Goal: Information Seeking & Learning: Compare options

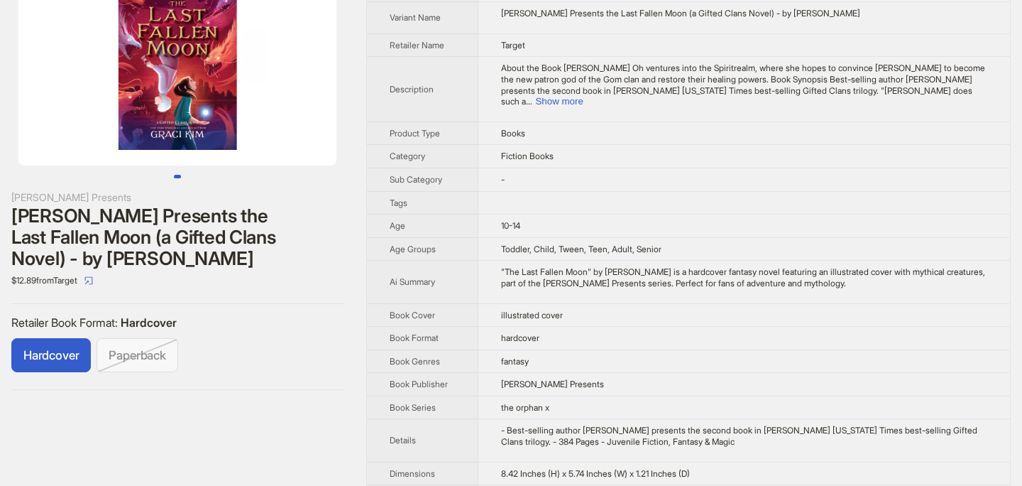
scroll to position [77, 0]
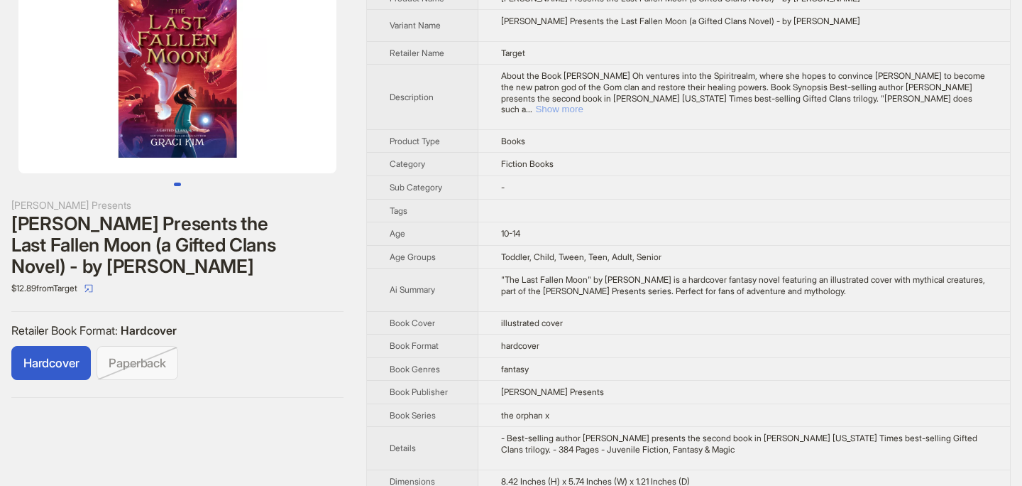
click at [583, 104] on button "Show more" at bounding box center [559, 109] width 48 height 11
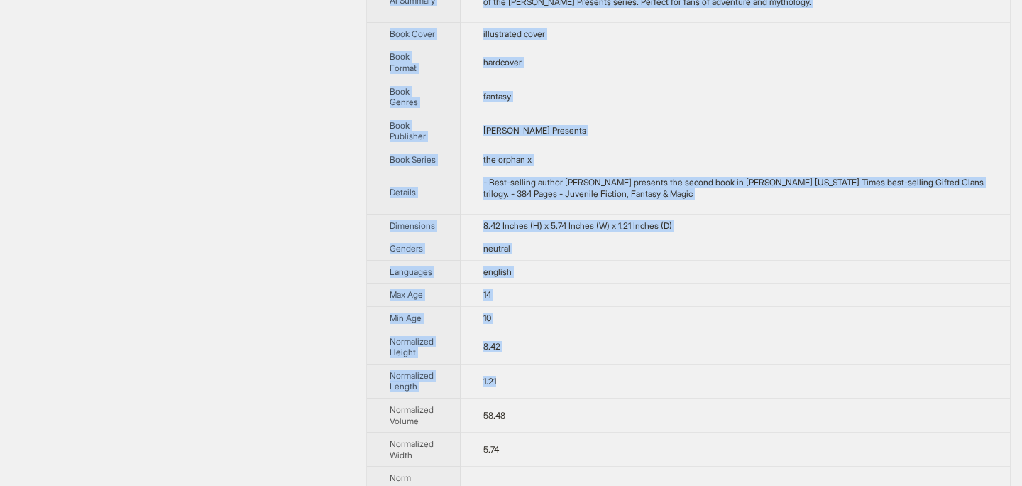
scroll to position [993, 0]
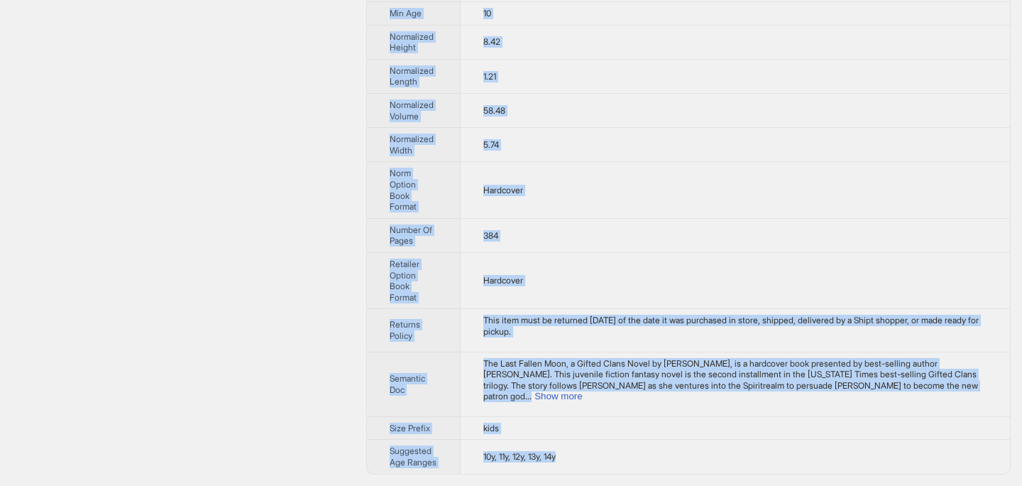
drag, startPoint x: 390, startPoint y: 48, endPoint x: 573, endPoint y: 456, distance: 448.0
copy tbody "Brand Name Rick Riordan Presents Product Name Rick Riordan Presents the Last Fa…"
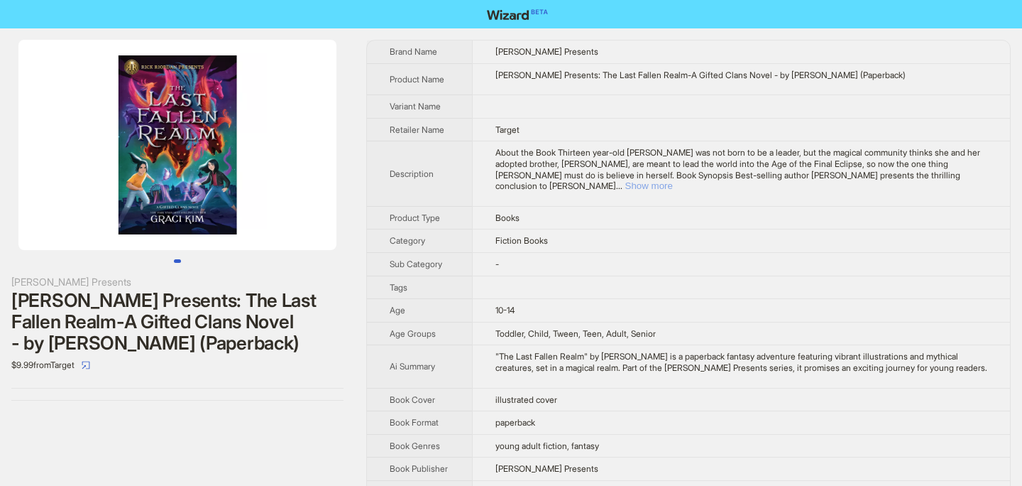
click at [673, 180] on button "Show more" at bounding box center [649, 185] width 48 height 11
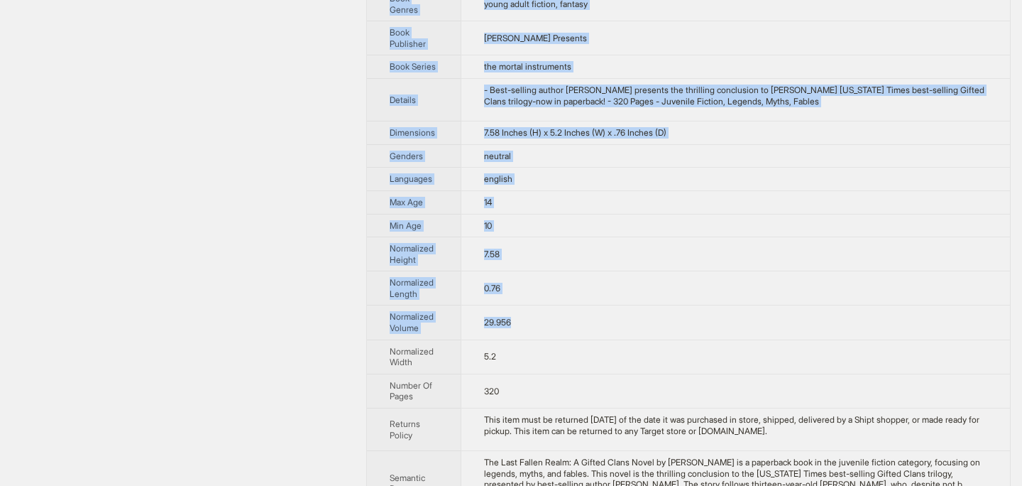
scroll to position [759, 0]
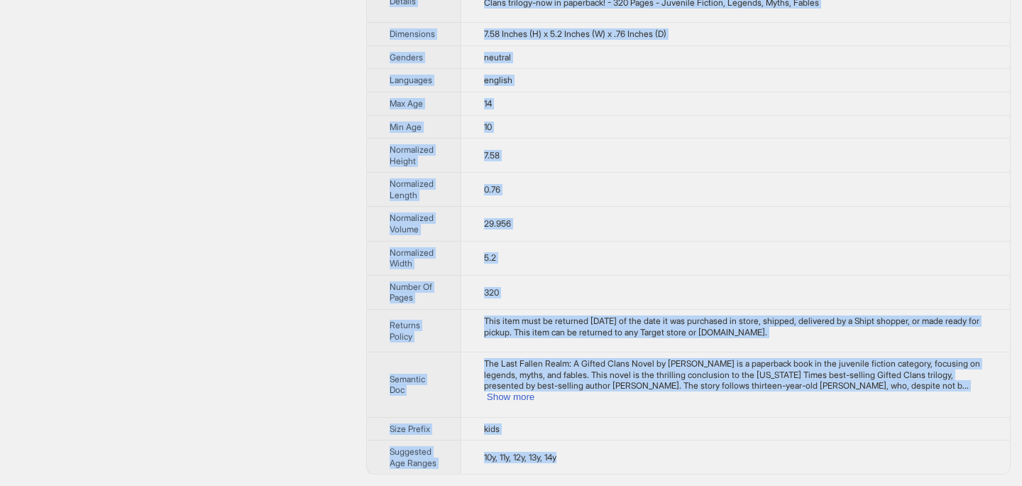
drag, startPoint x: 392, startPoint y: 48, endPoint x: 583, endPoint y: 461, distance: 454.8
copy tbody "Brand Name Rick Riordan Presents Product Name Rick Riordan Presents: The Last F…"
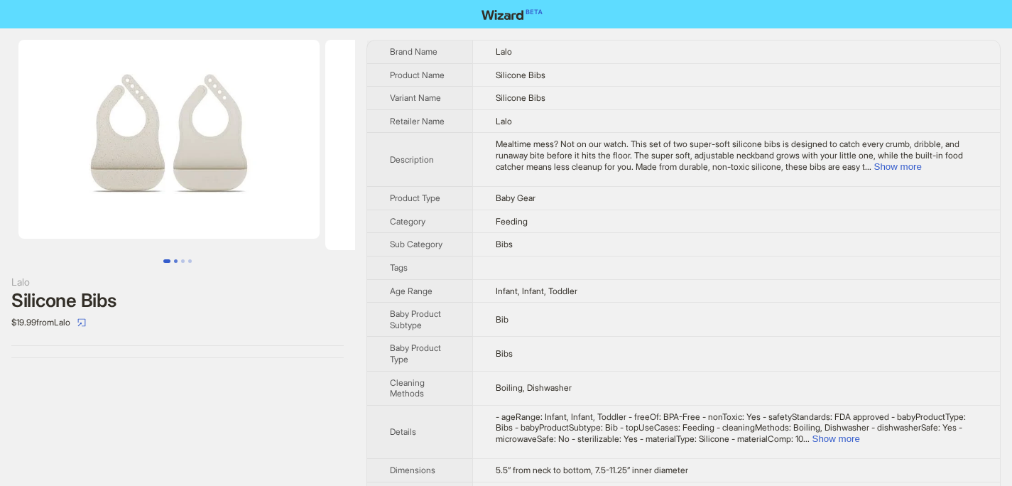
click at [175, 261] on button "Go to slide 2" at bounding box center [176, 261] width 4 height 4
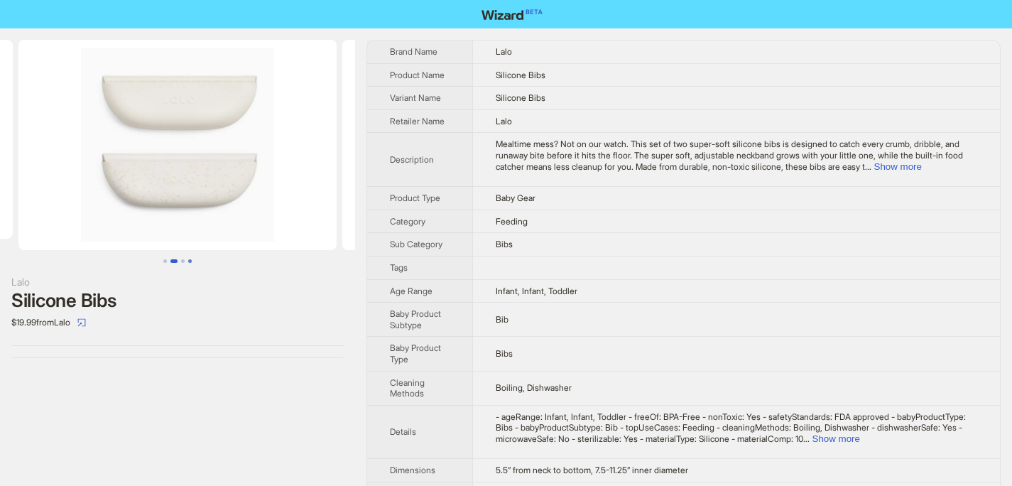
click at [191, 263] on button "Go to slide 4" at bounding box center [190, 261] width 4 height 4
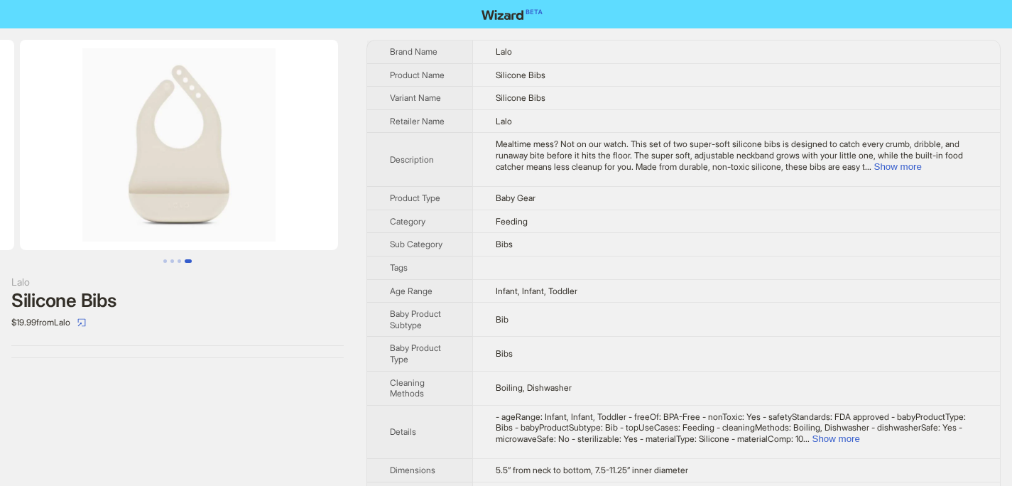
scroll to position [0, 954]
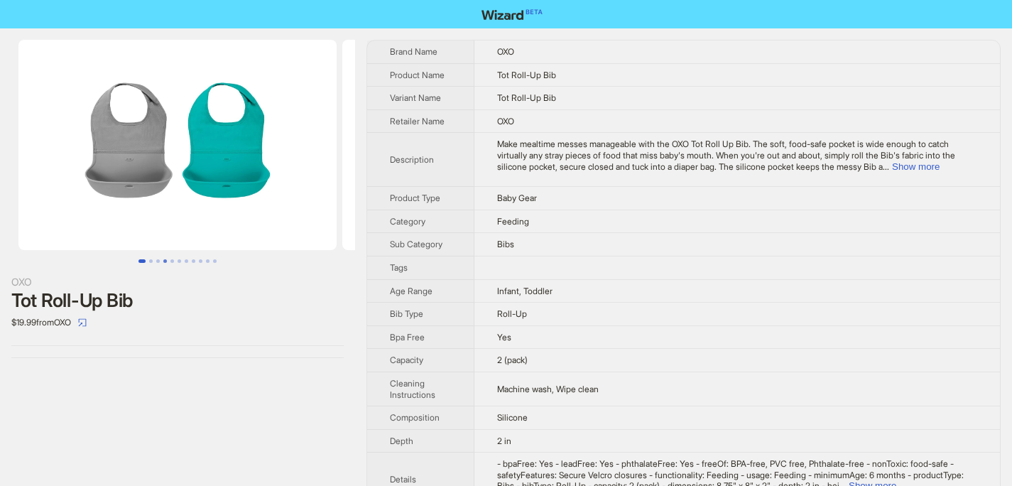
click at [165, 259] on button "Go to slide 4" at bounding box center [165, 261] width 4 height 4
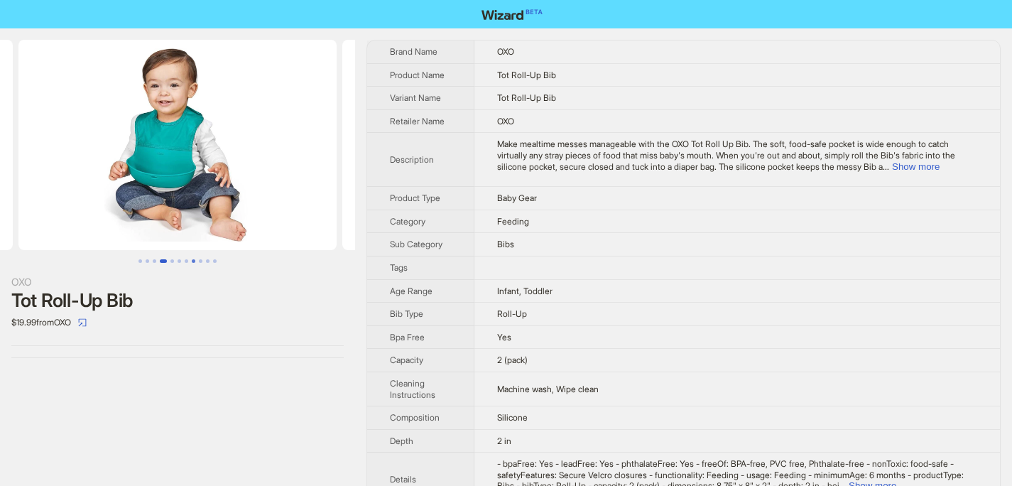
click at [192, 263] on button "Go to slide 8" at bounding box center [194, 261] width 4 height 4
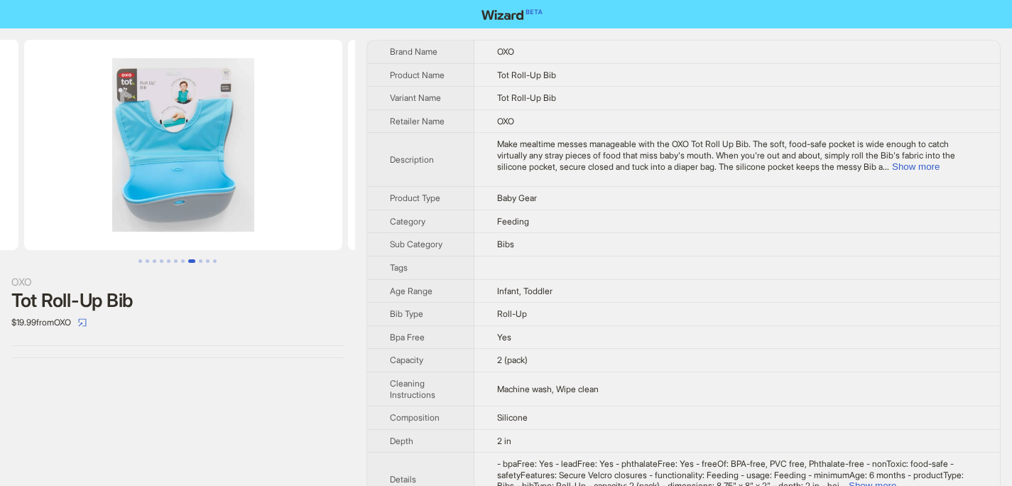
scroll to position [0, 2266]
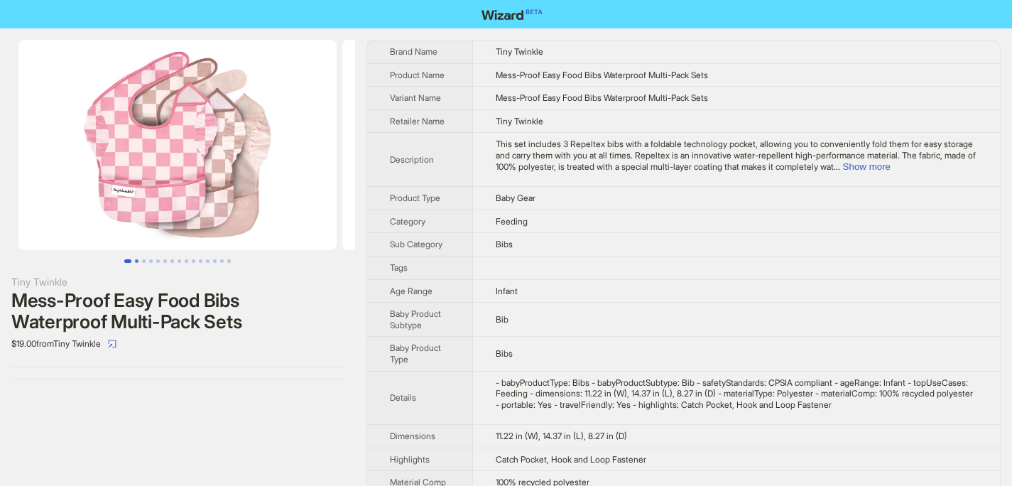
click at [137, 259] on button "Go to slide 2" at bounding box center [137, 261] width 4 height 4
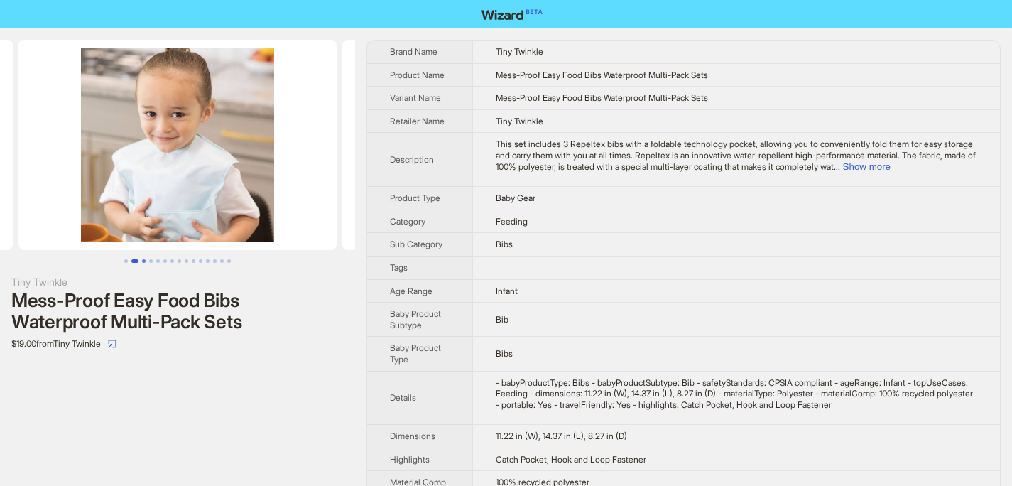
click at [146, 263] on button "Go to slide 3" at bounding box center [144, 261] width 4 height 4
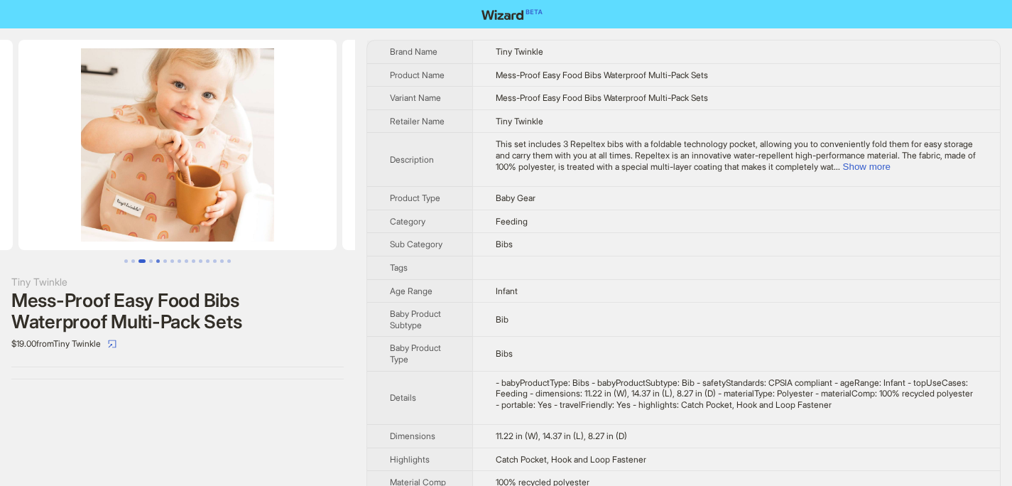
click at [160, 262] on button "Go to slide 5" at bounding box center [158, 261] width 4 height 4
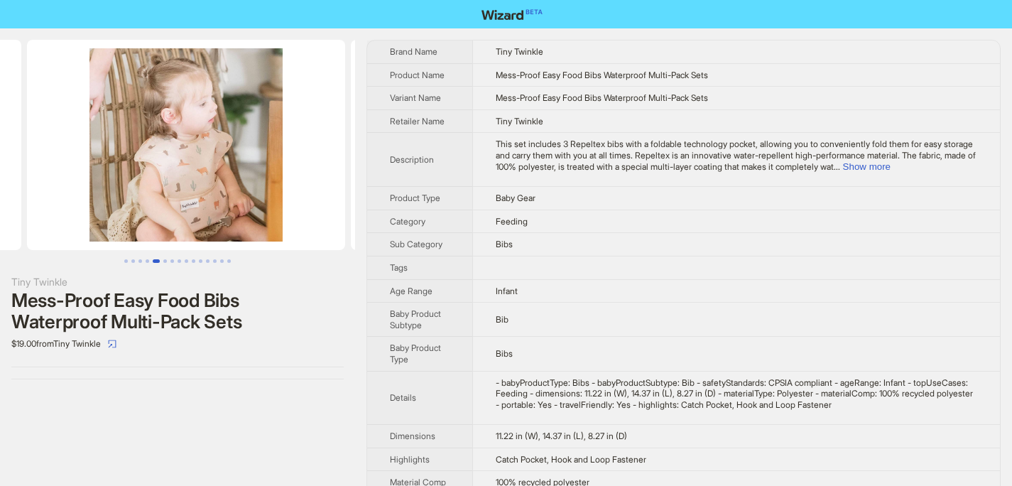
scroll to position [0, 1295]
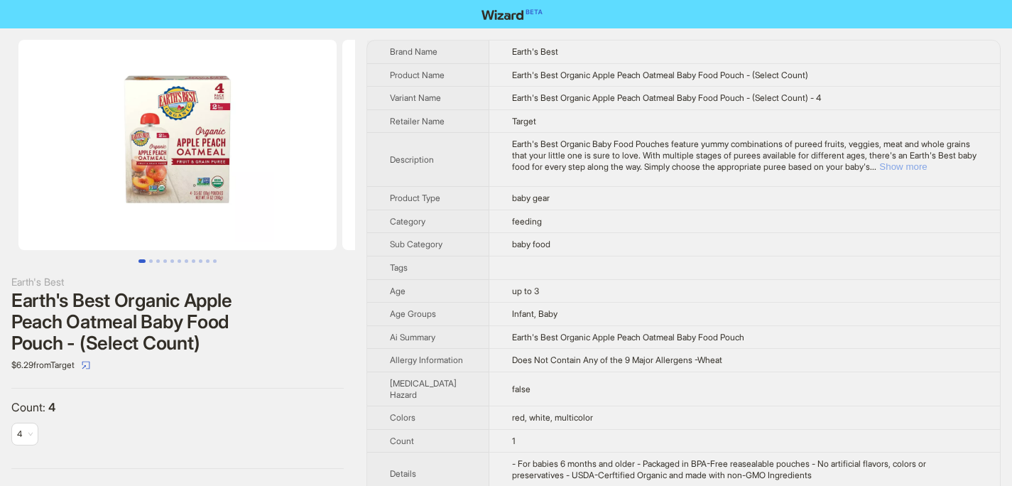
click at [926, 162] on button "Show more" at bounding box center [903, 166] width 48 height 11
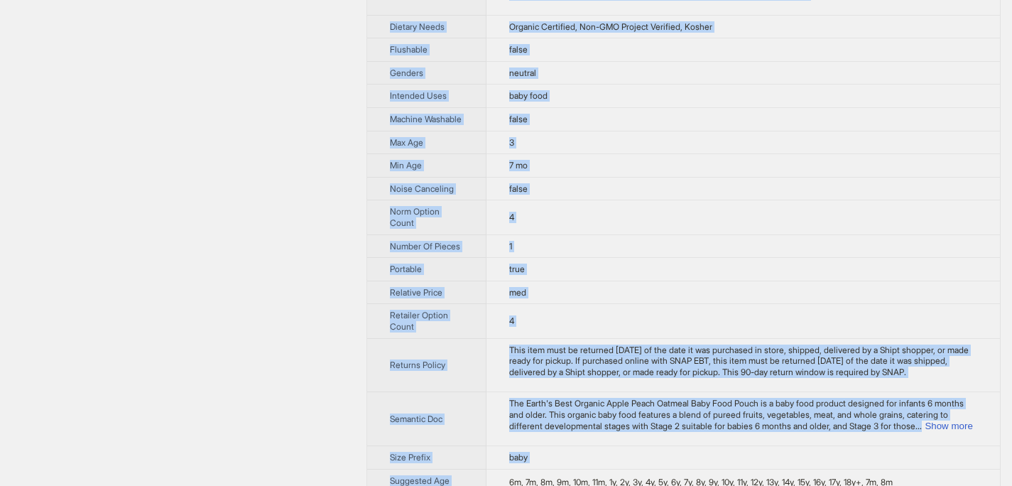
scroll to position [608, 0]
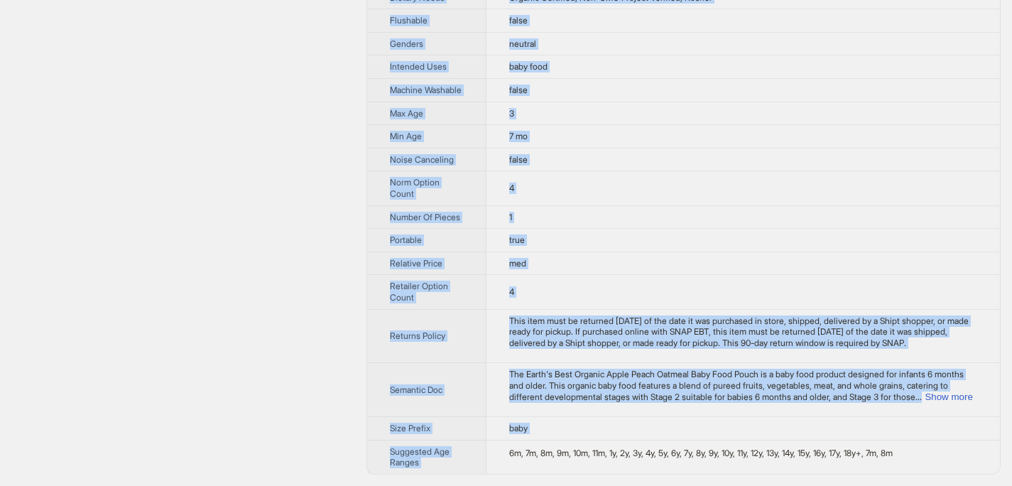
drag, startPoint x: 391, startPoint y: 53, endPoint x: 661, endPoint y: 442, distance: 473.4
copy tbody "Brand Name Earth's Best Product Name Earth's Best Organic Apple Peach Oatmeal B…"
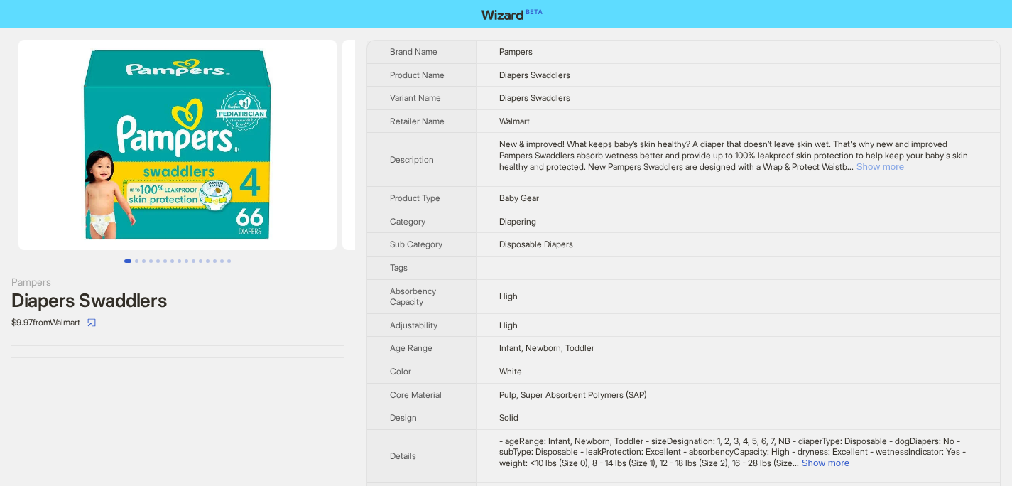
click at [904, 166] on button "Show more" at bounding box center [880, 166] width 48 height 11
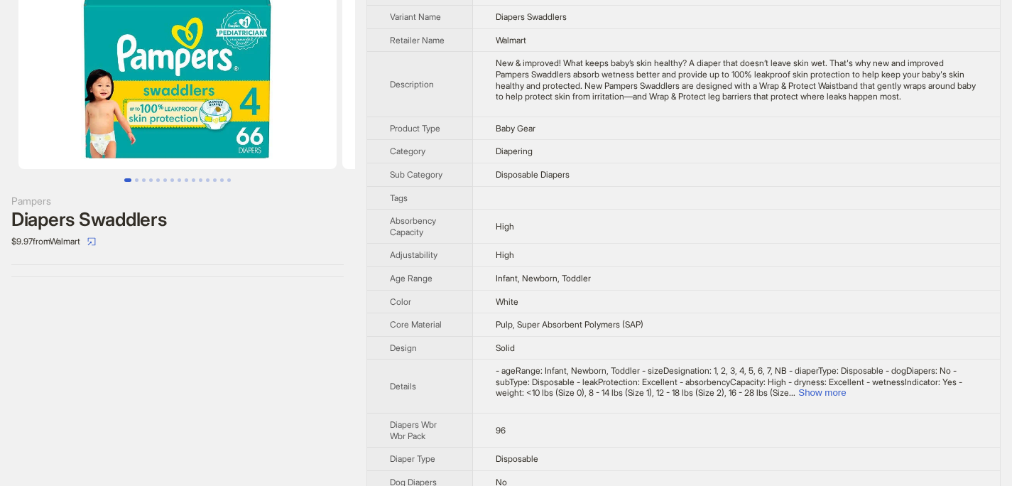
scroll to position [81, 0]
click at [845, 398] on button "Show more" at bounding box center [822, 392] width 48 height 11
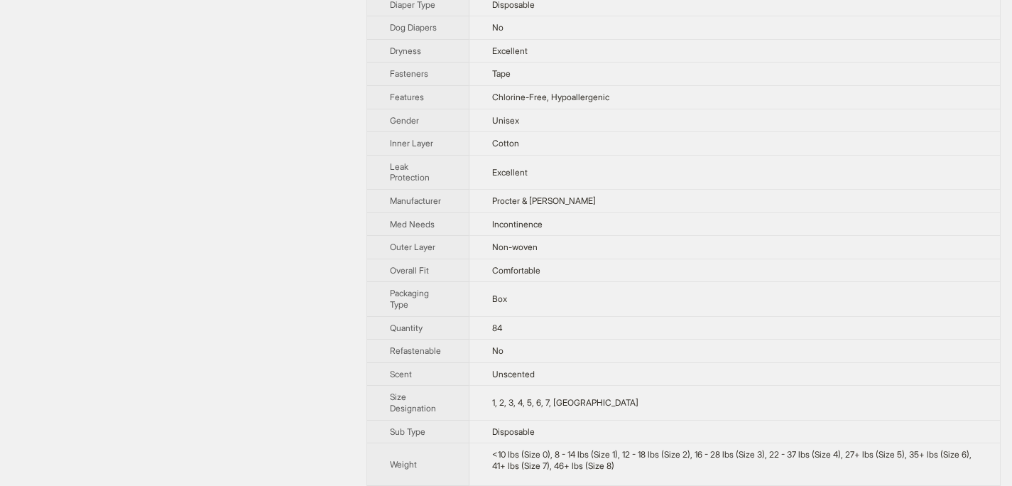
scroll to position [636, 0]
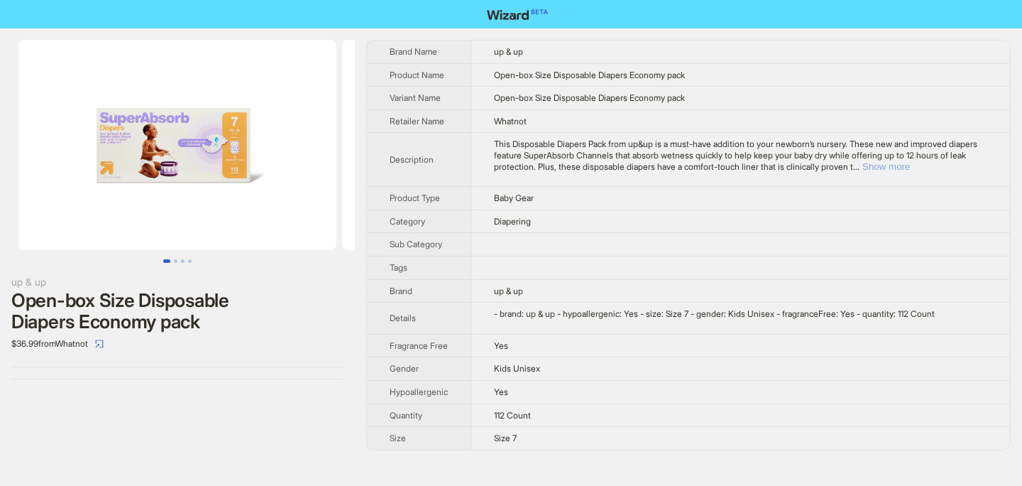
click at [910, 166] on button "Show more" at bounding box center [886, 166] width 48 height 11
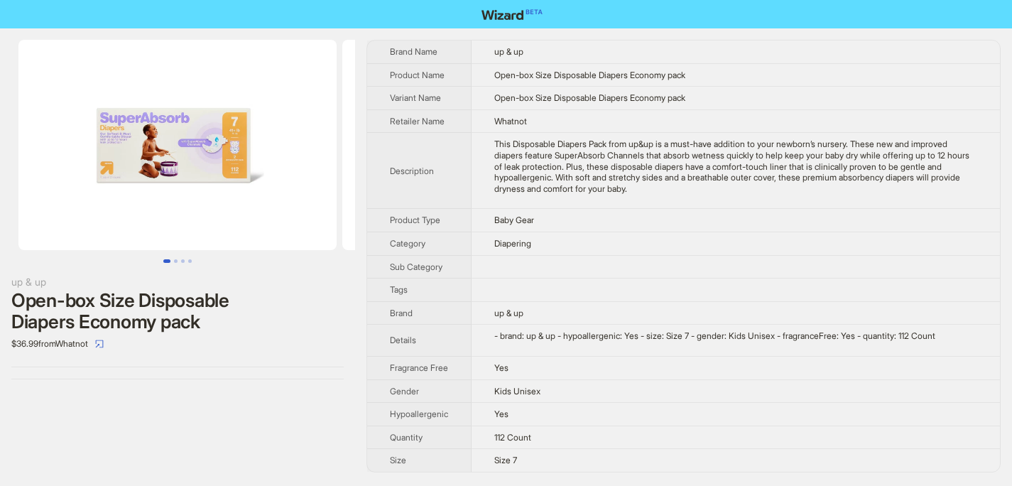
scroll to position [9, 0]
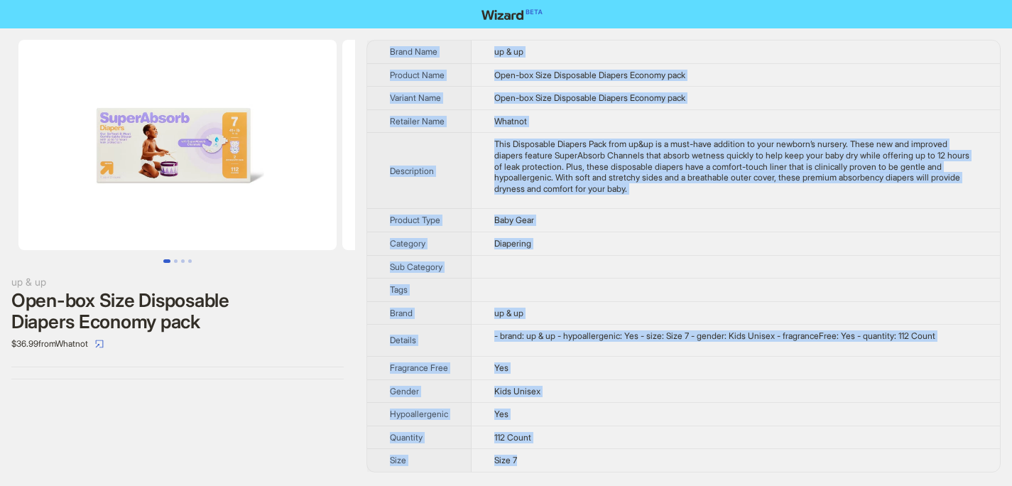
drag, startPoint x: 390, startPoint y: 40, endPoint x: 537, endPoint y: 460, distance: 444.5
click at [537, 460] on tbody "Brand Name up & up Product Name Open-box Size Disposable Diapers Economy pack V…" at bounding box center [683, 255] width 632 height 431
copy tbody "Brand Name up & up Product Name Open-box Size Disposable Diapers Economy pack V…"
click at [834, 69] on td "Open-box Size Disposable Diapers Economy pack" at bounding box center [735, 74] width 529 height 23
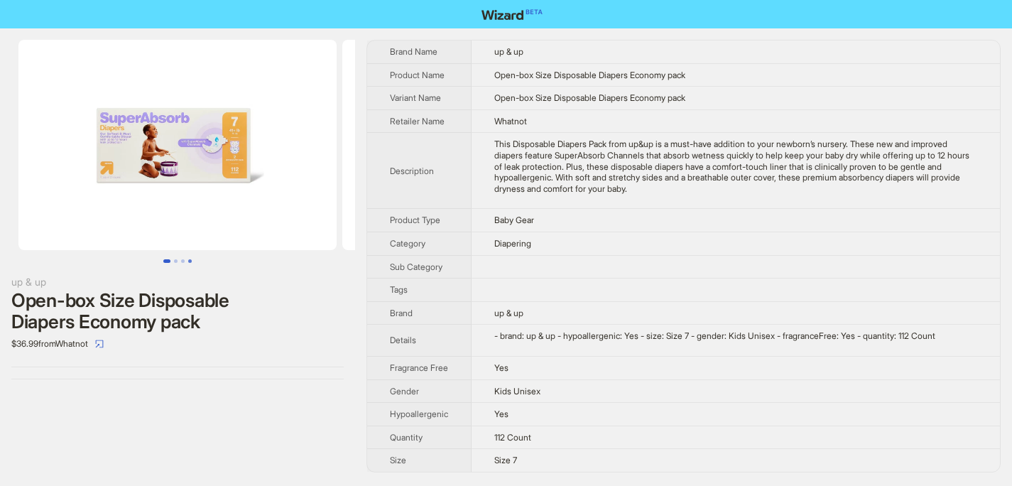
click at [192, 259] on button "Go to slide 4" at bounding box center [190, 261] width 4 height 4
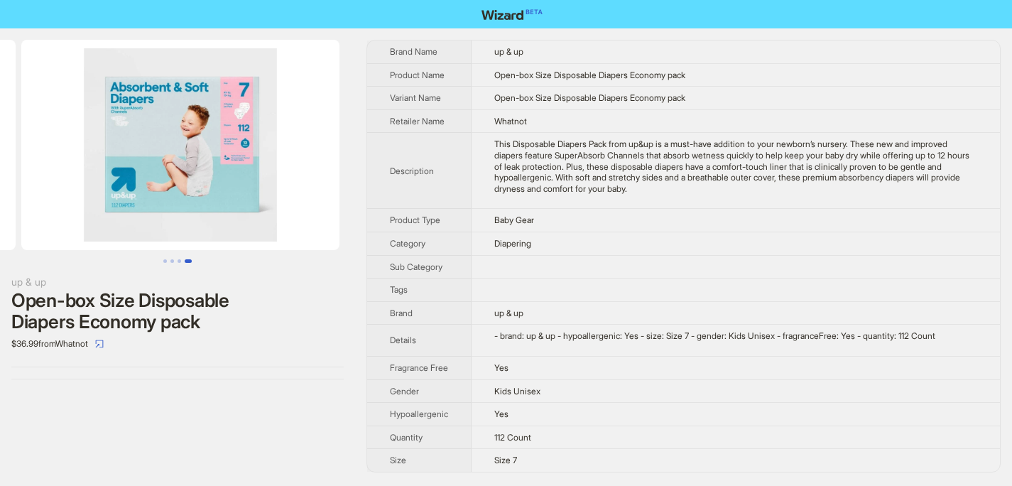
scroll to position [0, 971]
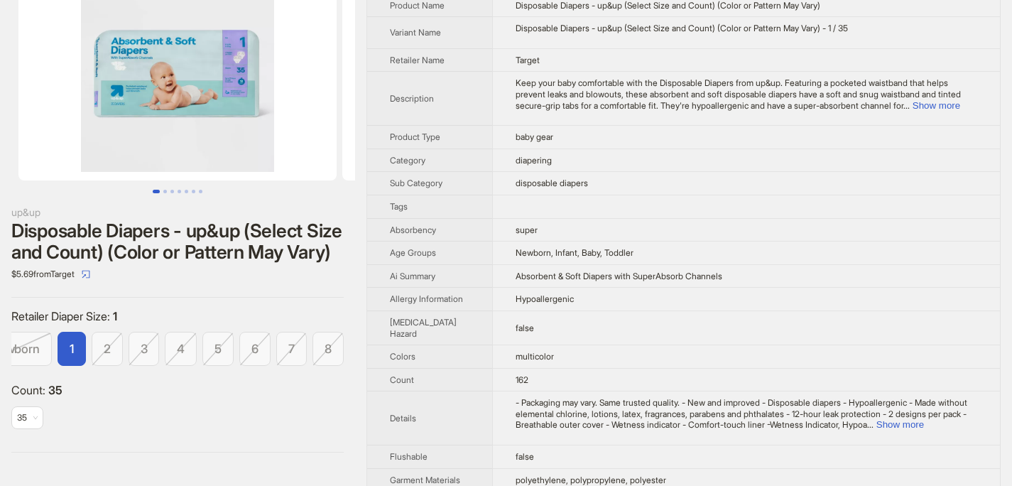
scroll to position [249, 0]
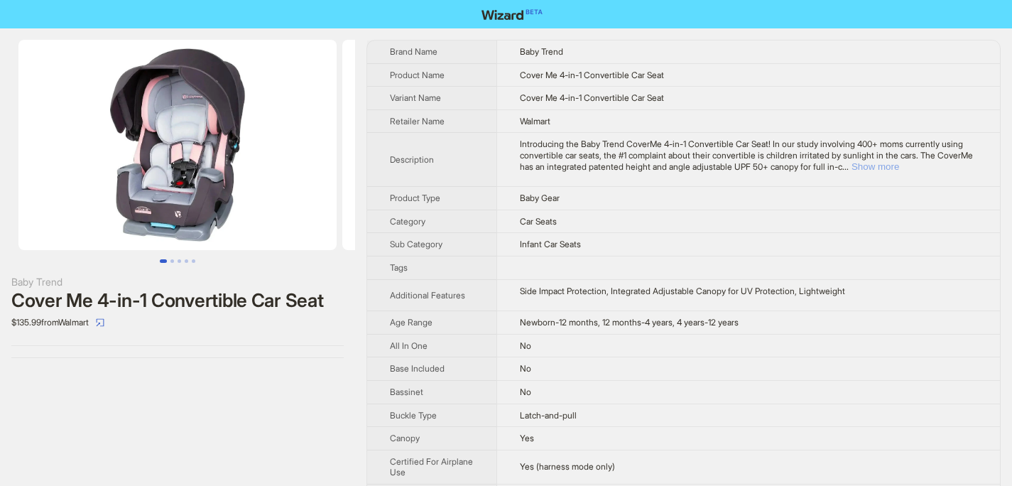
click at [899, 167] on button "Show more" at bounding box center [875, 166] width 48 height 11
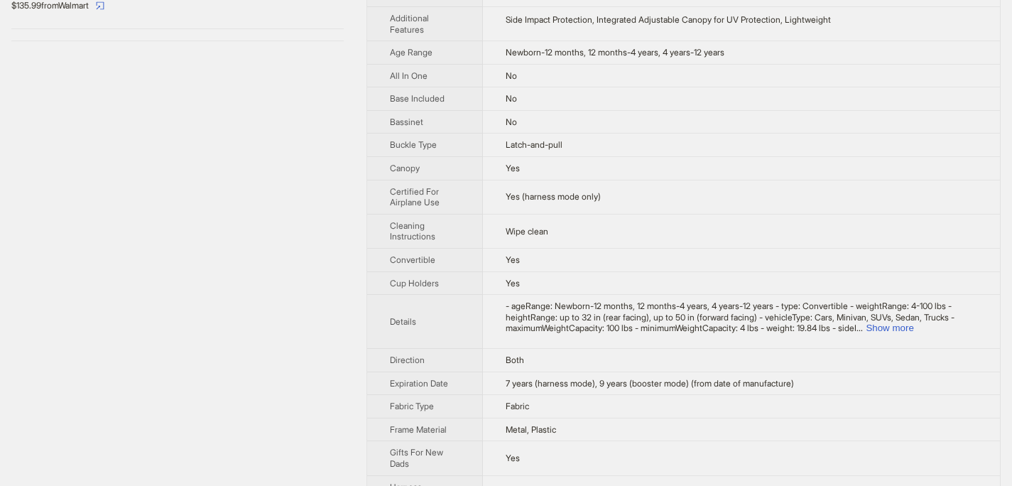
scroll to position [415, 0]
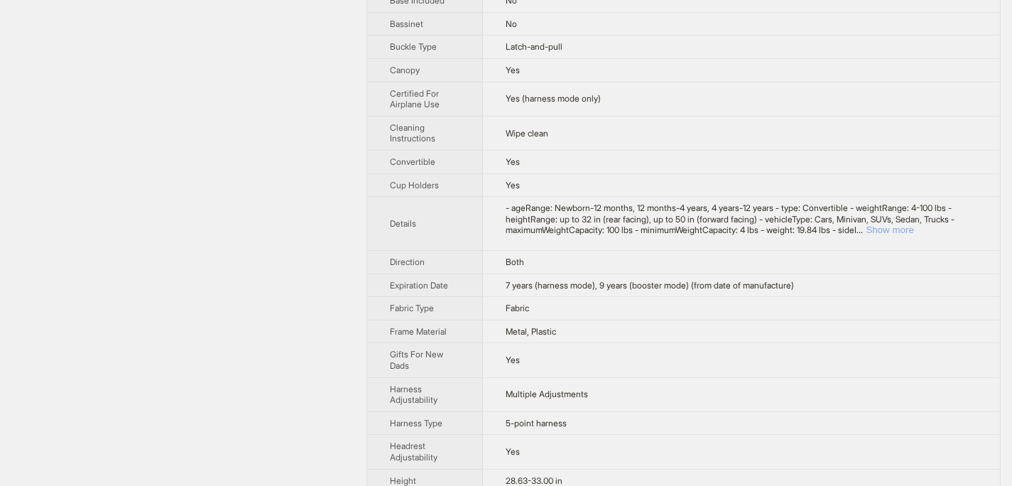
click at [913, 227] on button "Show more" at bounding box center [889, 229] width 48 height 11
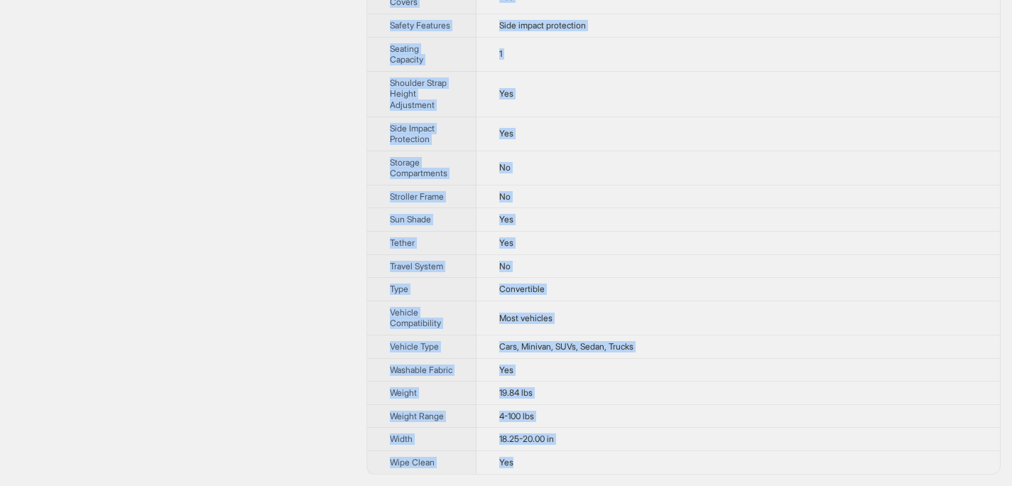
scroll to position [1424, 0]
drag, startPoint x: 389, startPoint y: 45, endPoint x: 649, endPoint y: 473, distance: 500.1
copy tbody "Brand Name Baby Trend Product Name Cover Me 4-in-1 Convertible Car Seat Variant…"
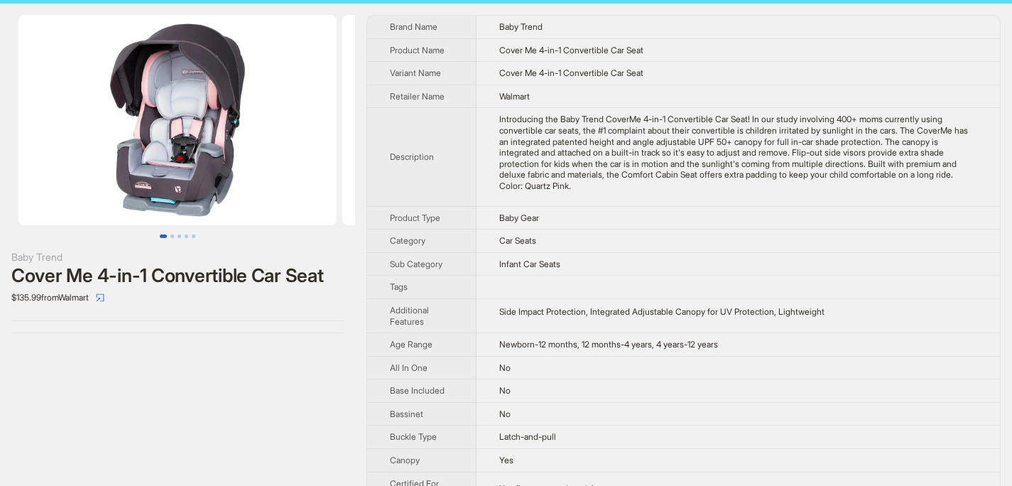
scroll to position [0, 0]
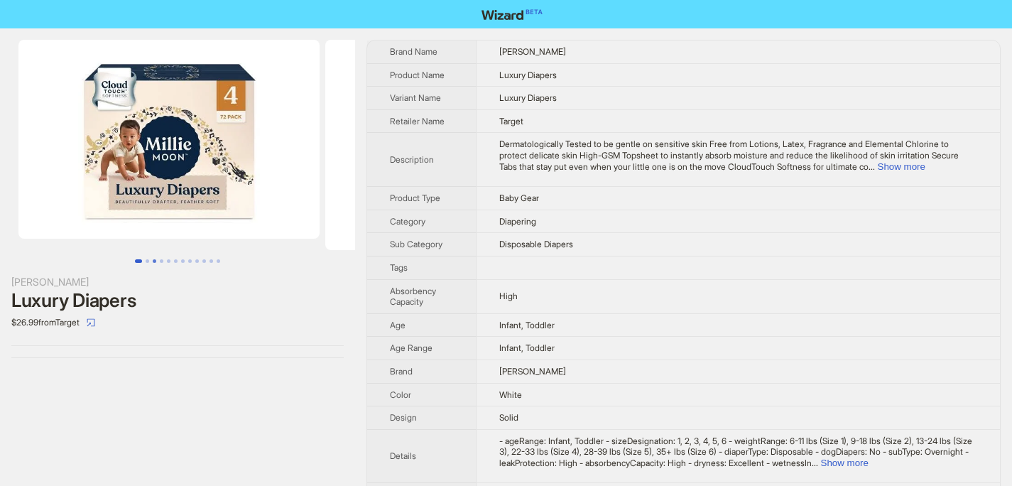
click at [156, 259] on button "Go to slide 3" at bounding box center [155, 261] width 4 height 4
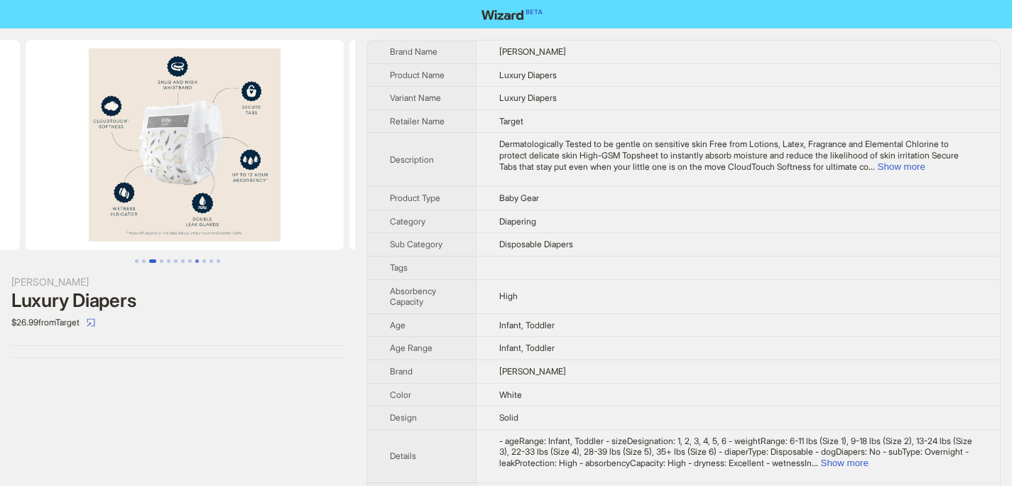
click at [195, 260] on button "Go to slide 9" at bounding box center [197, 261] width 4 height 4
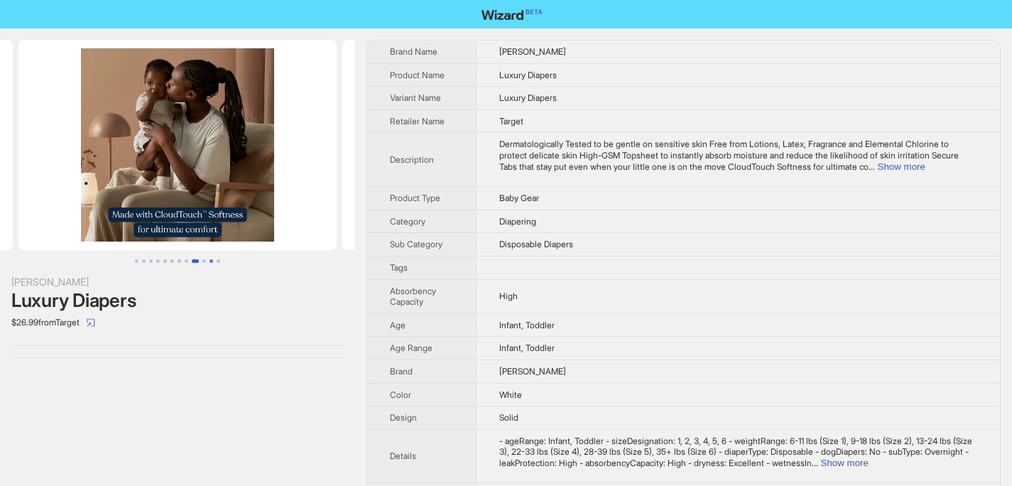
click at [210, 263] on button "Go to slide 11" at bounding box center [211, 261] width 4 height 4
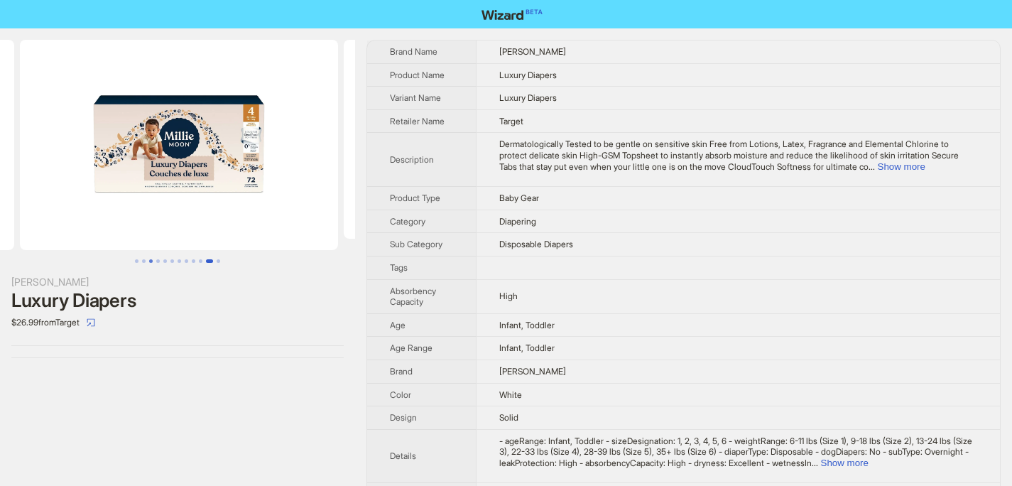
scroll to position [0, 3220]
click at [149, 259] on button "Go to slide 3" at bounding box center [151, 261] width 4 height 4
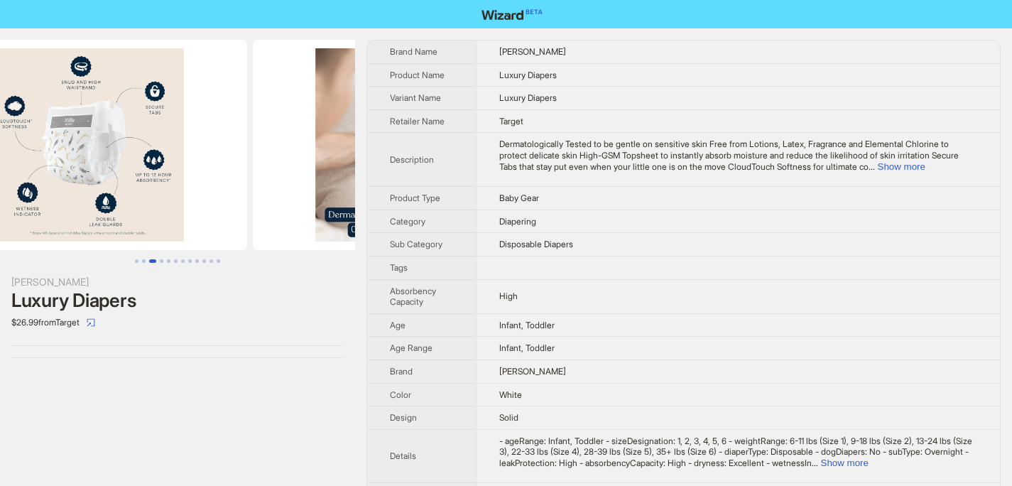
scroll to position [0, 630]
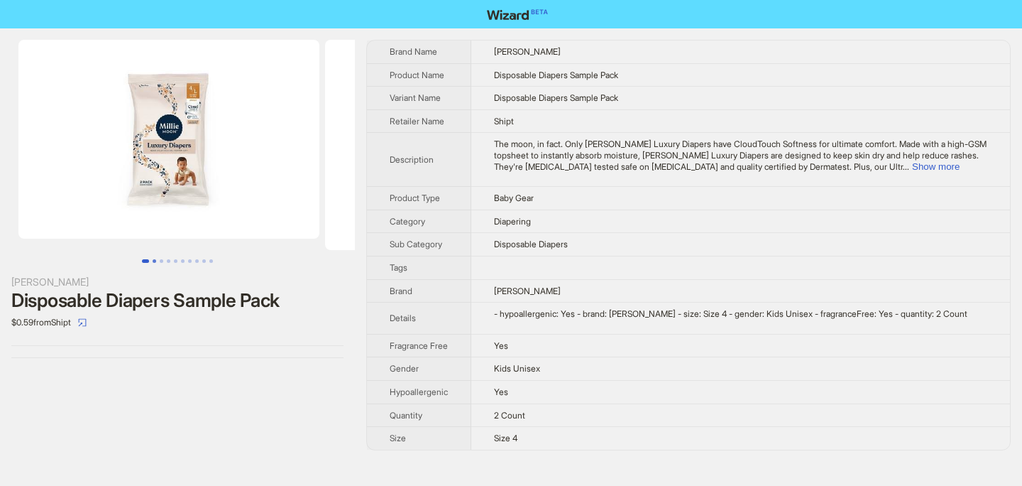
click at [155, 259] on button "Go to slide 2" at bounding box center [155, 261] width 4 height 4
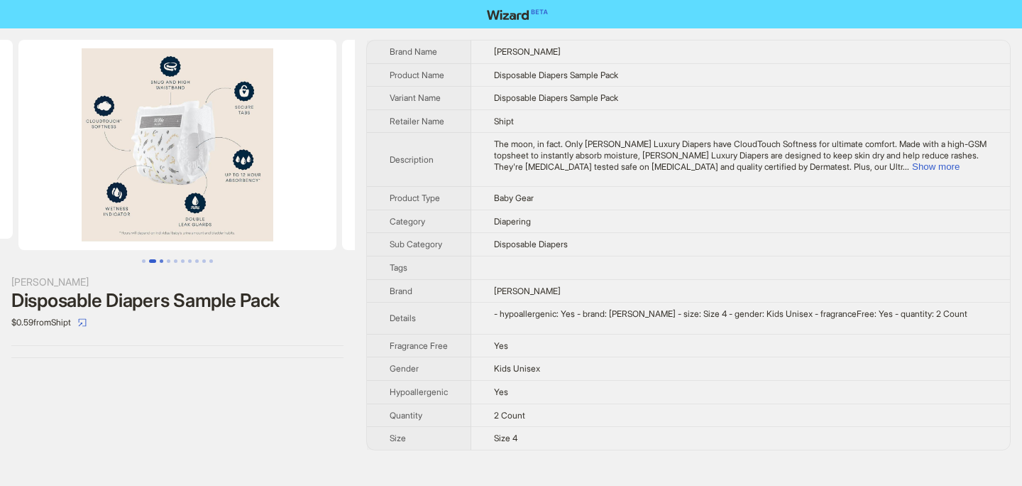
click at [160, 262] on button "Go to slide 3" at bounding box center [162, 261] width 4 height 4
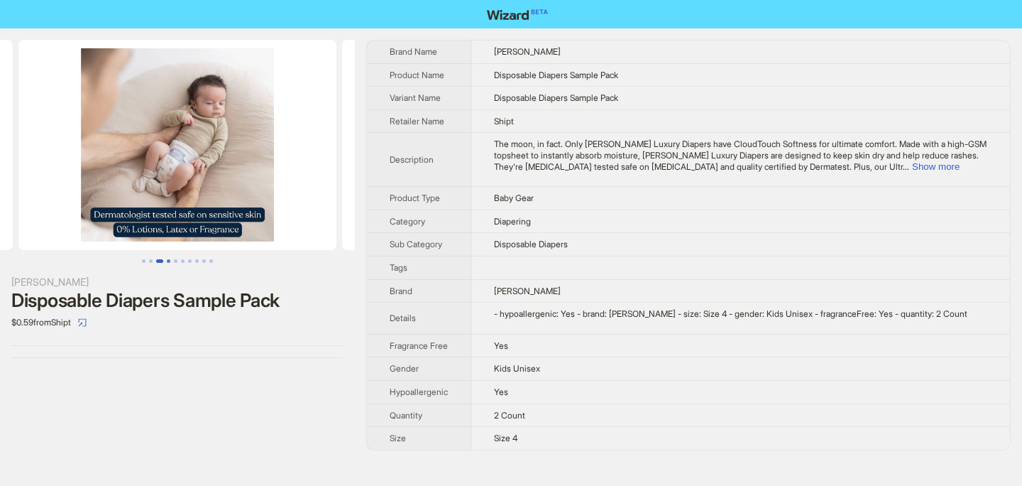
click at [168, 263] on button "Go to slide 4" at bounding box center [169, 261] width 4 height 4
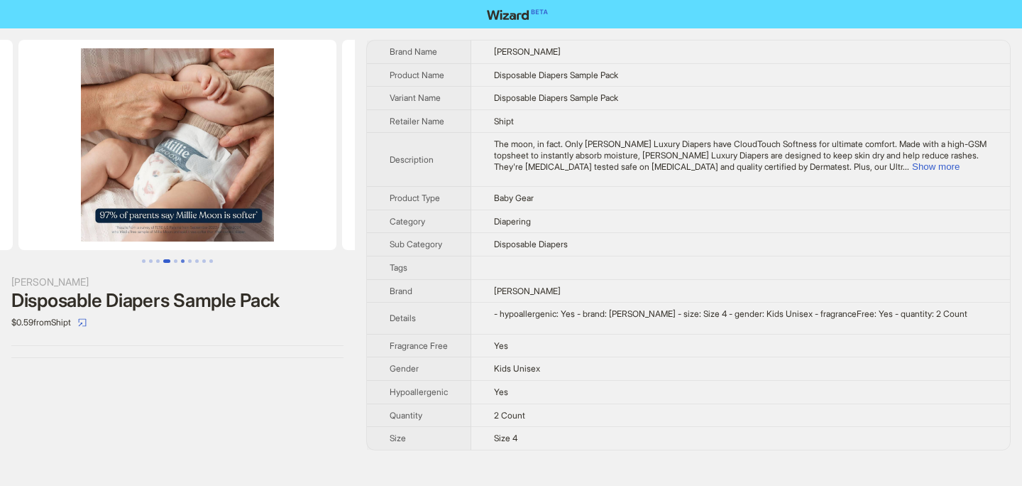
click at [181, 263] on button "Go to slide 6" at bounding box center [183, 261] width 4 height 4
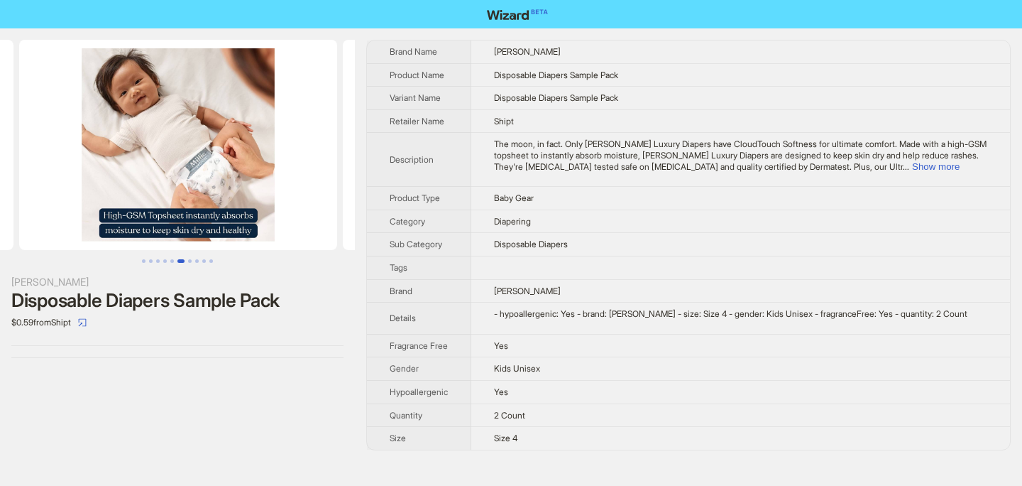
scroll to position [0, 1601]
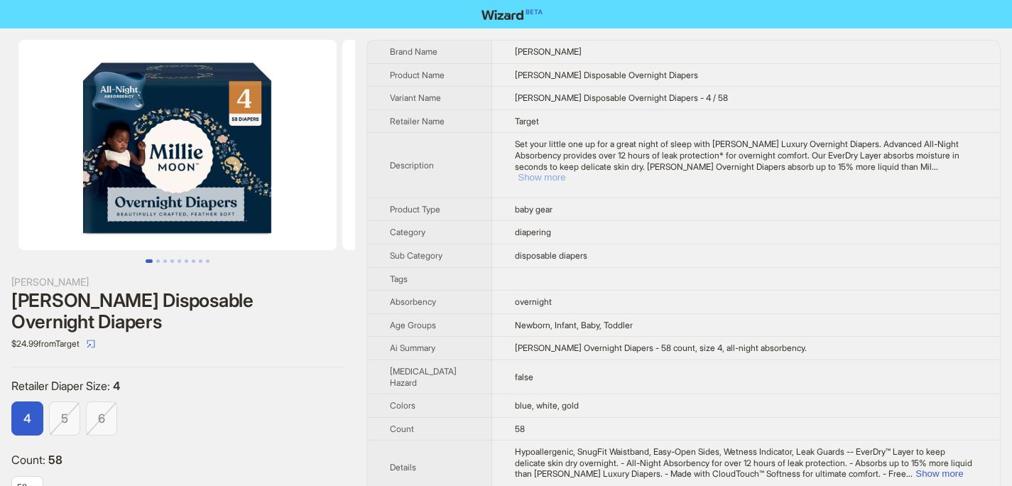
click at [532, 177] on button "Show more" at bounding box center [541, 177] width 48 height 11
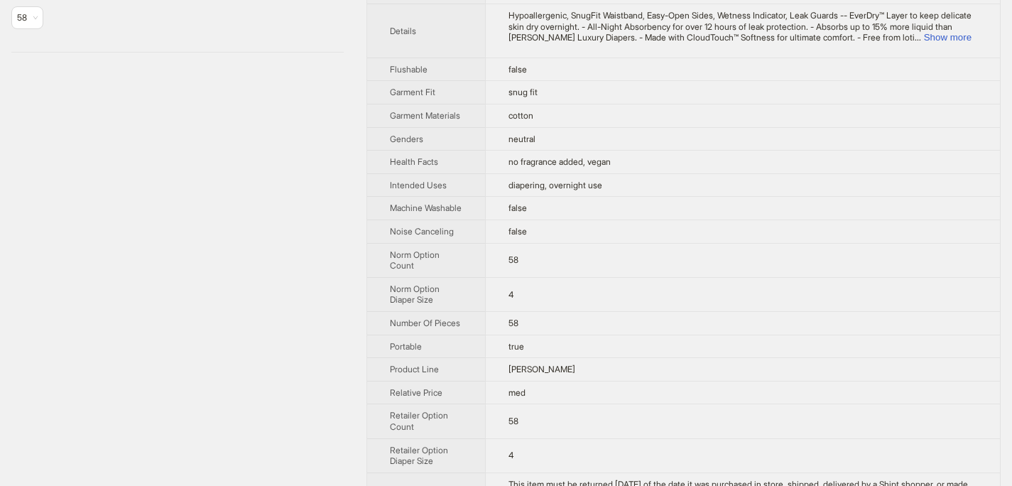
scroll to position [698, 0]
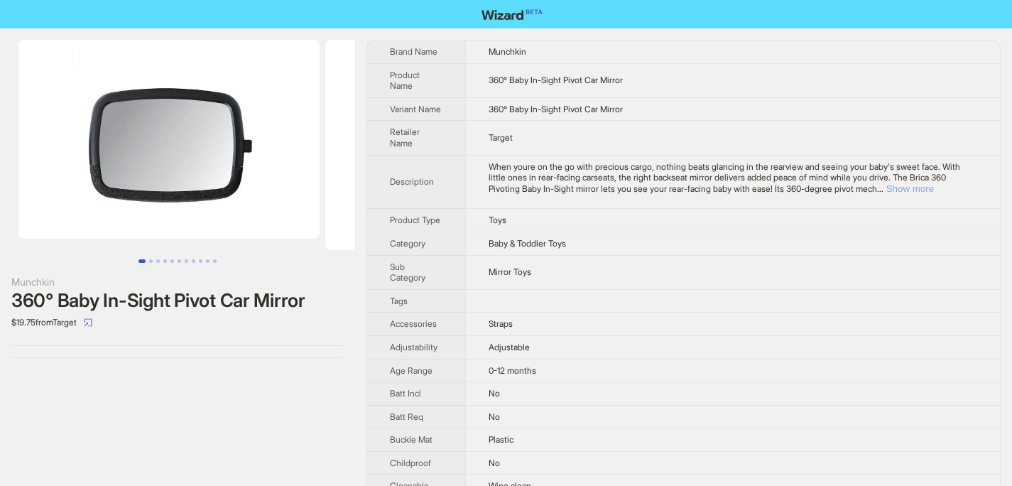
click at [933, 189] on button "Show more" at bounding box center [910, 188] width 48 height 11
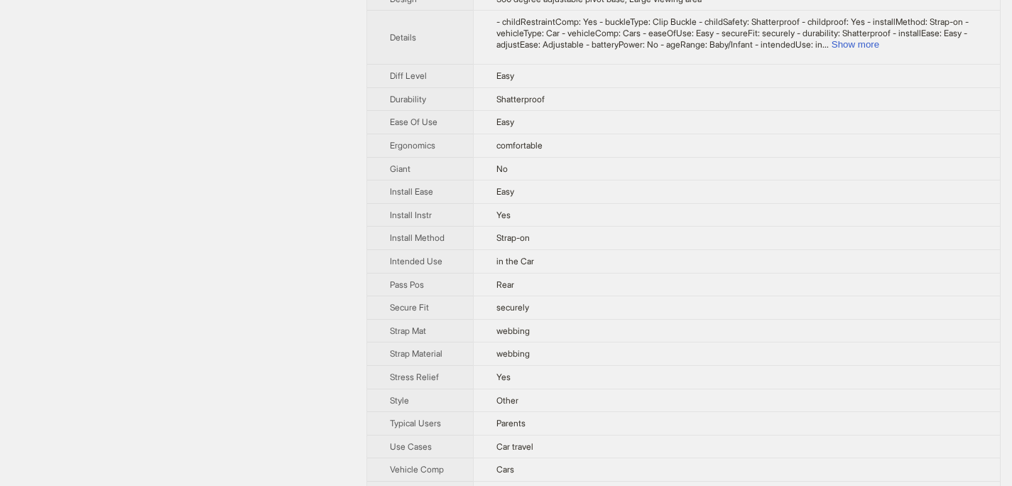
scroll to position [488, 0]
click at [636, 485] on html "Parent's Choice 360 Pivot Mirror for Baby/ Infant in The Car $12.48 from Walmar…" at bounding box center [506, 14] width 1012 height 1004
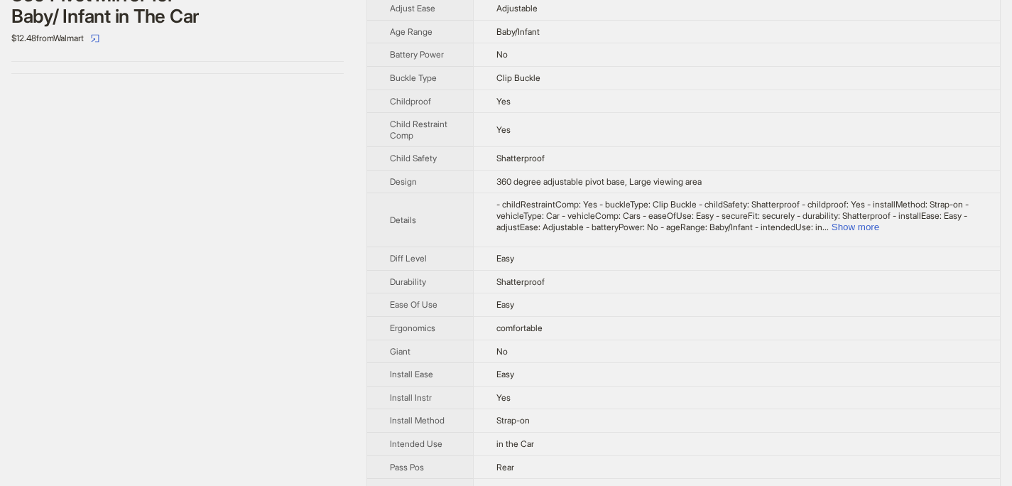
scroll to position [410, 0]
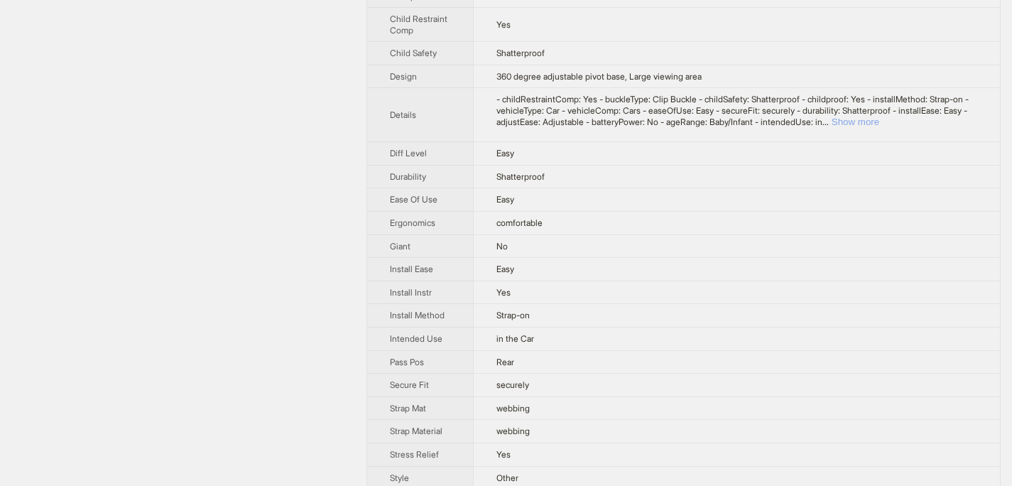
click at [879, 119] on button "Show more" at bounding box center [855, 121] width 48 height 11
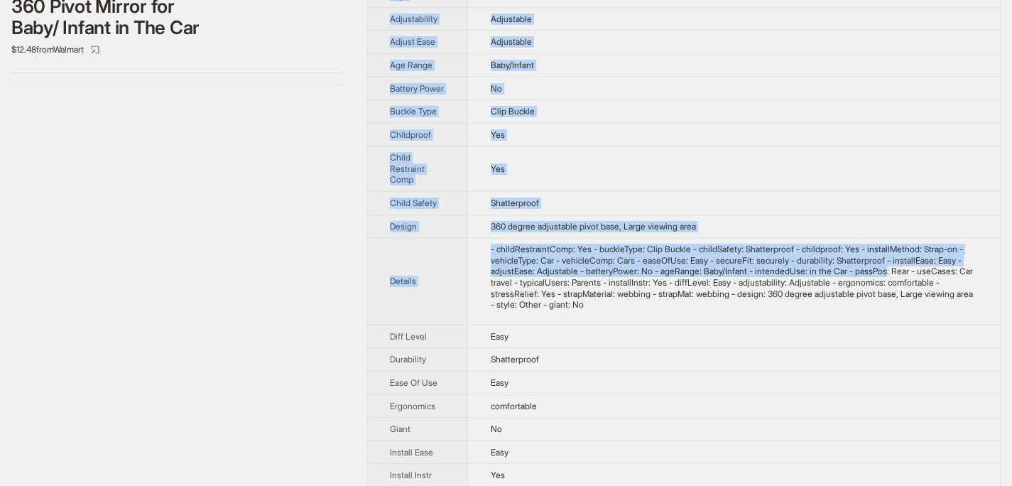
scroll to position [618, 0]
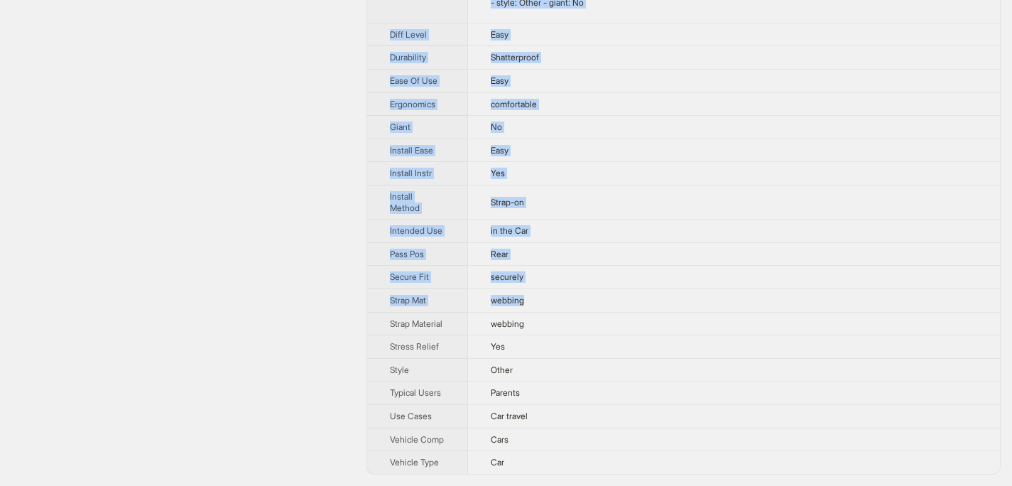
drag, startPoint x: 390, startPoint y: 51, endPoint x: 524, endPoint y: 298, distance: 281.1
copy tbody "Brand Name Parent's Choice Product Name 360 Pivot Mirror for Baby/ Infant in Th…"
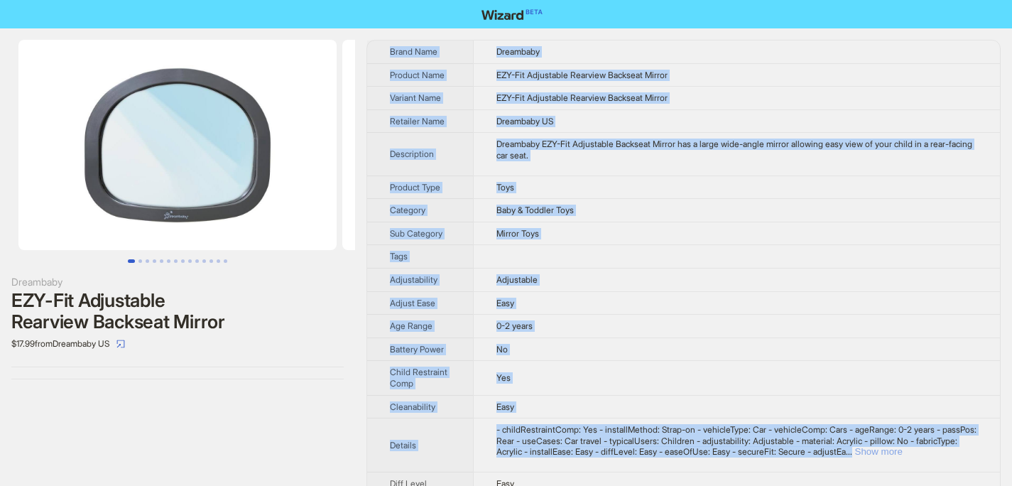
drag, startPoint x: 390, startPoint y: 51, endPoint x: 946, endPoint y: 446, distance: 681.7
click at [946, 446] on tbody "Brand Name Dreambaby Product Name EZY-Fit Adjustable Rearview Backseat Mirror V…" at bounding box center [683, 487] width 632 height 894
copy tbody "Brand Name Dreambaby Product Name EZY-Fit Adjustable Rearview Backseat Mirror V…"
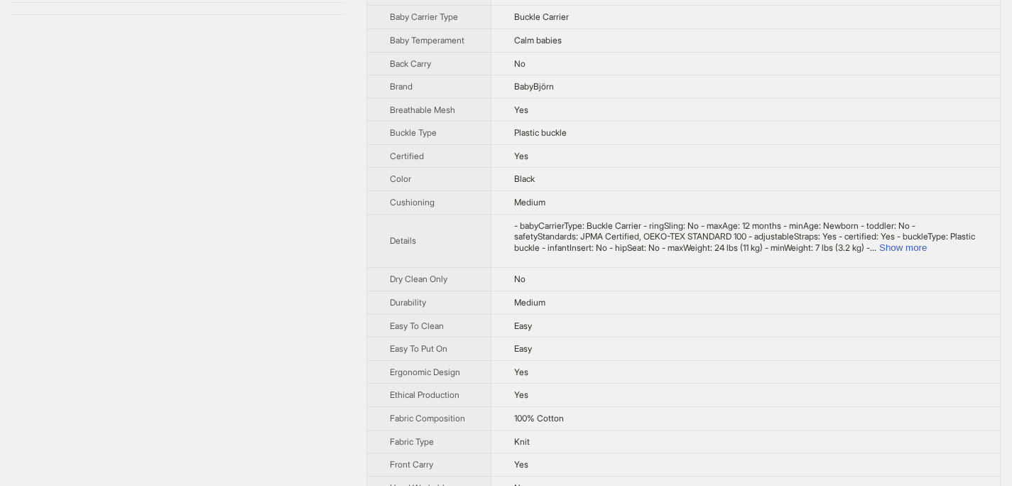
scroll to position [492, 0]
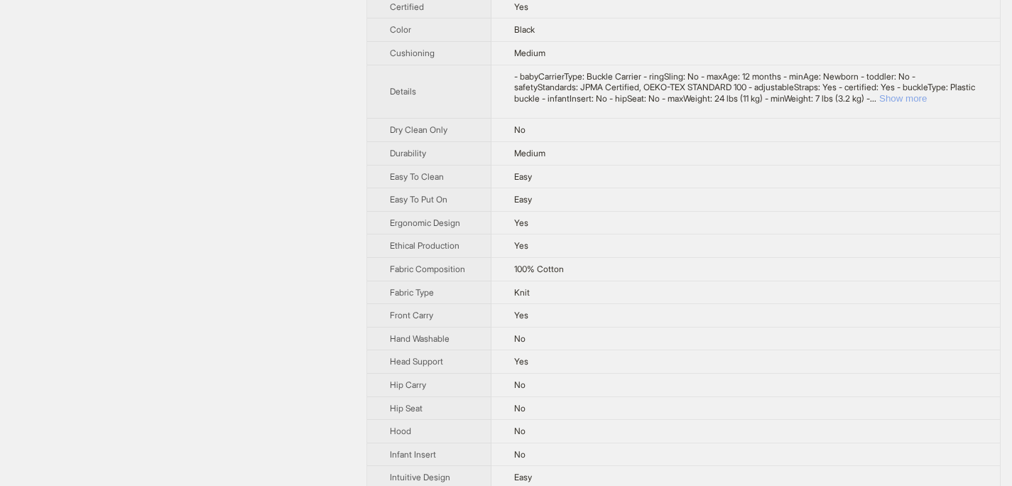
click at [926, 104] on button "Show more" at bounding box center [903, 98] width 48 height 11
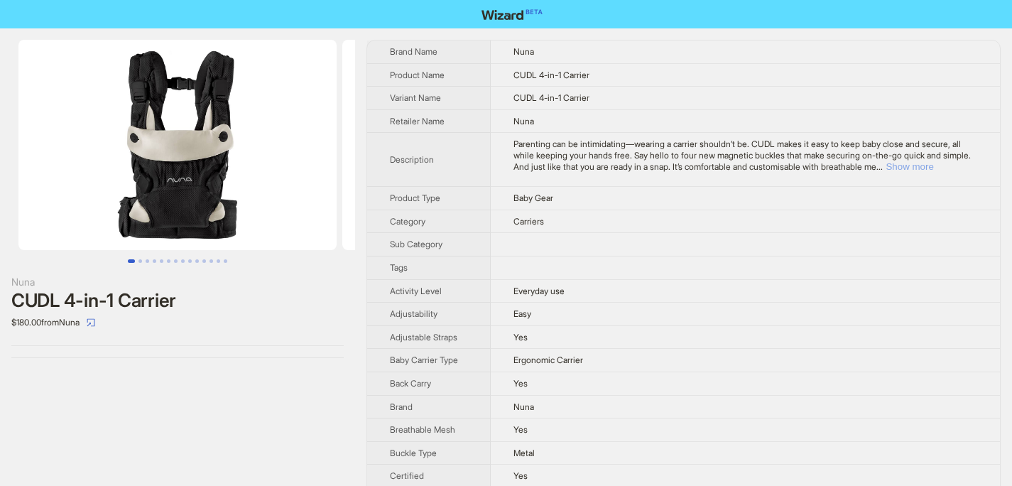
click at [933, 168] on button "Show more" at bounding box center [909, 166] width 48 height 11
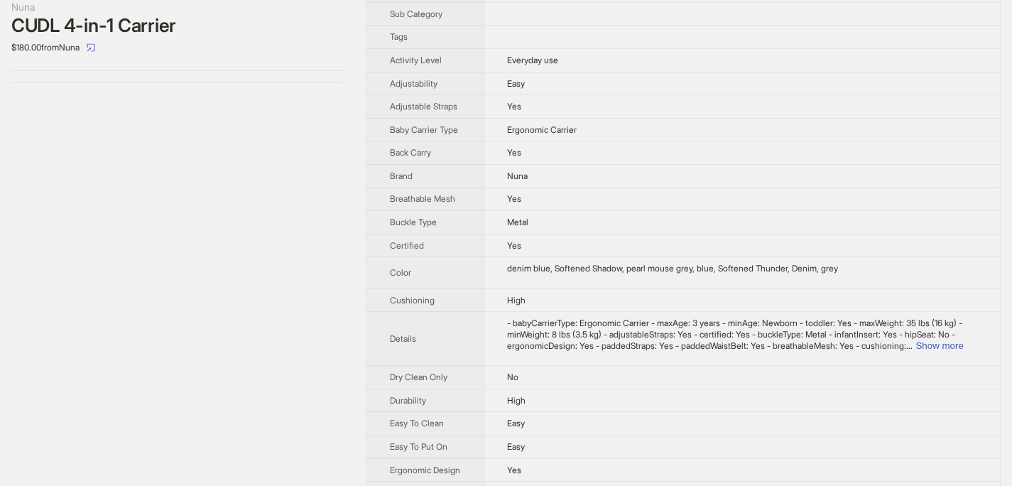
scroll to position [349, 0]
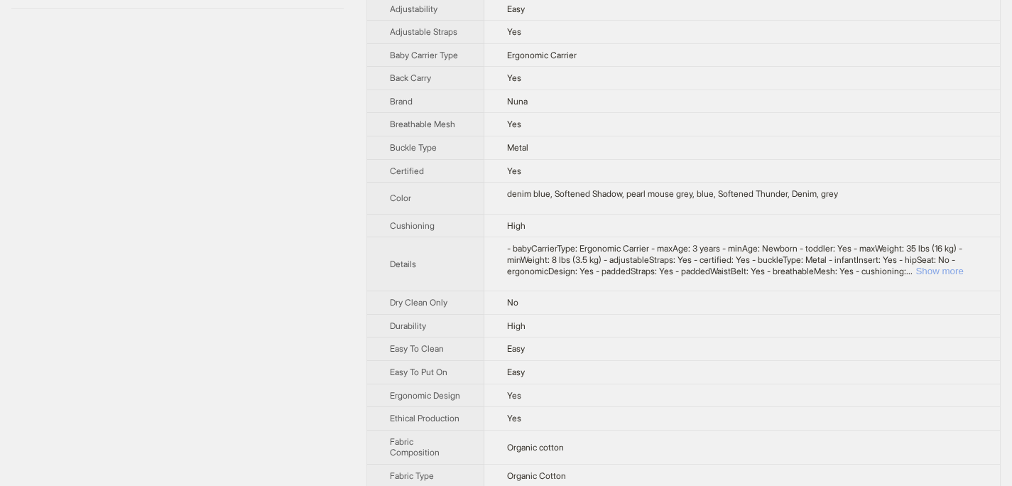
click at [961, 276] on button "Show more" at bounding box center [939, 270] width 48 height 11
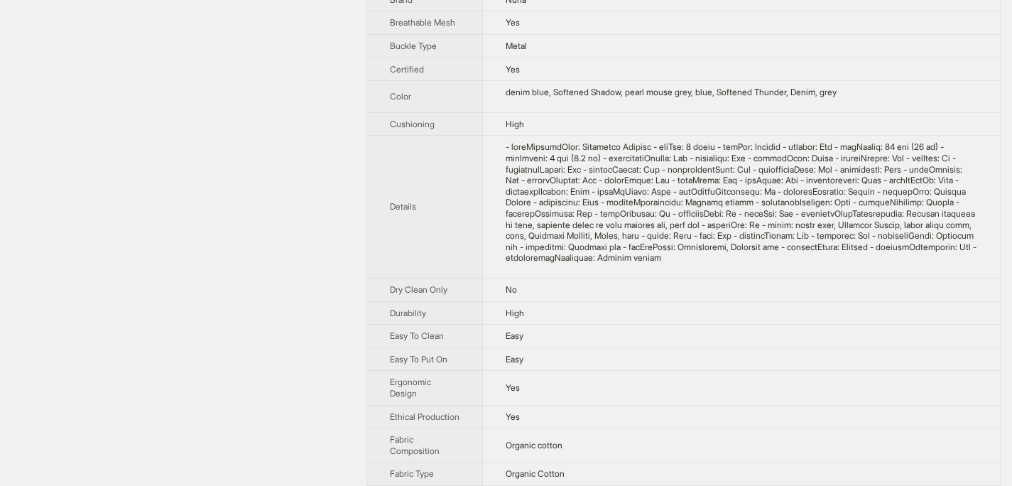
scroll to position [453, 0]
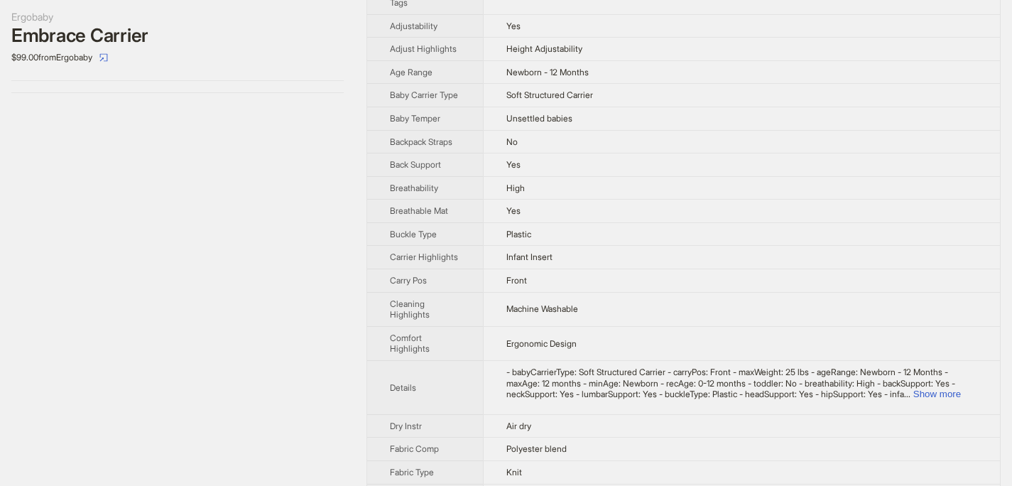
scroll to position [393, 0]
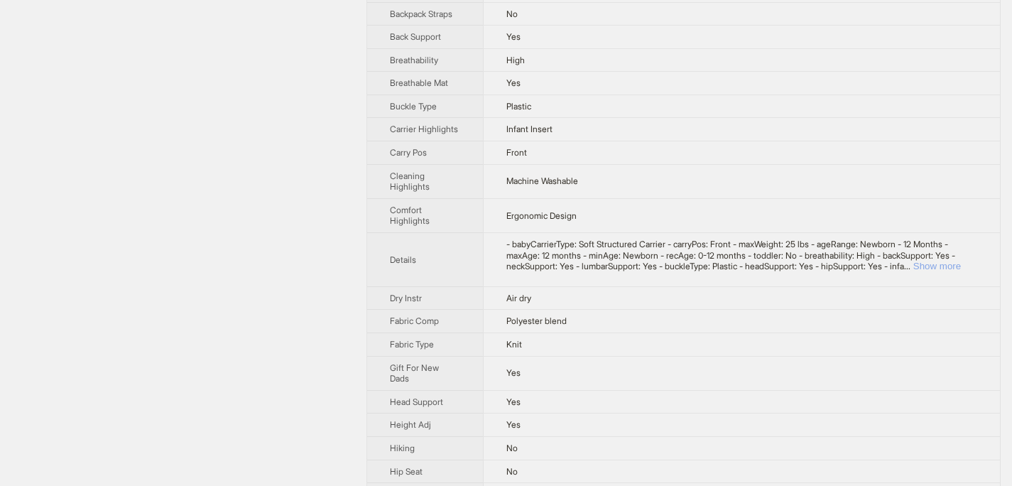
click at [960, 271] on button "Show more" at bounding box center [937, 266] width 48 height 11
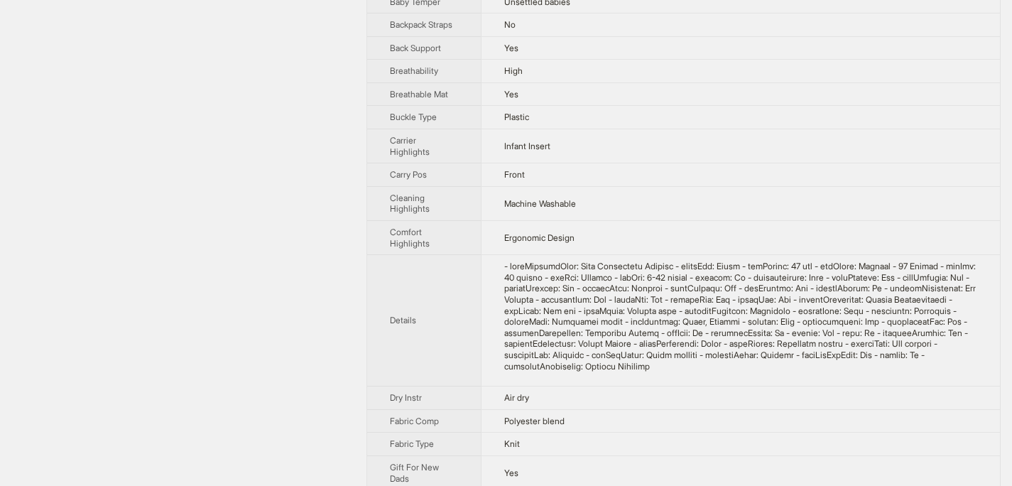
scroll to position [699, 0]
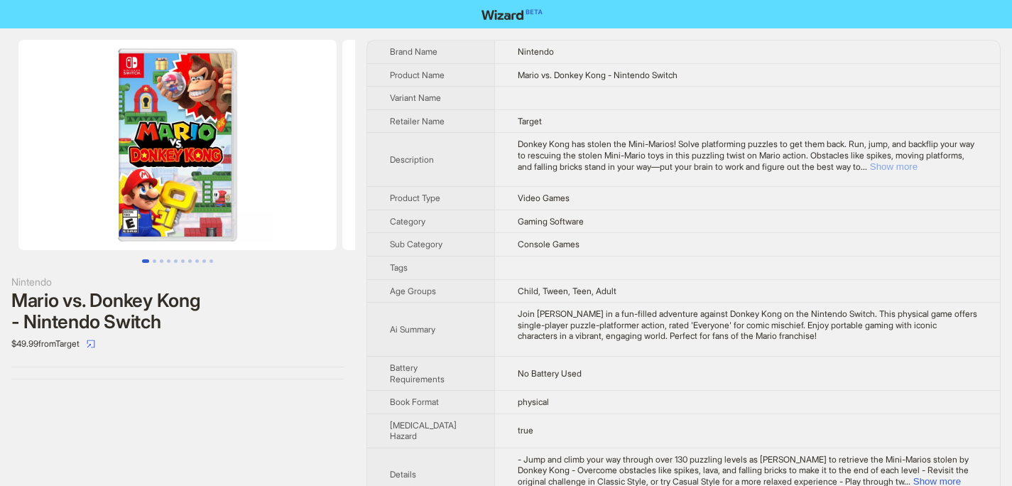
click at [917, 164] on button "Show more" at bounding box center [894, 166] width 48 height 11
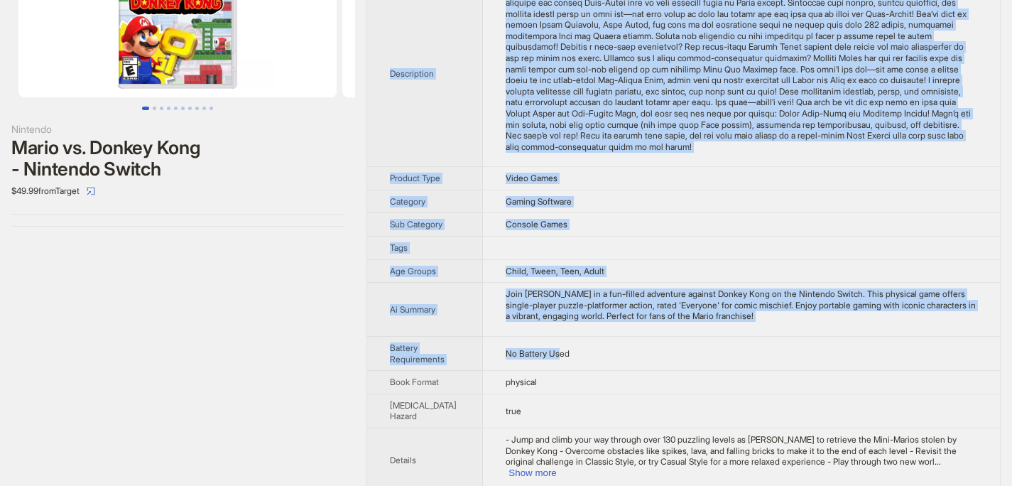
scroll to position [498, 0]
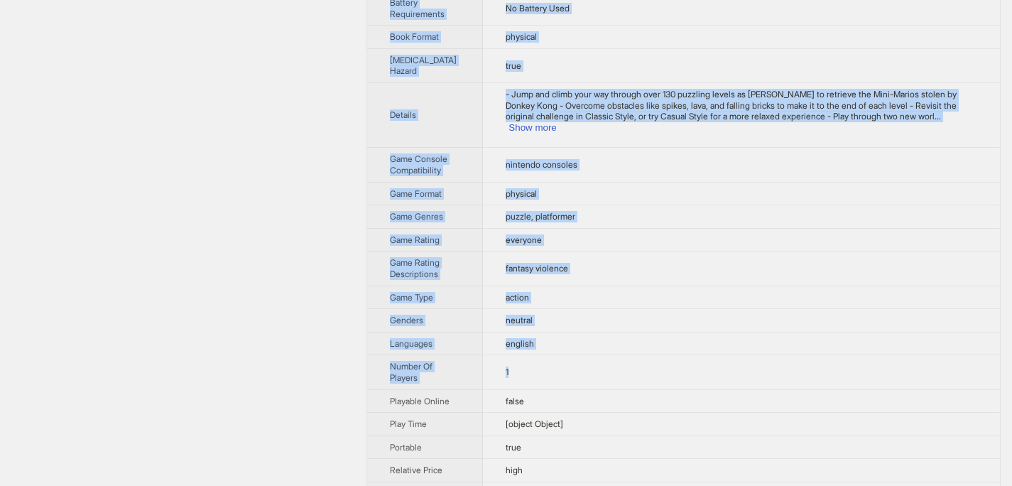
drag, startPoint x: 391, startPoint y: 51, endPoint x: 550, endPoint y: 356, distance: 343.5
click at [550, 356] on tbody "Brand Name Nintendo Product Name Mario vs. Donkey Kong - Nintendo Switch Varian…" at bounding box center [683, 95] width 632 height 1105
copy tbody "Brand Name Nintendo Product Name Mario vs. Donkey Kong - Nintendo Switch Varian…"
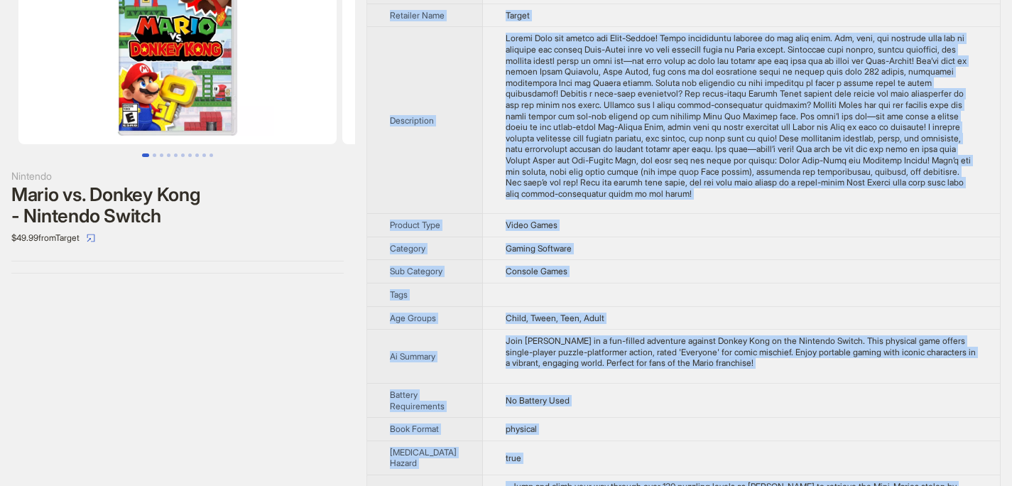
scroll to position [0, 0]
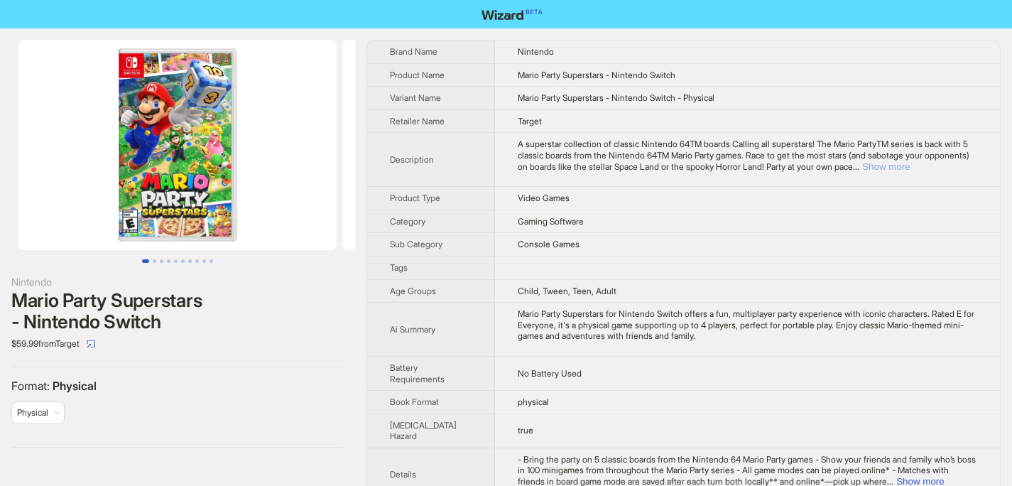
click at [909, 166] on button "Show more" at bounding box center [886, 166] width 48 height 11
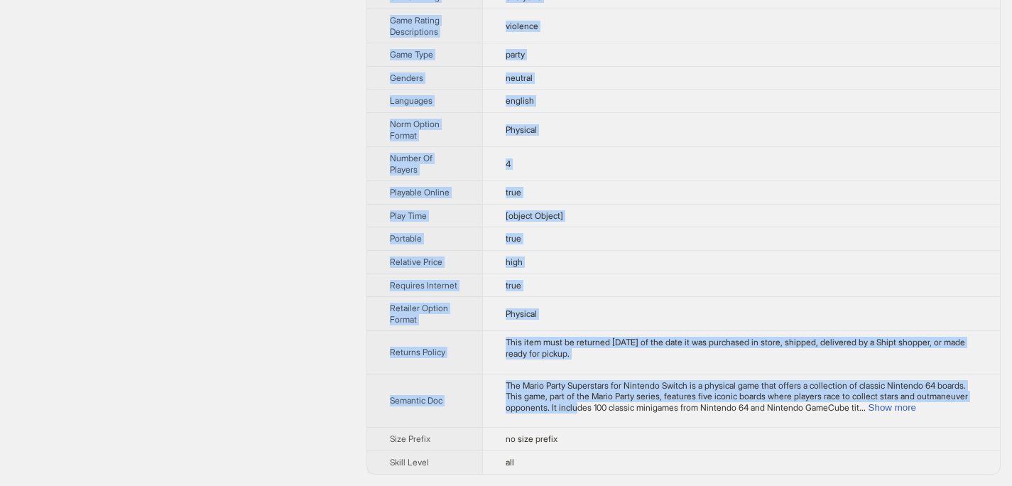
scroll to position [772, 0]
drag, startPoint x: 390, startPoint y: 50, endPoint x: 626, endPoint y: 412, distance: 431.8
copy tbody "Brand Name Nintendo Product Name Mario Party Superstars - Nintendo Switch Varia…"
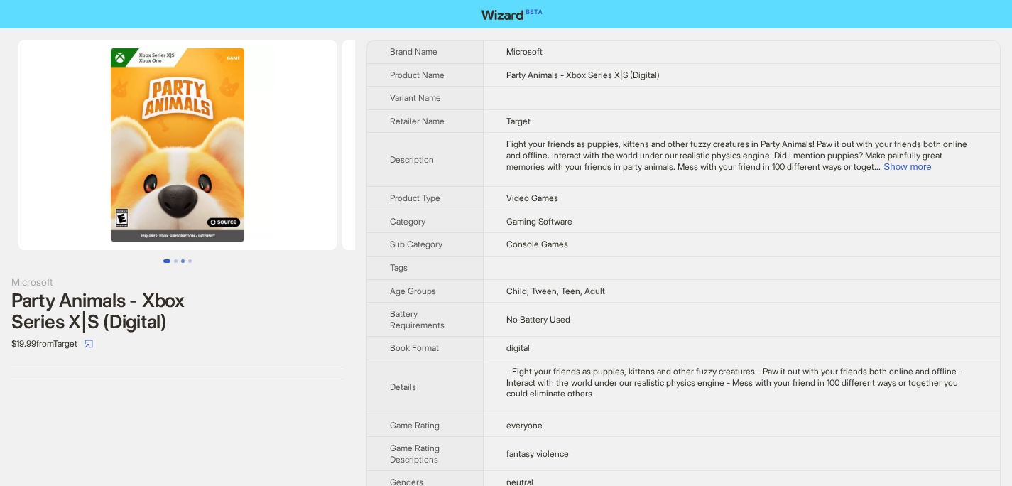
click at [185, 259] on button "Go to slide 3" at bounding box center [183, 261] width 4 height 4
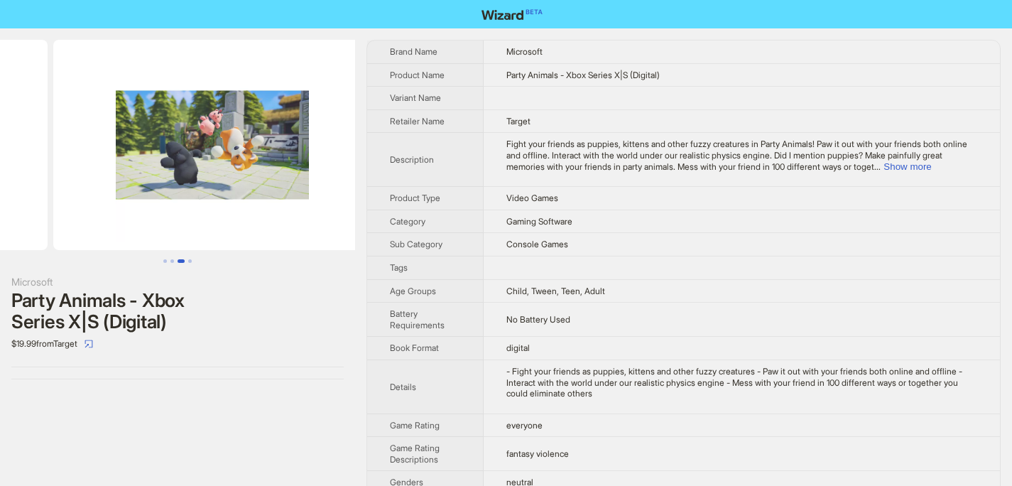
scroll to position [0, 647]
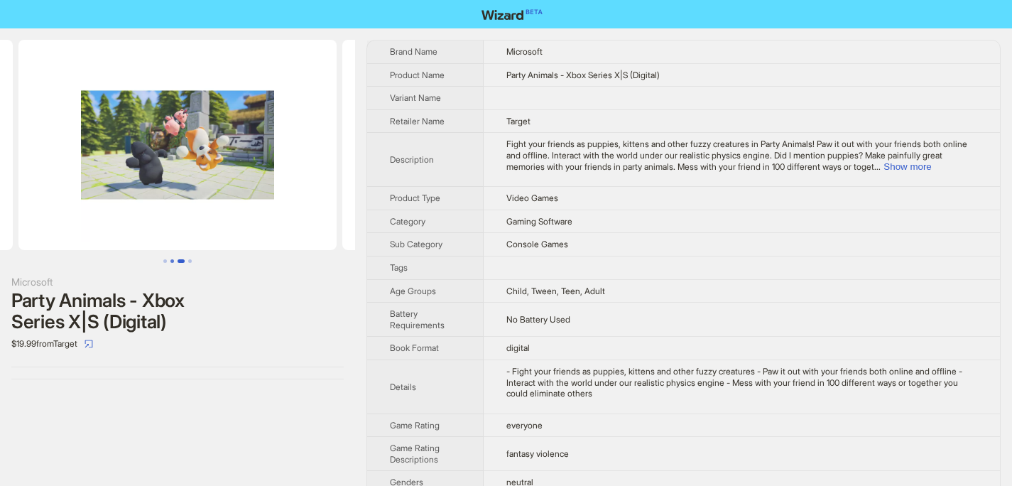
click at [172, 263] on button "Go to slide 2" at bounding box center [172, 261] width 4 height 4
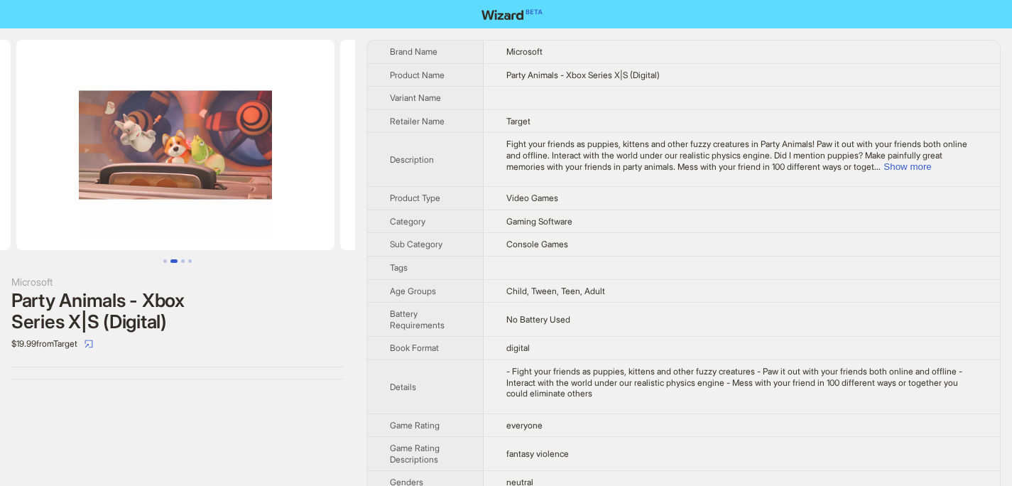
scroll to position [0, 324]
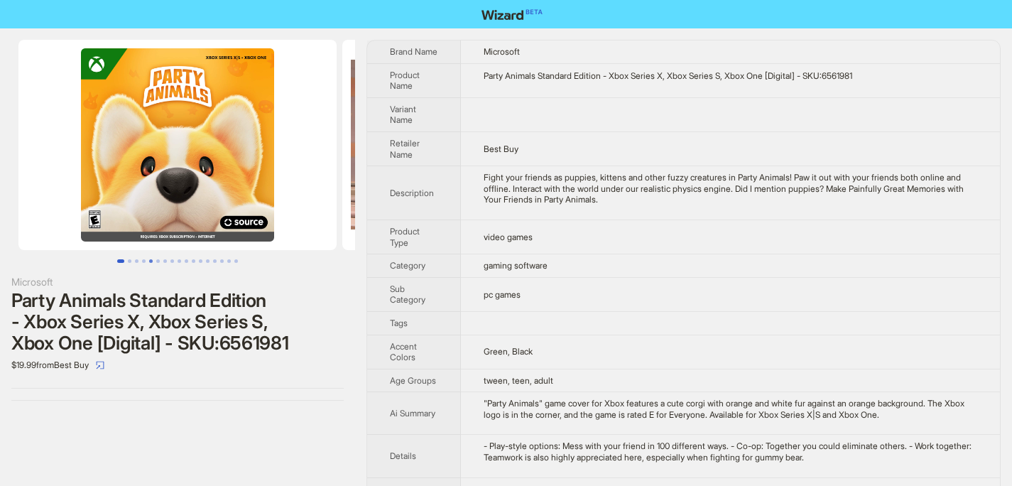
click at [150, 259] on button "Go to slide 5" at bounding box center [151, 261] width 4 height 4
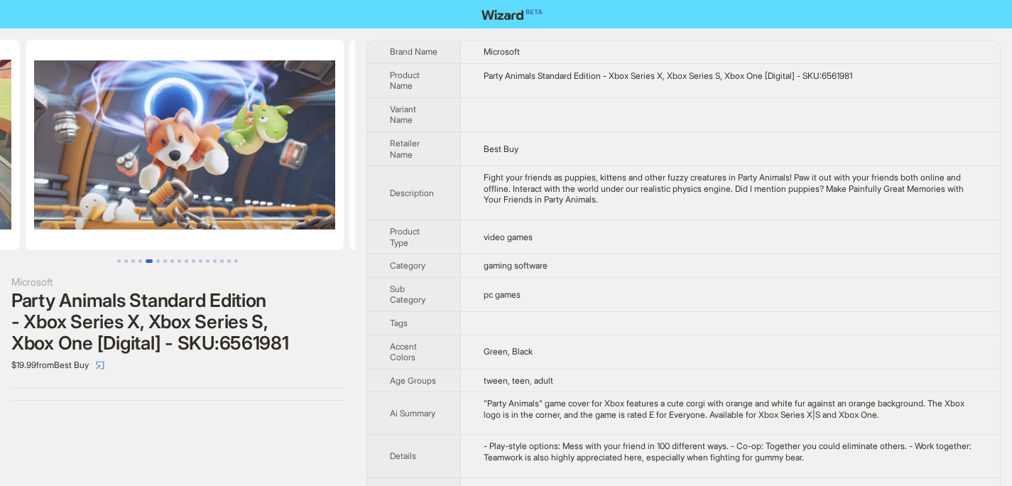
scroll to position [0, 1295]
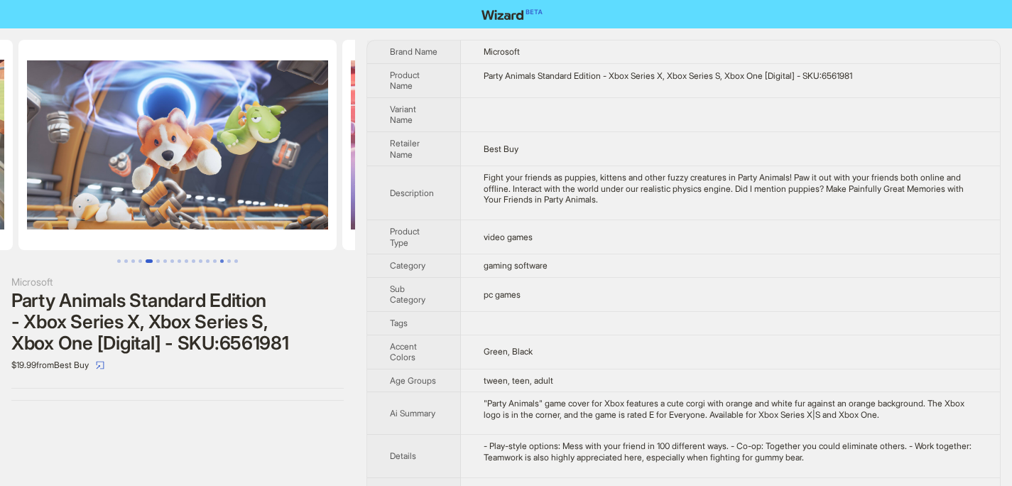
click at [220, 261] on button "Go to slide 15" at bounding box center [222, 261] width 4 height 4
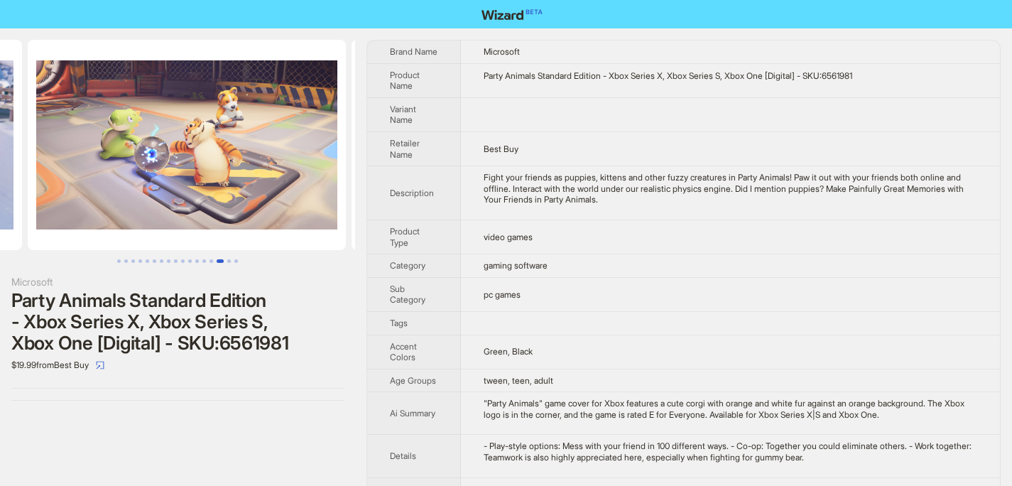
scroll to position [0, 4532]
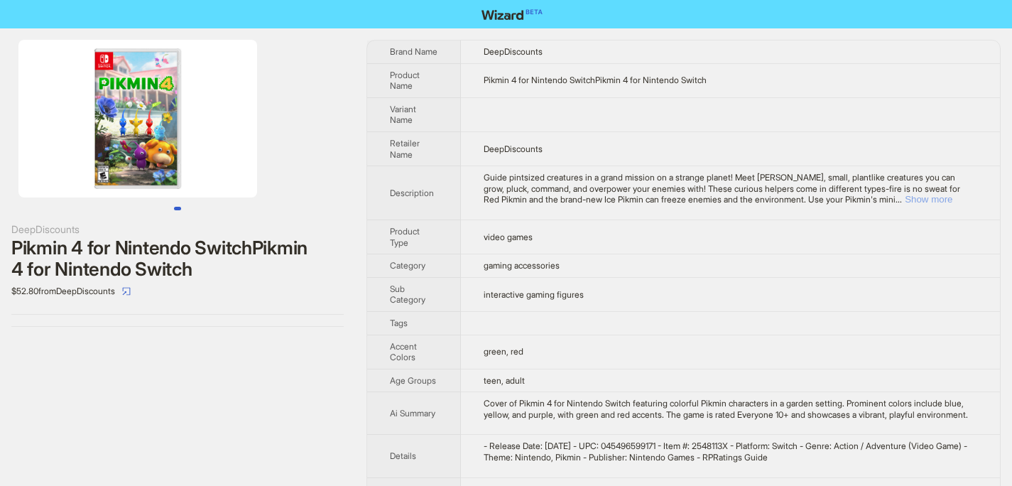
click at [946, 194] on button "Show more" at bounding box center [928, 199] width 48 height 11
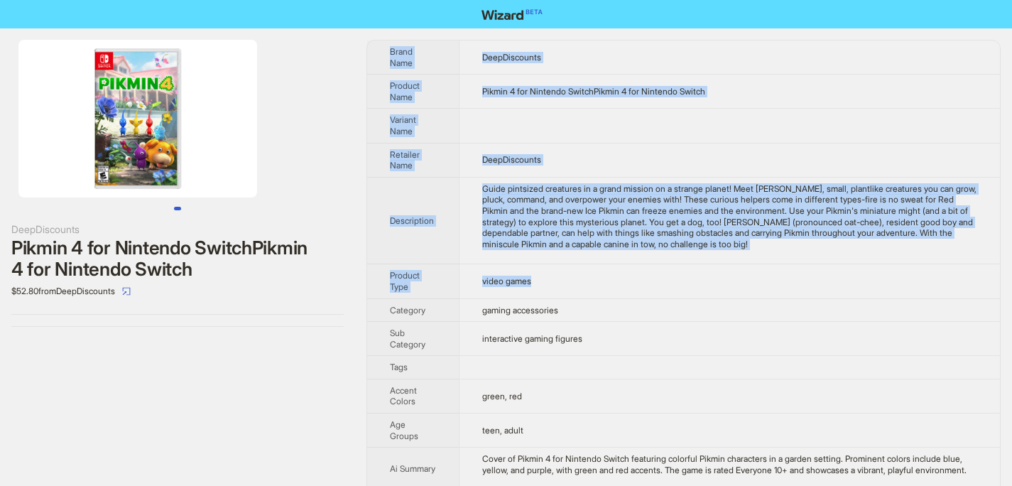
drag, startPoint x: 392, startPoint y: 50, endPoint x: 563, endPoint y: 284, distance: 289.5
click at [563, 284] on tbody "Brand Name DeepDiscounts Product Name Pikmin 4 for Nintendo SwitchPikmin 4 for …" at bounding box center [683, 382] width 632 height 684
copy tbody "Brand Name DeepDiscounts Product Name Pikmin 4 for Nintendo SwitchPikmin 4 for …"
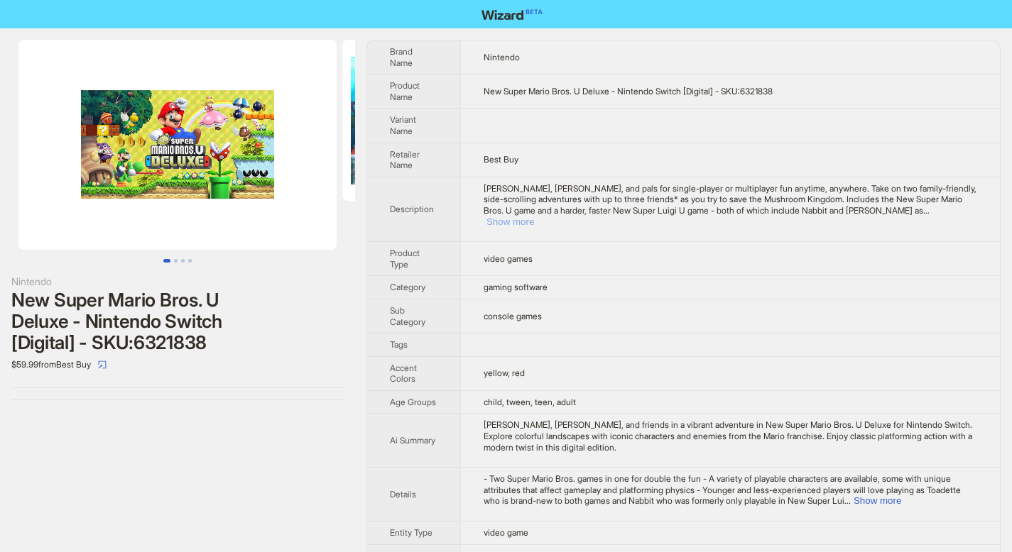
click at [534, 217] on button "Show more" at bounding box center [510, 222] width 48 height 11
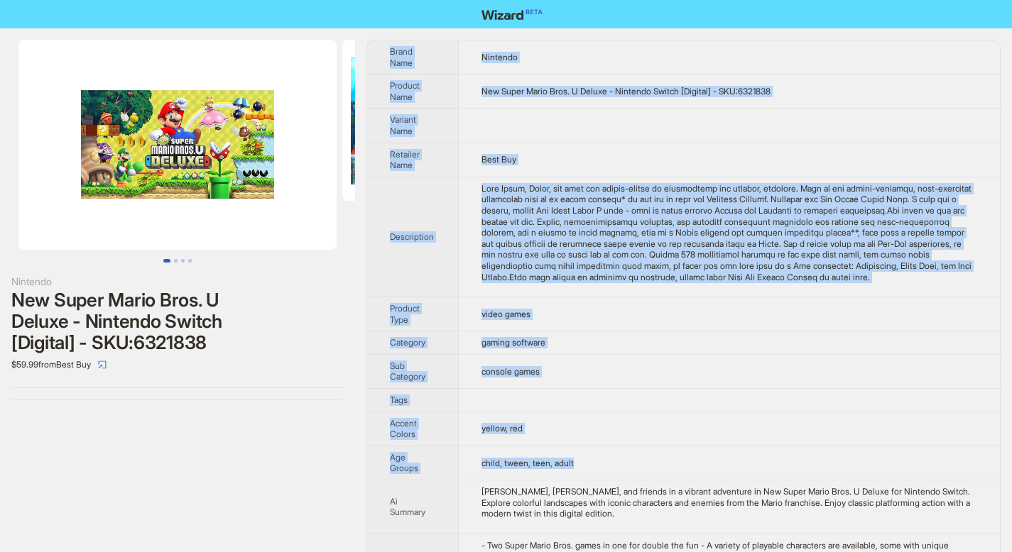
drag, startPoint x: 390, startPoint y: 49, endPoint x: 592, endPoint y: 471, distance: 467.7
click at [592, 471] on tbody "Brand Name Nintendo Product Name New Super Mario Bros. U Deluxe - Nintendo Swit…" at bounding box center [683, 415] width 632 height 750
copy tbody "Brand Name Nintendo Product Name New Super Mario Bros. U Deluxe - Nintendo Swit…"
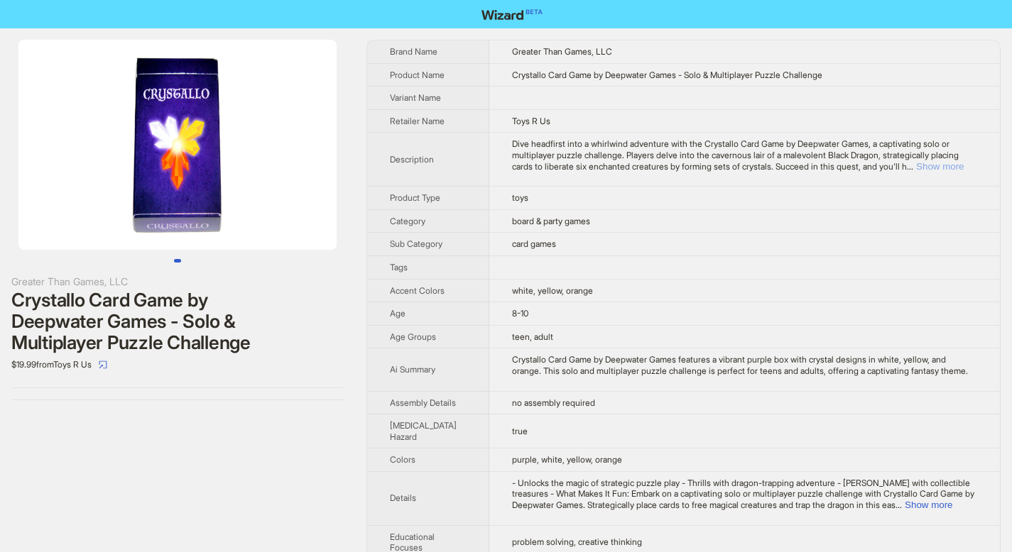
click at [955, 164] on button "Show more" at bounding box center [940, 166] width 48 height 11
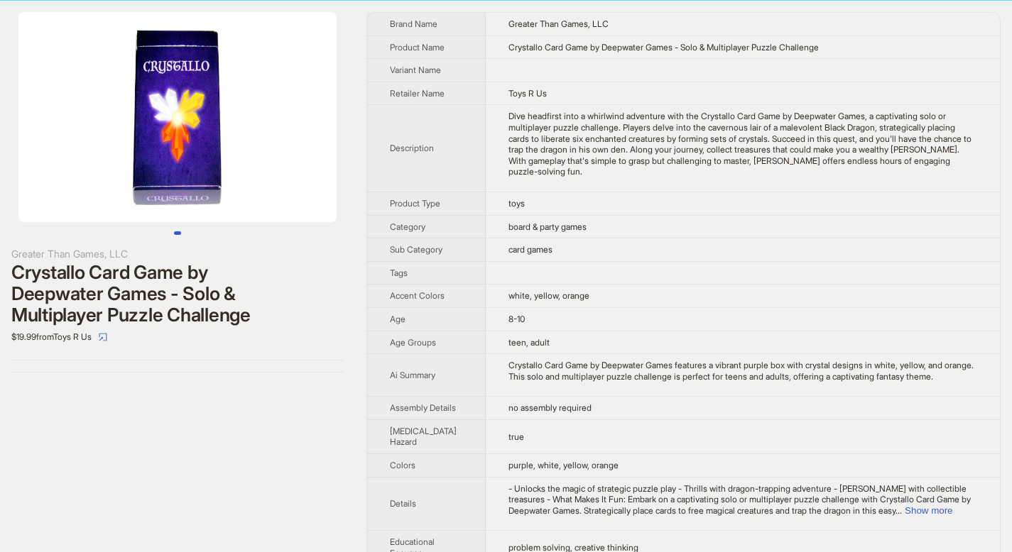
scroll to position [198, 0]
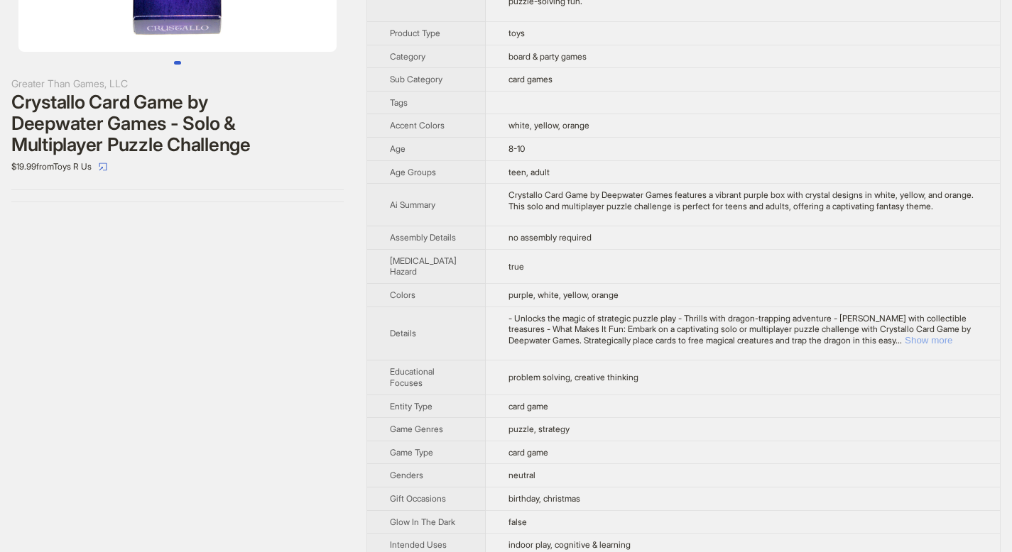
click at [952, 346] on button "Show more" at bounding box center [928, 340] width 48 height 11
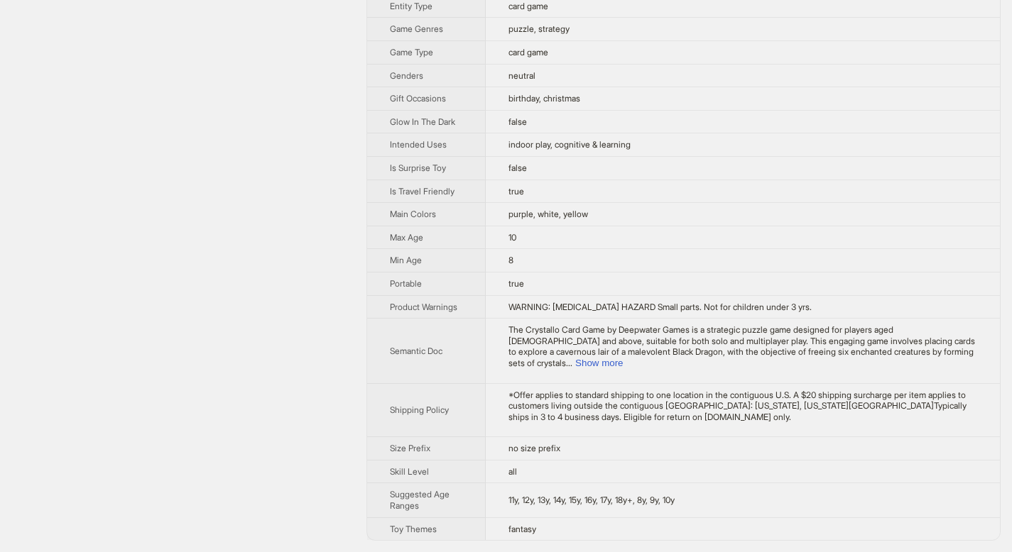
scroll to position [709, 0]
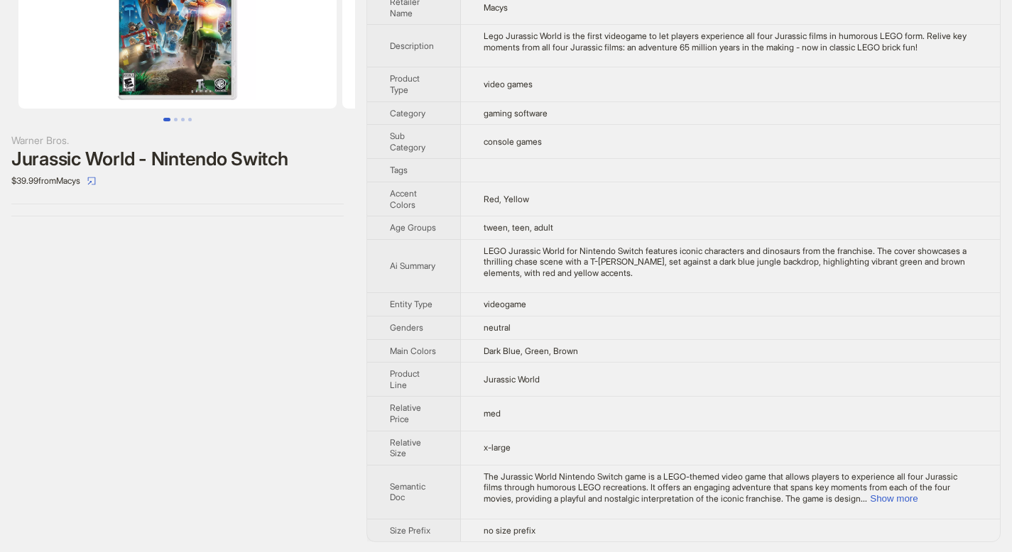
scroll to position [143, 0]
click at [917, 499] on button "Show more" at bounding box center [894, 497] width 48 height 11
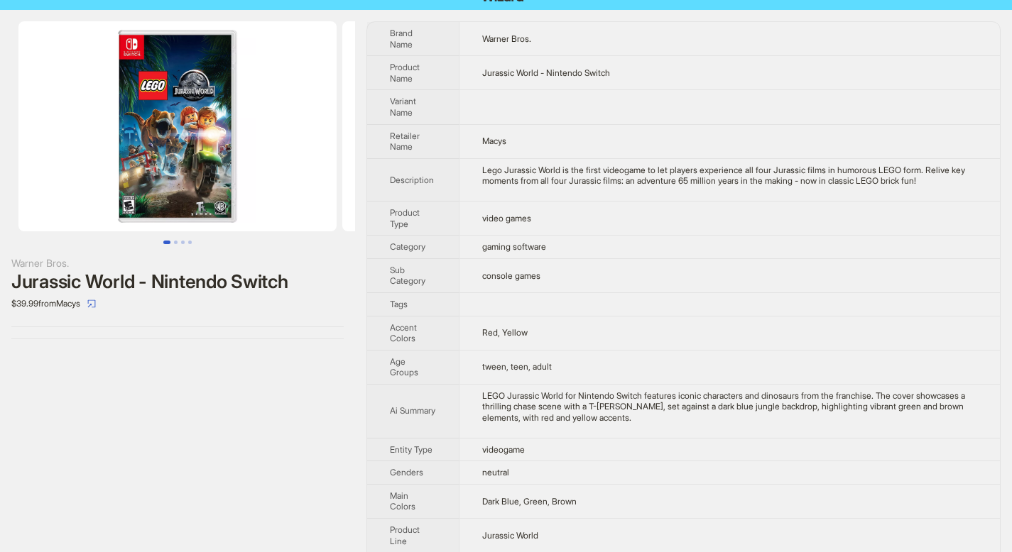
scroll to position [0, 0]
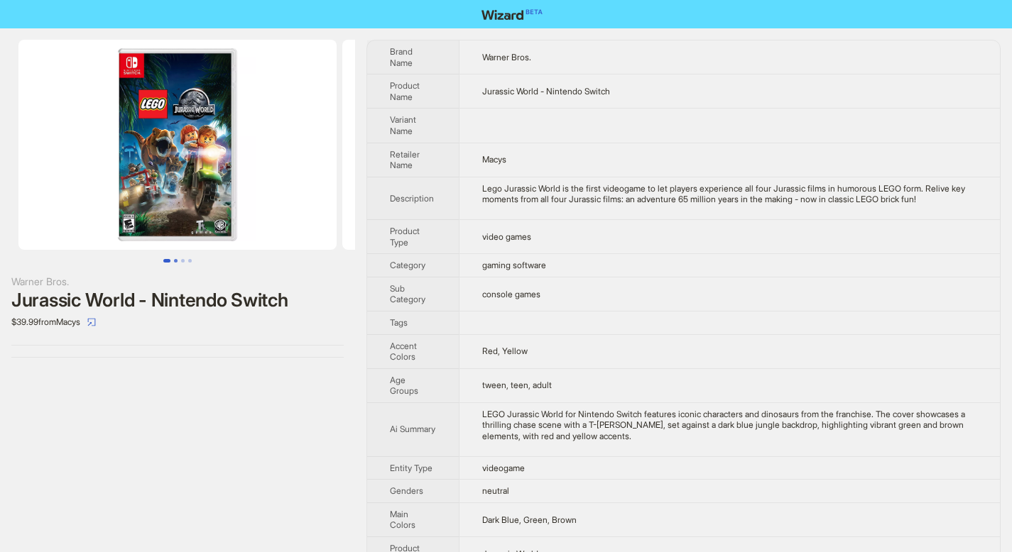
click at [176, 263] on button "Go to slide 2" at bounding box center [176, 261] width 4 height 4
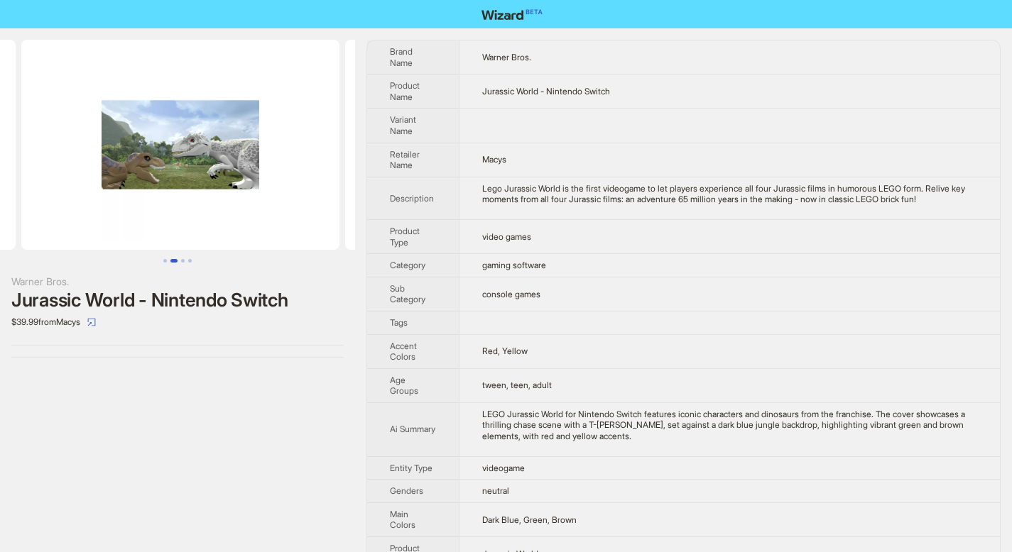
scroll to position [0, 324]
click at [181, 263] on button "Go to slide 3" at bounding box center [183, 261] width 4 height 4
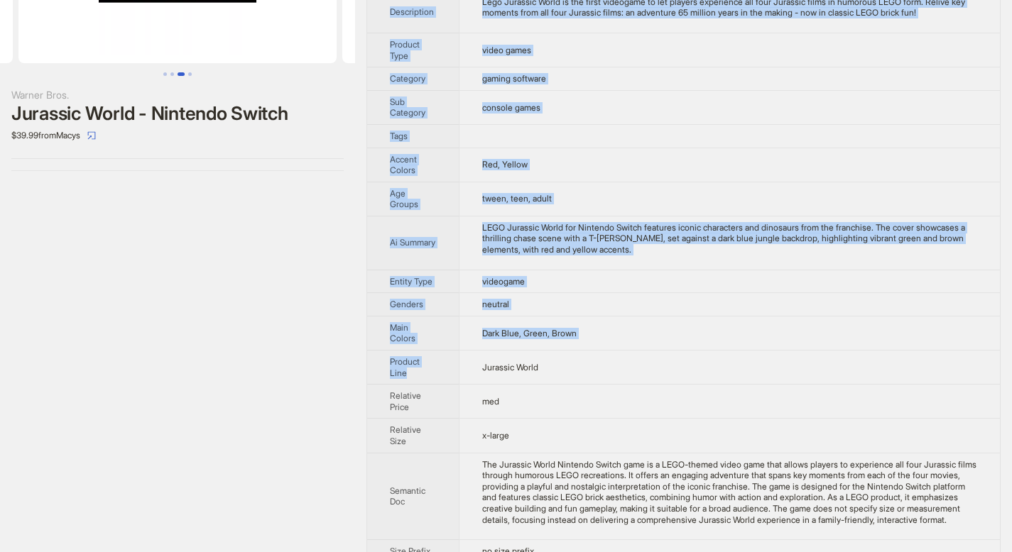
scroll to position [209, 0]
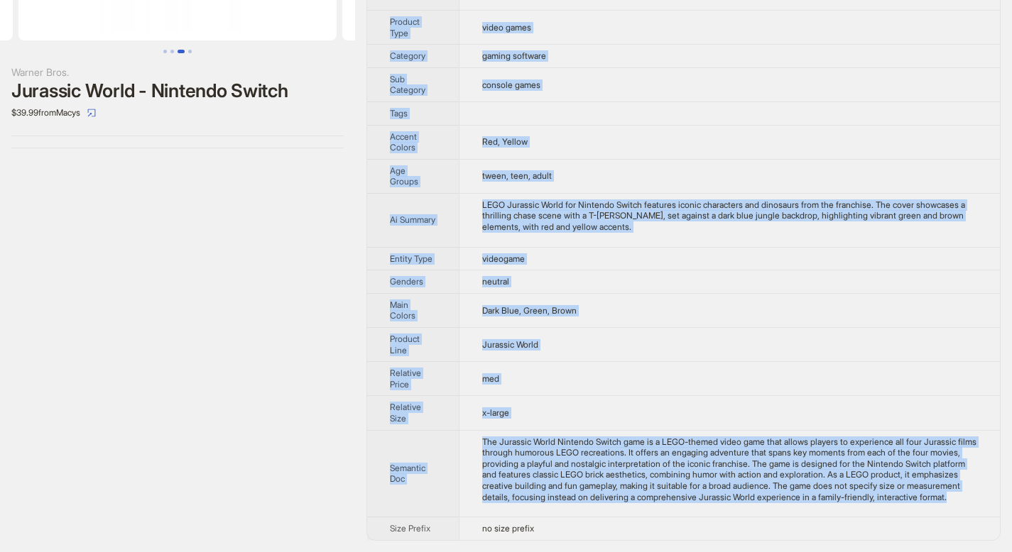
drag, startPoint x: 393, startPoint y: 48, endPoint x: 660, endPoint y: 494, distance: 519.9
click at [660, 494] on tbody "Brand Name Warner Bros. Product Name Jurassic World - Nintendo Switch Variant N…" at bounding box center [683, 185] width 632 height 709
copy tbody "rand Name Warner Bros. Product Name Jurassic World - Nintendo Switch Variant Na…"
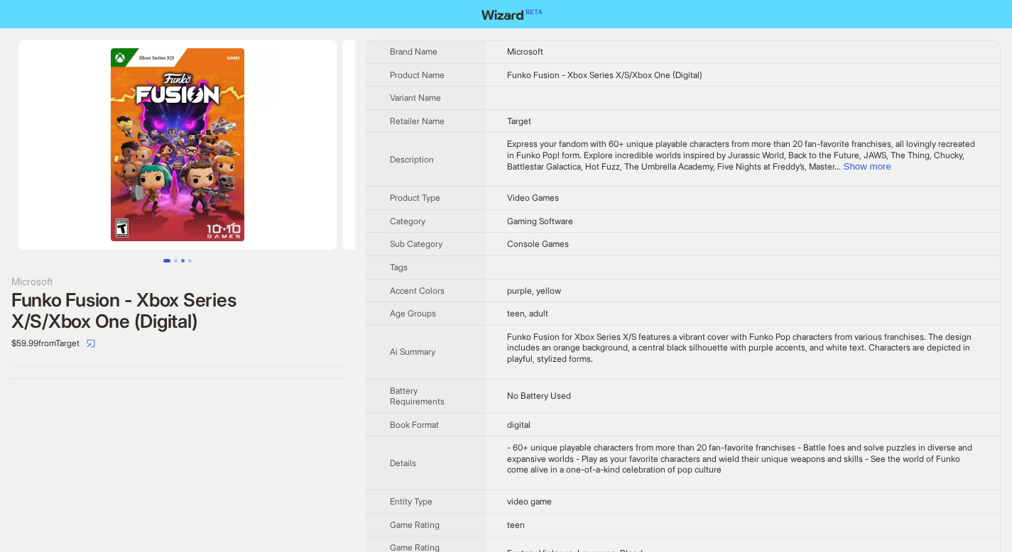
click at [181, 259] on button "Go to slide 3" at bounding box center [183, 261] width 4 height 4
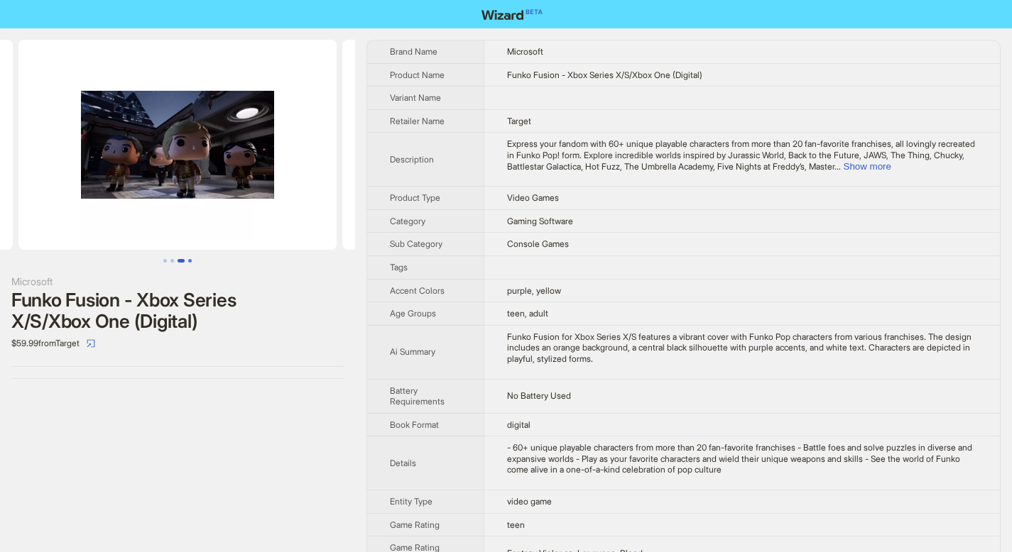
click at [190, 261] on button "Go to slide 4" at bounding box center [190, 261] width 4 height 4
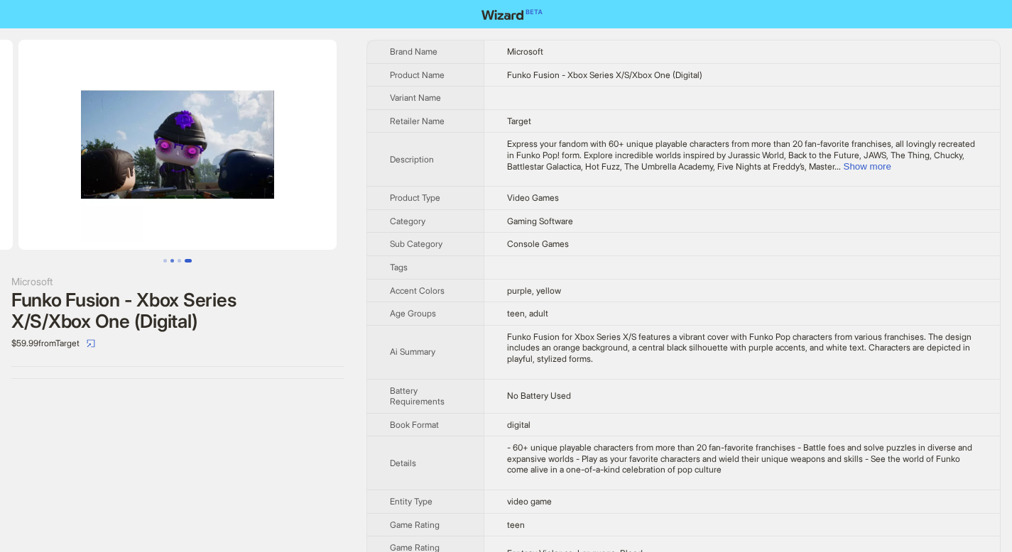
click at [172, 260] on button "Go to slide 2" at bounding box center [172, 261] width 4 height 4
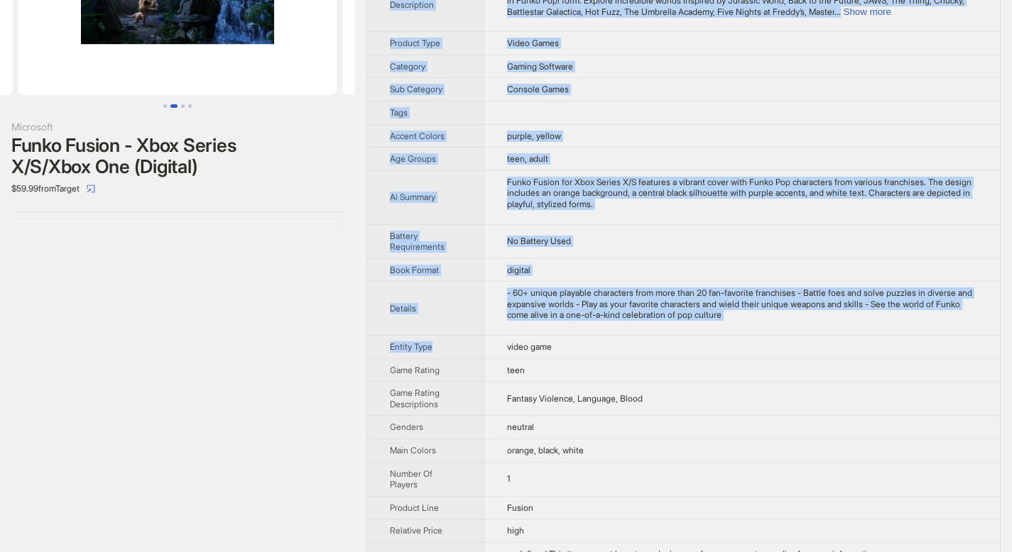
scroll to position [265, 0]
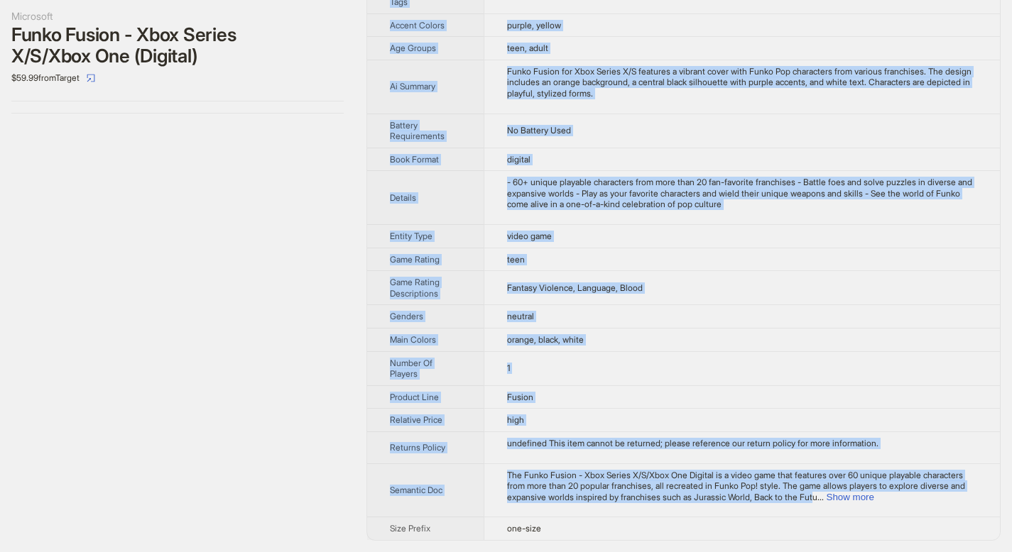
drag, startPoint x: 390, startPoint y: 49, endPoint x: 913, endPoint y: 499, distance: 689.6
click at [913, 498] on tbody "Brand Name Microsoft Product Name Funko Fusion - Xbox Series X/S/Xbox One (Digi…" at bounding box center [683, 157] width 632 height 765
copy tbody "Brand Name Microsoft Product Name Funko Fusion - Xbox Series X/S/Xbox One (Digi…"
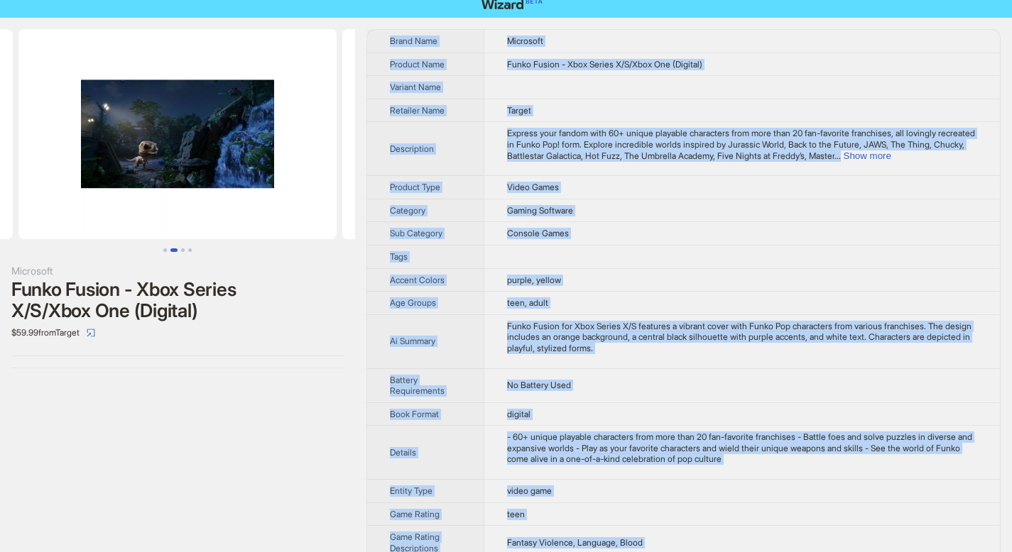
scroll to position [0, 0]
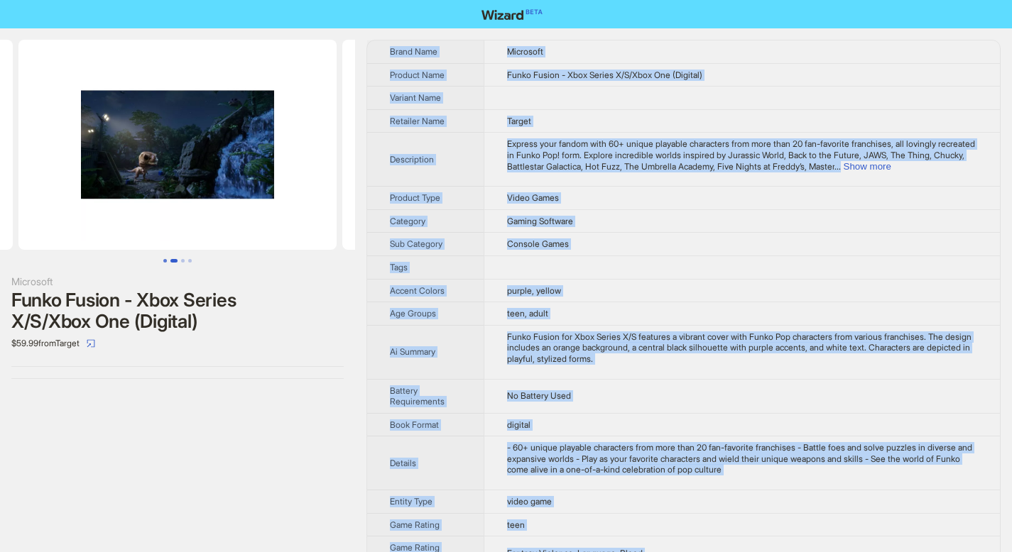
click at [165, 261] on button "Go to slide 1" at bounding box center [165, 261] width 4 height 4
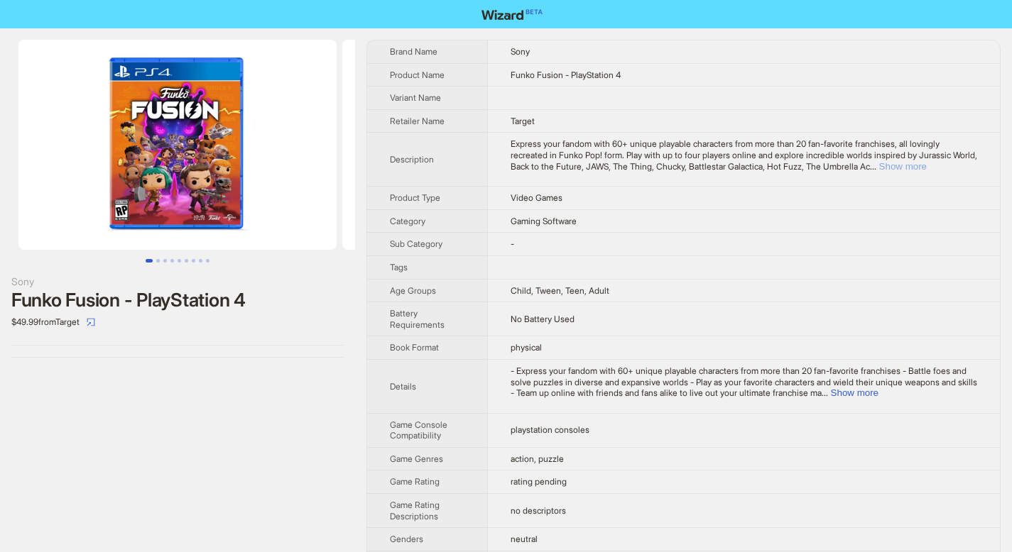
click at [926, 170] on button "Show more" at bounding box center [903, 166] width 48 height 11
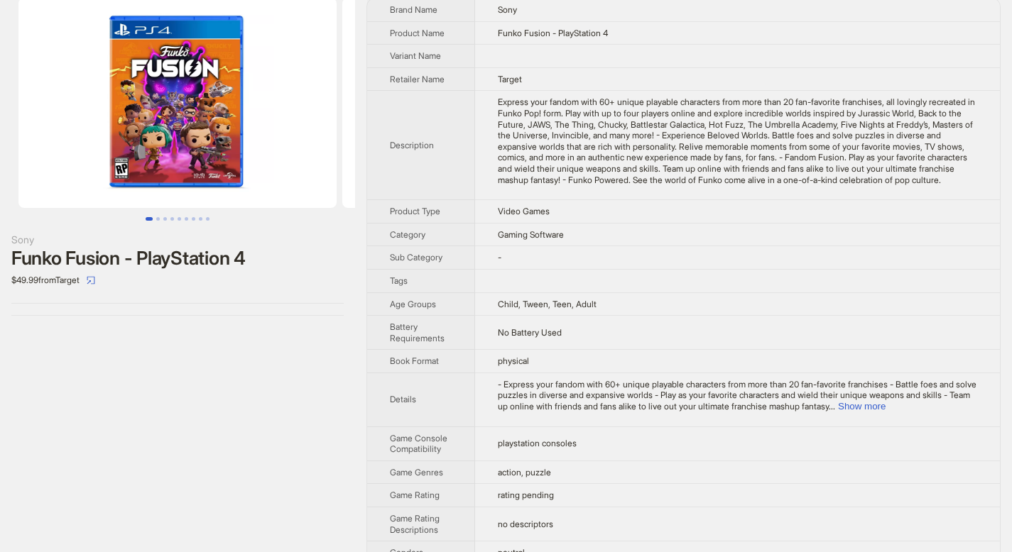
scroll to position [122, 0]
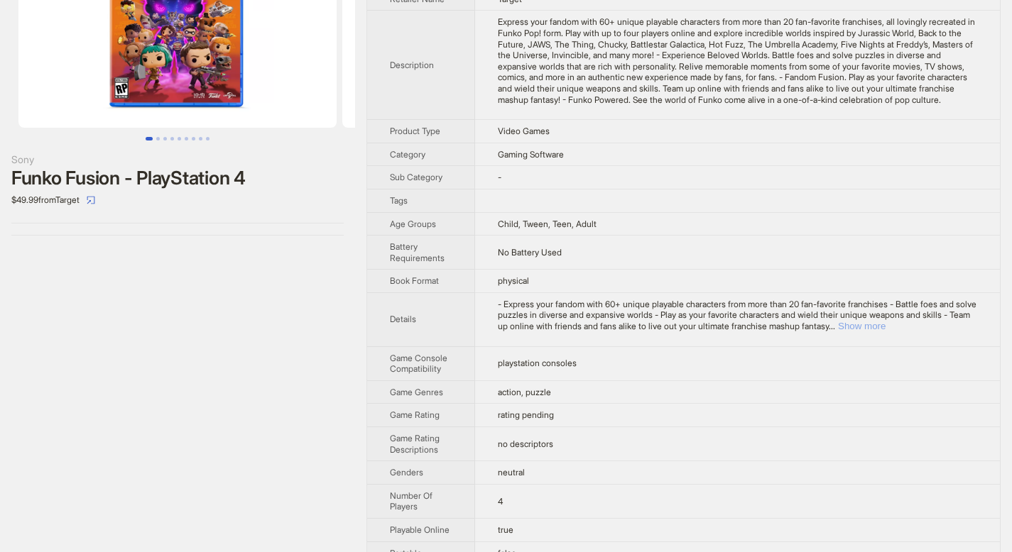
click at [885, 331] on button "Show more" at bounding box center [862, 326] width 48 height 11
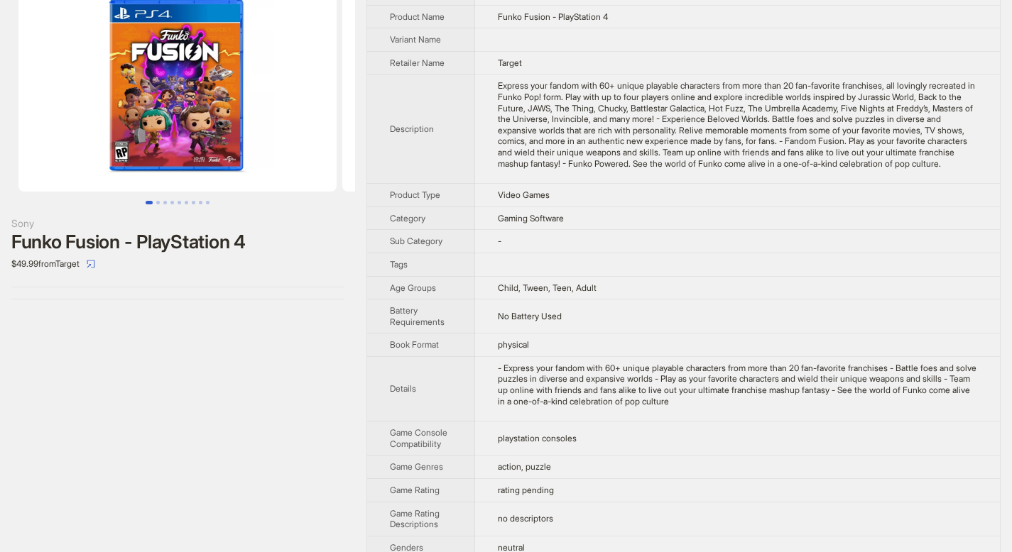
scroll to position [0, 0]
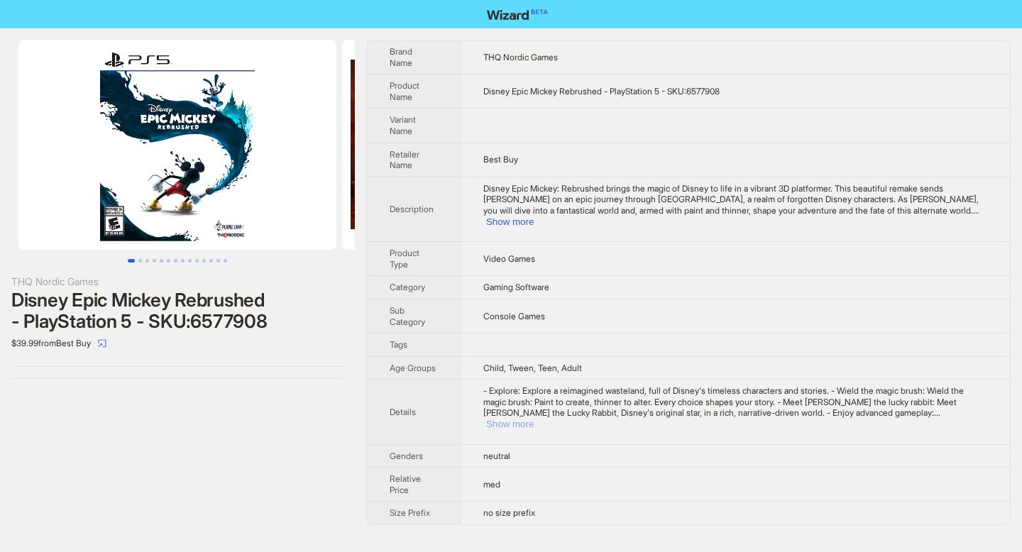
click at [534, 419] on button "Show more" at bounding box center [510, 424] width 48 height 11
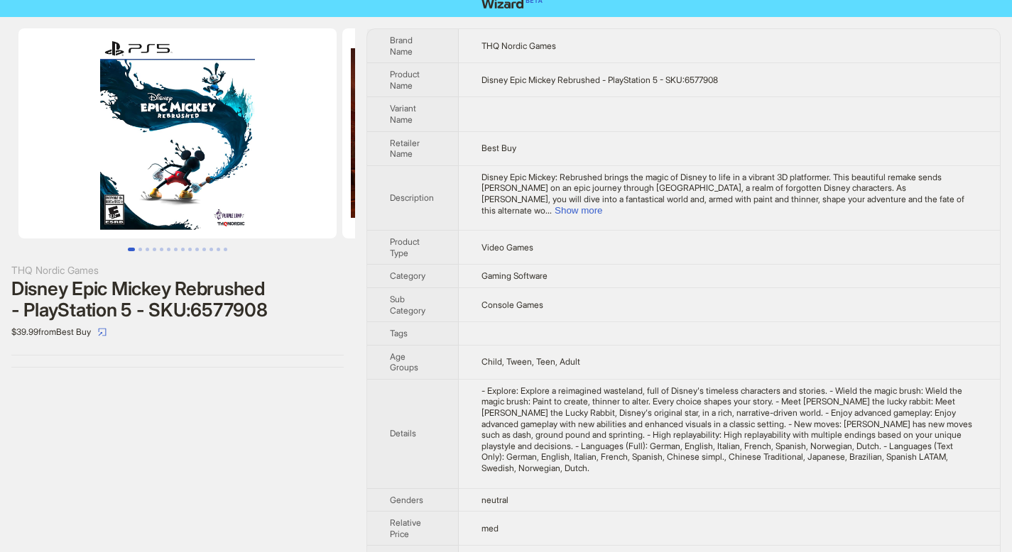
scroll to position [28, 0]
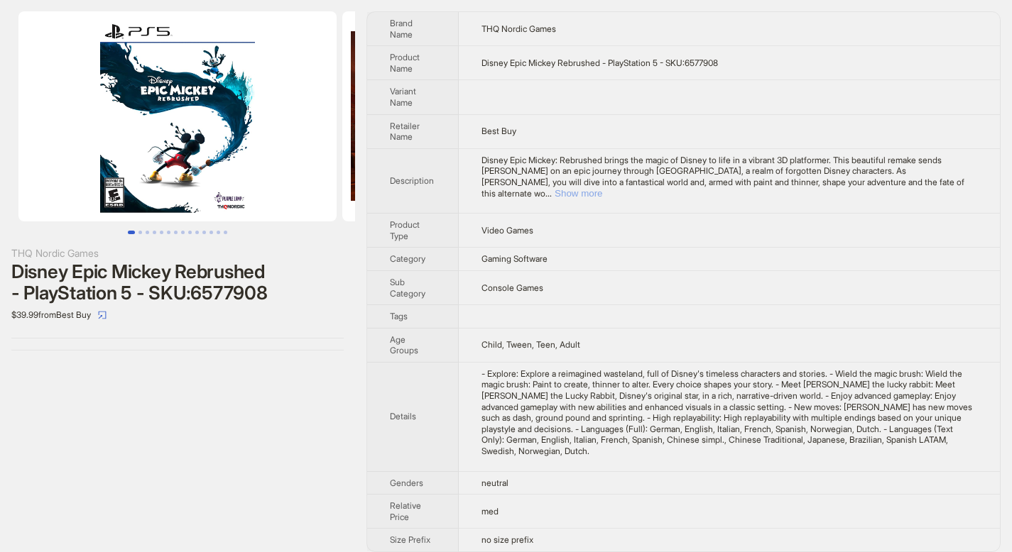
click at [602, 188] on button "Show more" at bounding box center [578, 193] width 48 height 11
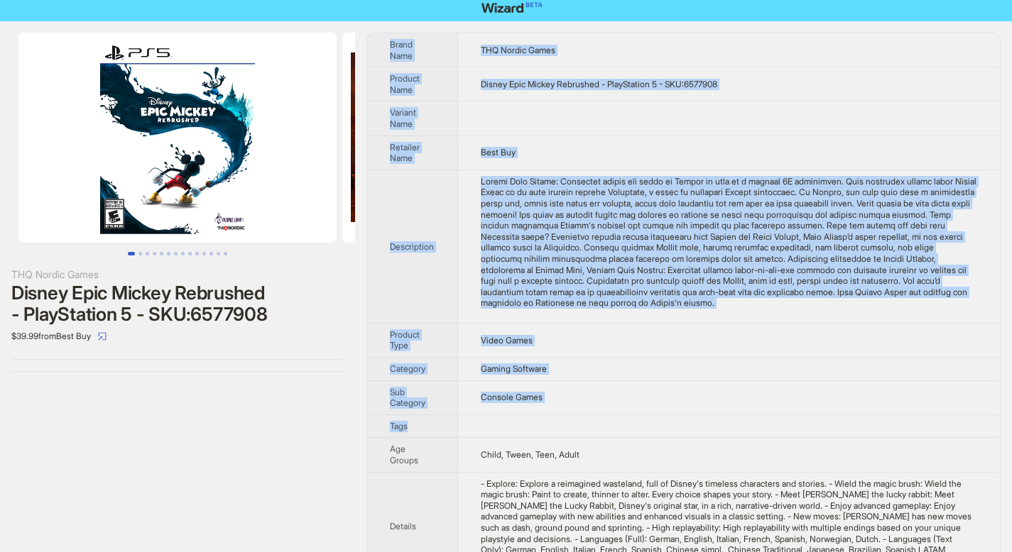
scroll to position [128, 0]
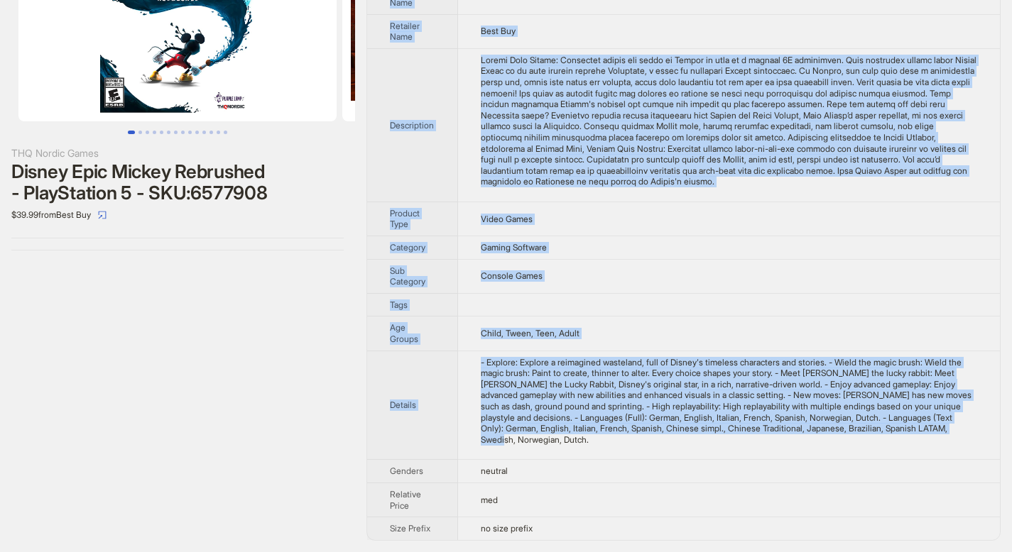
drag, startPoint x: 390, startPoint y: 44, endPoint x: 685, endPoint y: 451, distance: 502.2
click at [685, 451] on tbody "Brand Name THQ Nordic Games Product Name Disney Epic Mickey Rebrushed - PlaySta…" at bounding box center [683, 226] width 632 height 628
copy tbody "Brand Name THQ Nordic Games Product Name Disney Epic Mickey Rebrushed - PlaySta…"
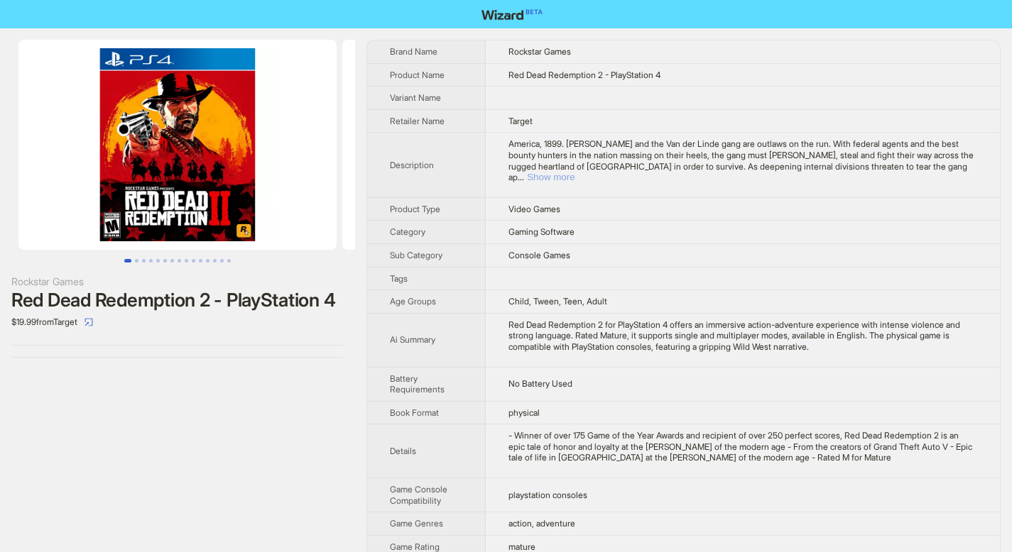
click at [574, 172] on button "Show more" at bounding box center [551, 177] width 48 height 11
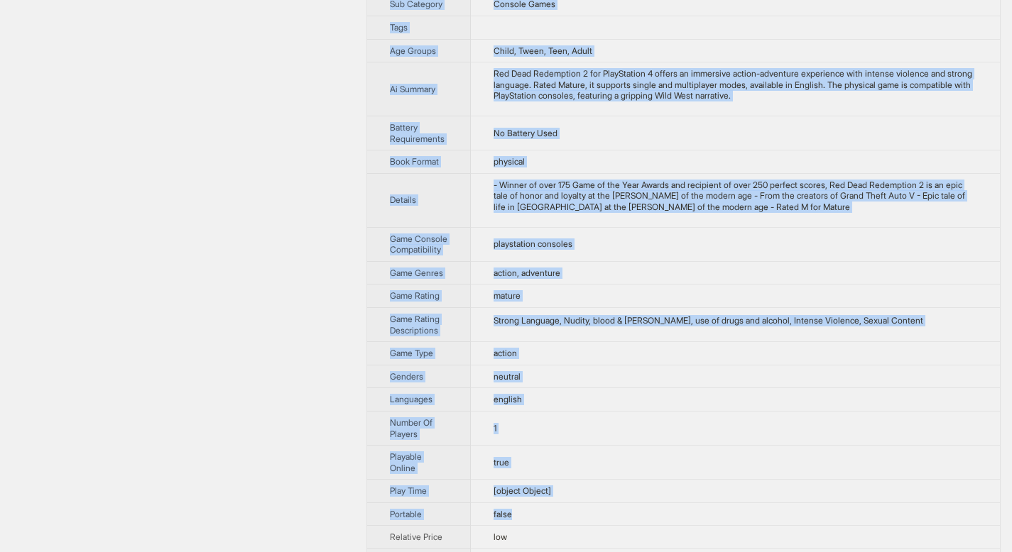
scroll to position [635, 0]
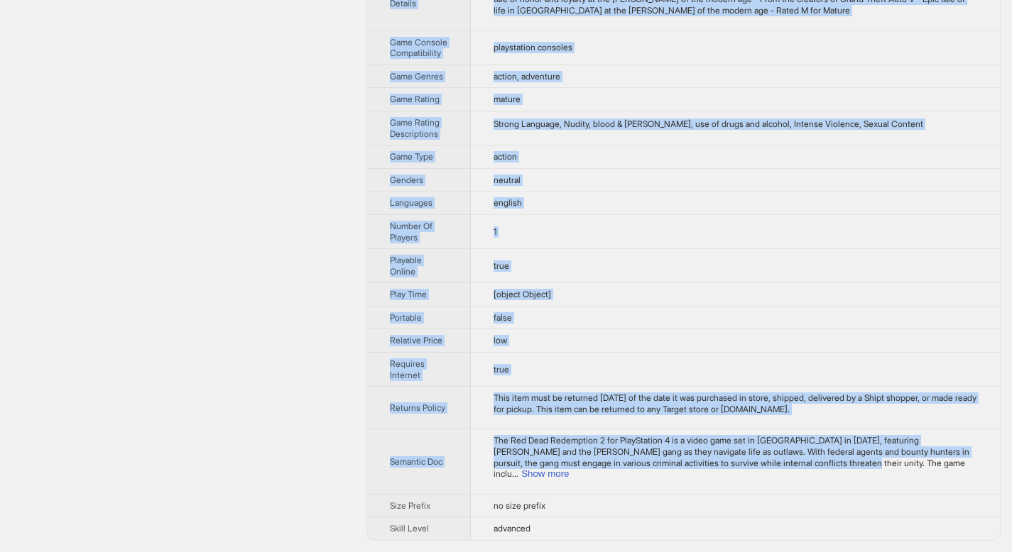
drag, startPoint x: 389, startPoint y: 50, endPoint x: 850, endPoint y: 472, distance: 625.0
copy tbody "Brand Name Rockstar Games Product Name Red Dead Redemption 2 - PlayStation 4 Va…"
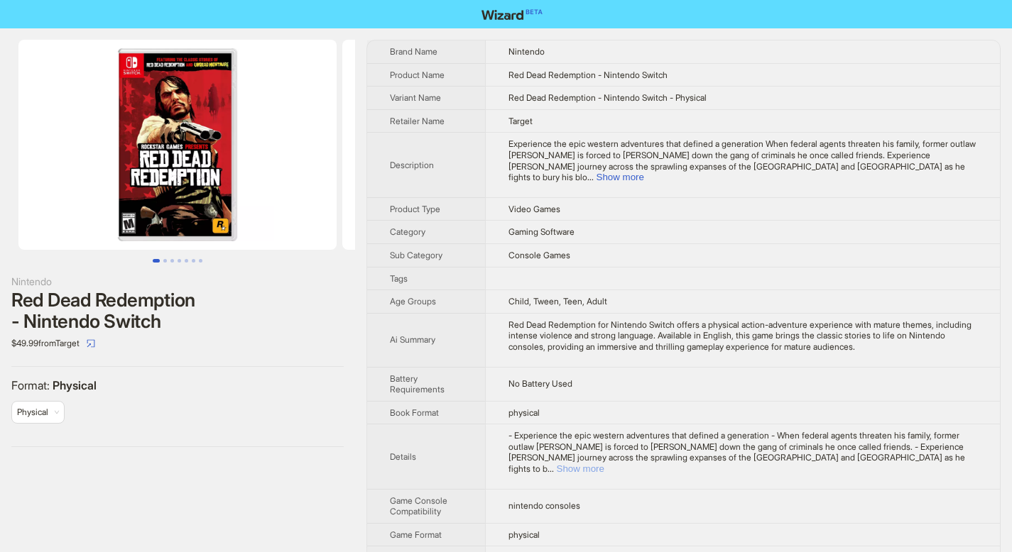
click at [604, 464] on button "Show more" at bounding box center [581, 469] width 48 height 11
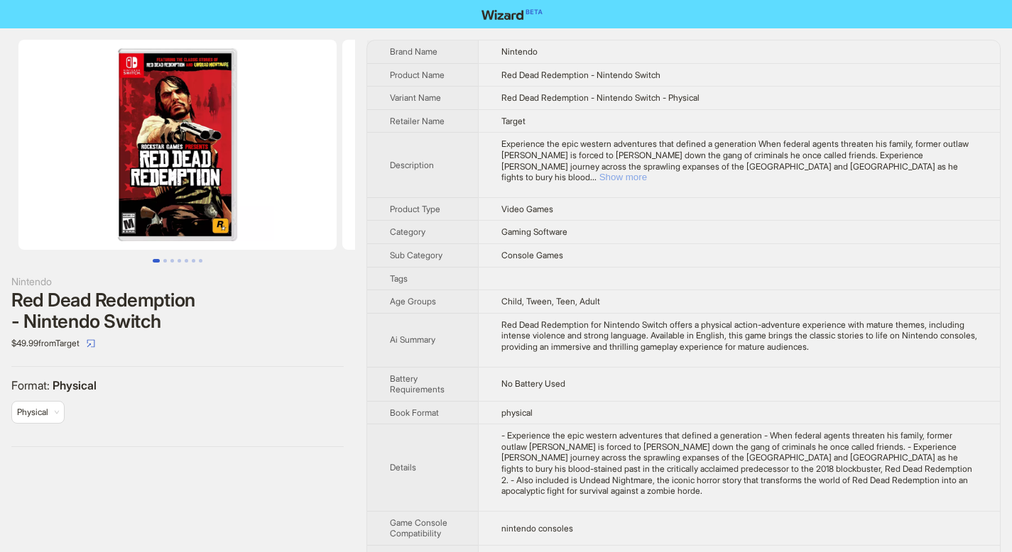
click at [647, 172] on button "Show more" at bounding box center [623, 177] width 48 height 11
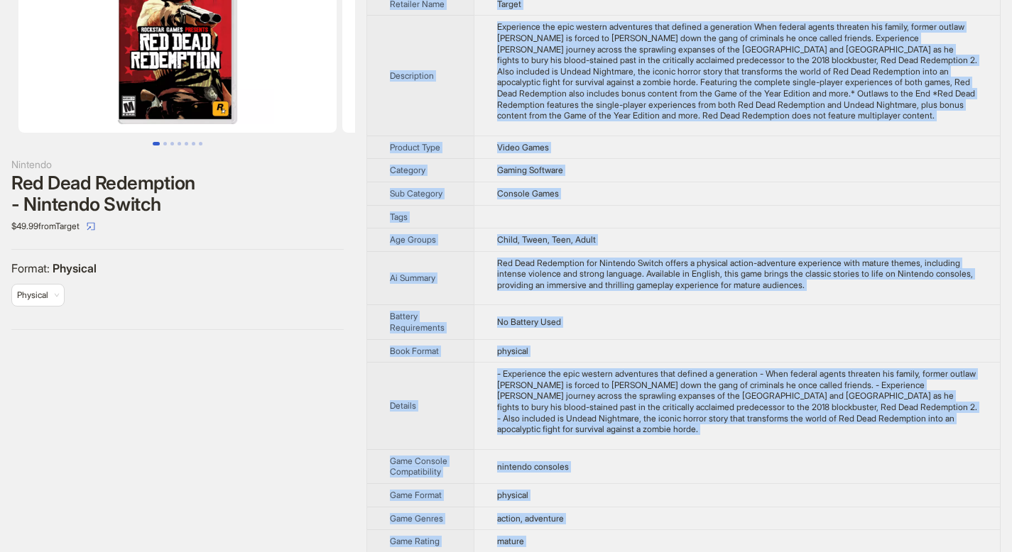
scroll to position [581, 0]
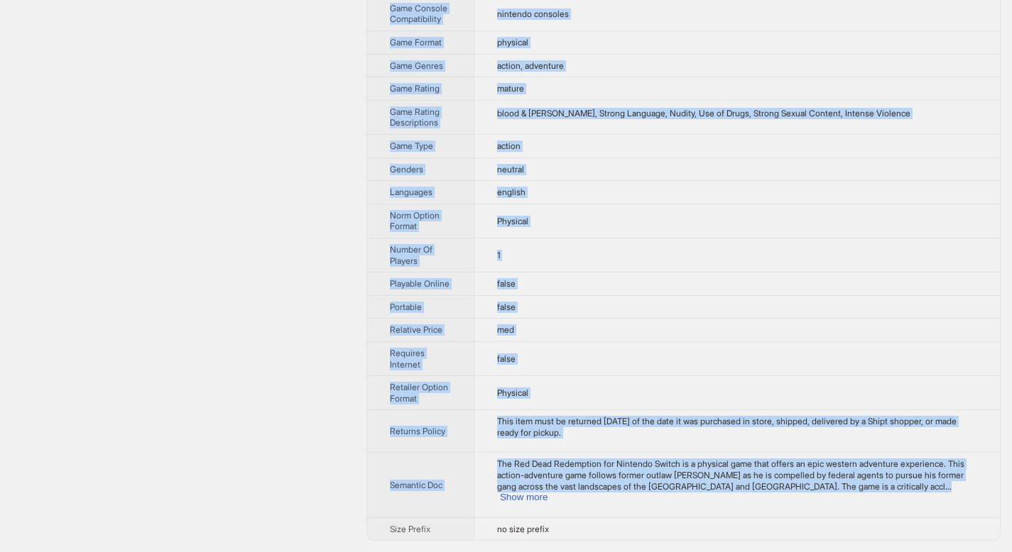
drag, startPoint x: 389, startPoint y: 49, endPoint x: 909, endPoint y: 505, distance: 692.1
click at [909, 505] on tbody "Brand Name Nintendo Product Name Red Dead Redemption - Nintendo Switch Variant …" at bounding box center [683, 5] width 632 height 1070
copy tbody "Brand Name Nintendo Product Name Red Dead Redemption - Nintendo Switch Variant …"
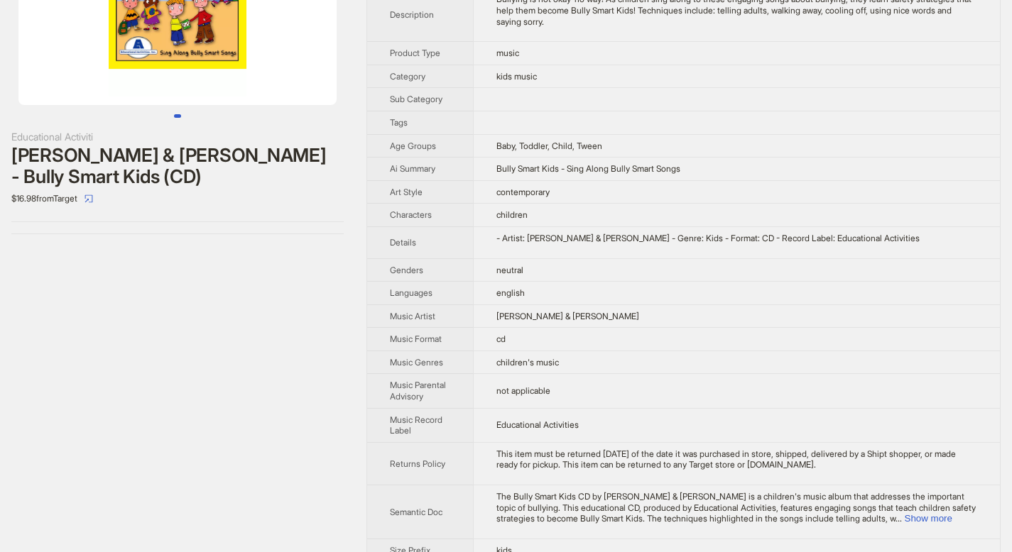
scroll to position [166, 0]
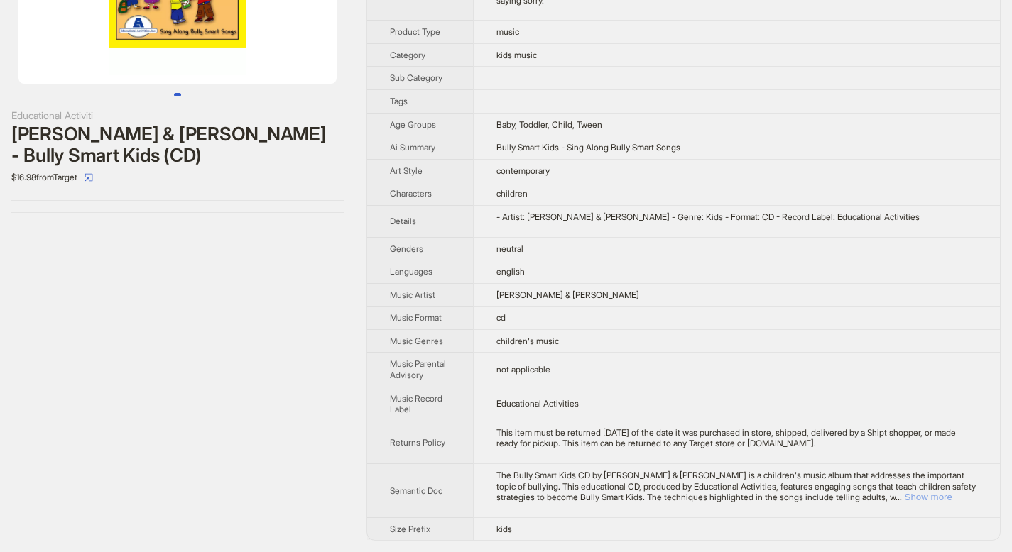
click at [937, 498] on button "Show more" at bounding box center [928, 497] width 48 height 11
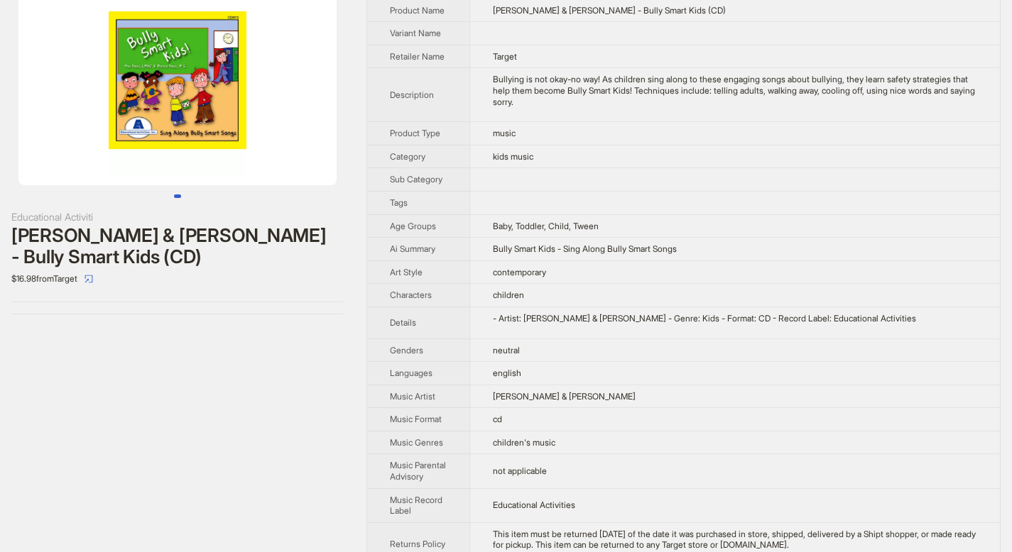
scroll to position [0, 0]
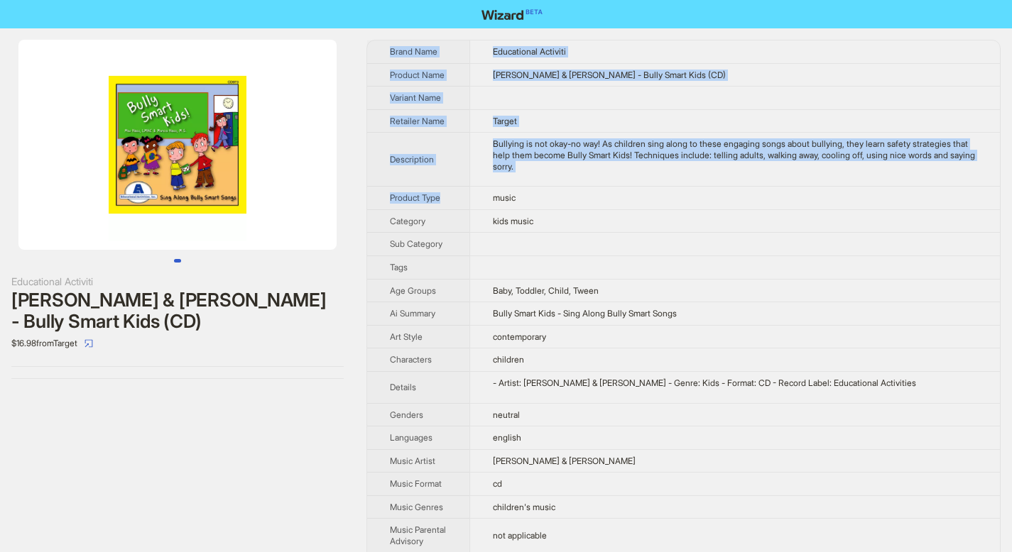
drag, startPoint x: 389, startPoint y: 51, endPoint x: 578, endPoint y: 188, distance: 233.3
click at [578, 188] on tbody "Brand Name Educational Activiti Product Name Max Nass & Marcia - Bully Smart Ki…" at bounding box center [683, 378] width 632 height 677
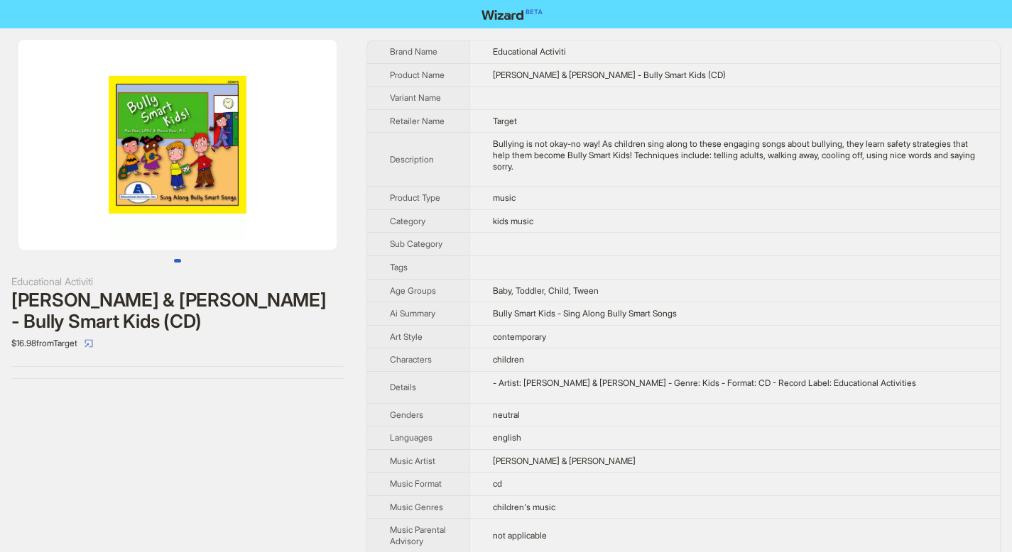
click at [637, 193] on td "music" at bounding box center [734, 198] width 530 height 23
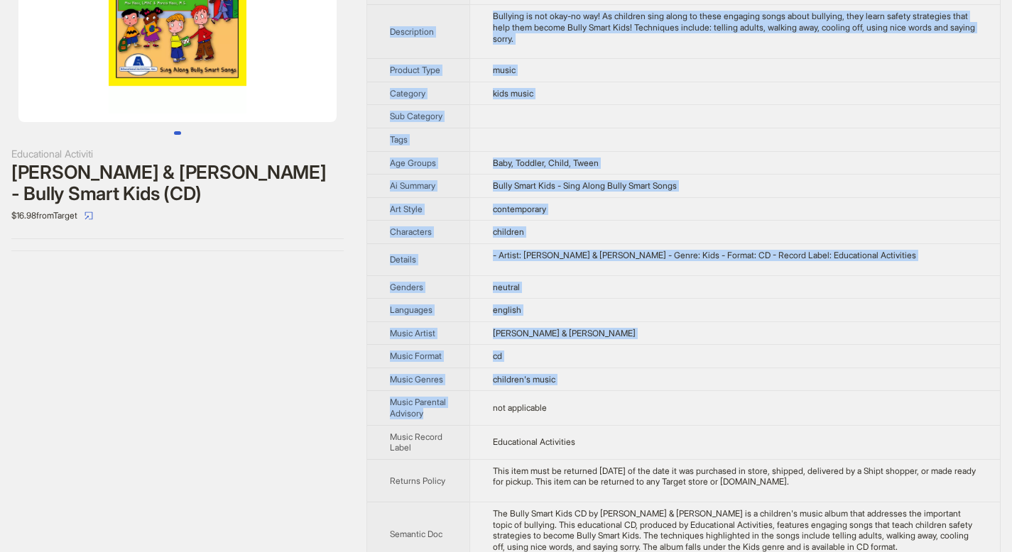
scroll to position [188, 0]
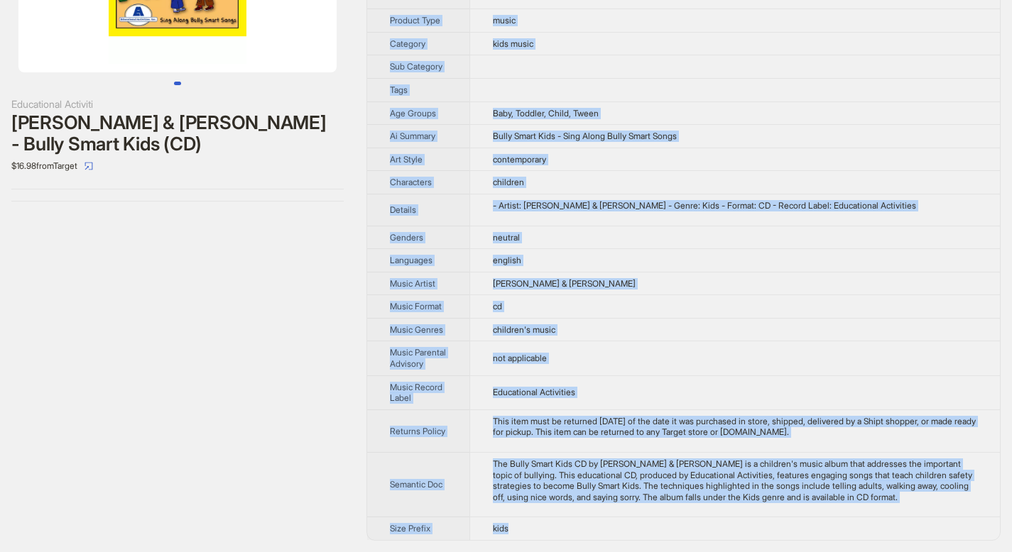
drag, startPoint x: 390, startPoint y: 47, endPoint x: 620, endPoint y: 535, distance: 539.2
click at [620, 535] on tbody "Brand Name Educational Activiti Product Name Max Nass & Marcia - Bully Smart Ki…" at bounding box center [683, 201] width 632 height 677
copy tbody "Brand Name Educational Activiti Product Name Max Nass & Marcia - Bully Smart Ki…"
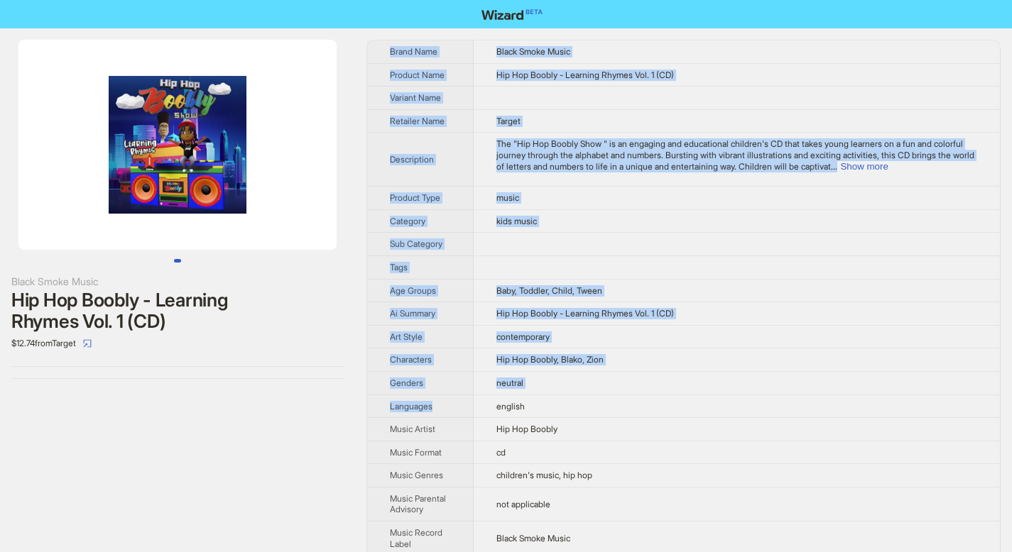
scroll to position [177, 0]
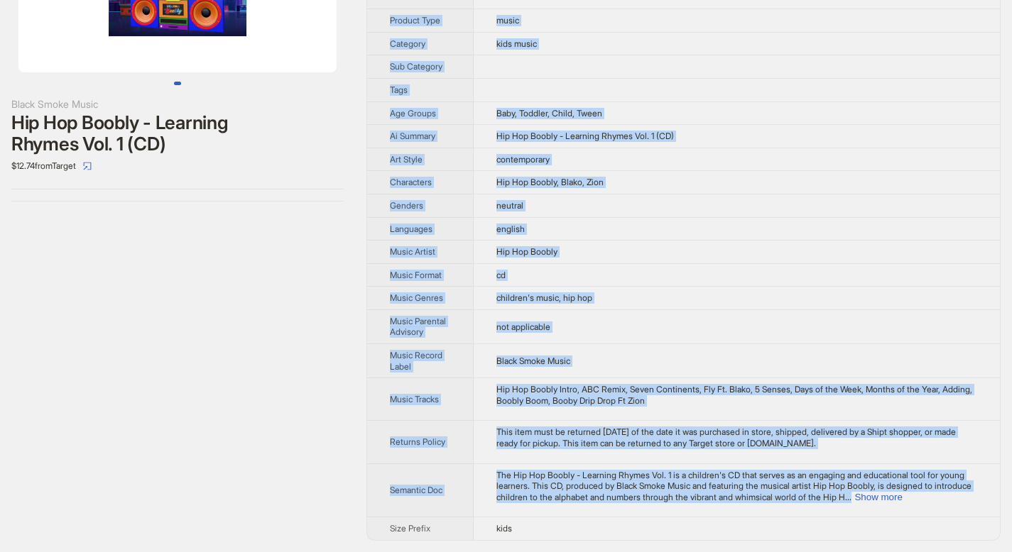
drag, startPoint x: 390, startPoint y: 52, endPoint x: 857, endPoint y: 510, distance: 654.1
click at [857, 510] on tbody "Brand Name Black Smoke Music Product Name Hip Hop Boobly - Learning Rhymes Vol.…" at bounding box center [683, 201] width 632 height 677
copy tbody "Brand Name Black Smoke Music Product Name Hip Hop Boobly - Learning Rhymes Vol.…"
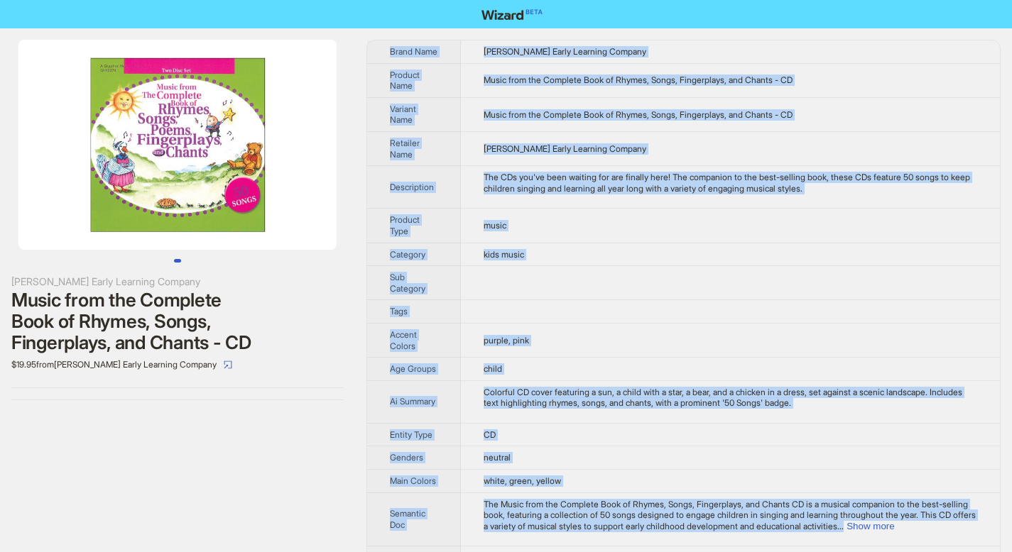
drag, startPoint x: 390, startPoint y: 50, endPoint x: 875, endPoint y: 538, distance: 687.2
click at [875, 538] on tbody "Brand Name Kaplan Early Learning Company Product Name Music from the Complete B…" at bounding box center [683, 304] width 632 height 529
copy tbody "Brand Name Kaplan Early Learning Company Product Name Music from the Complete B…"
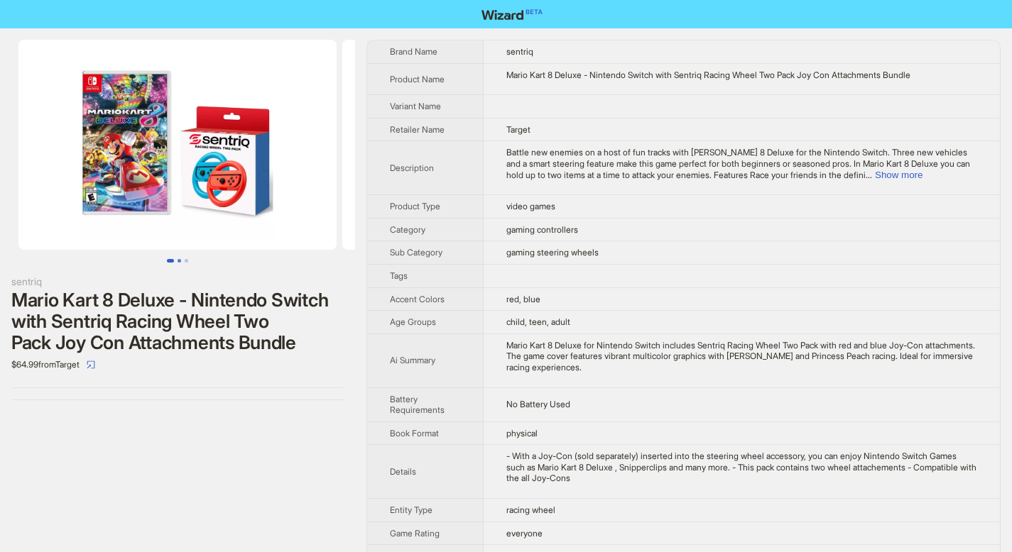
click at [180, 260] on button "Go to slide 2" at bounding box center [179, 261] width 4 height 4
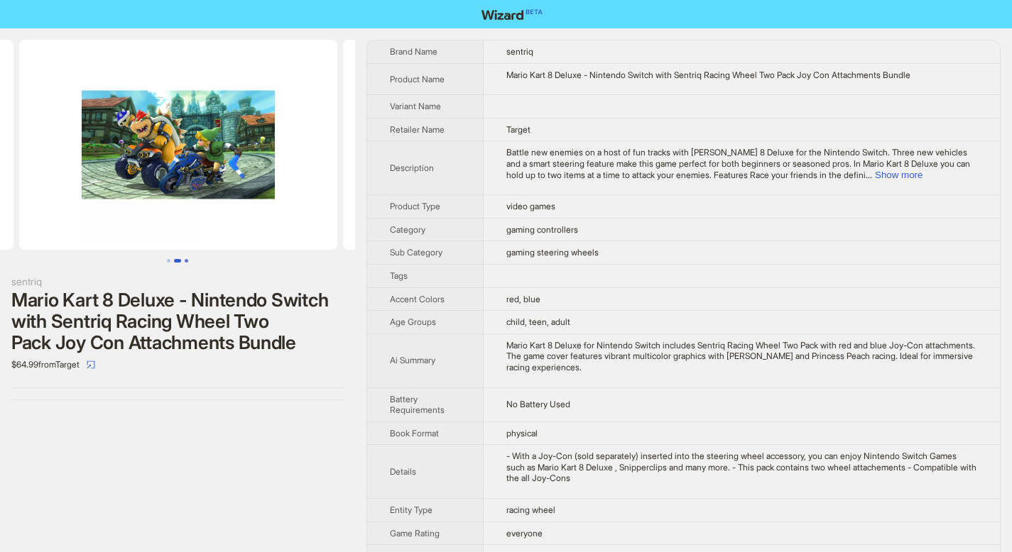
scroll to position [0, 324]
click at [190, 263] on div "sentriq Mario Kart 8 Deluxe - Nintendo Switch with Sentriq Racing Wheel Two Pac…" at bounding box center [177, 219] width 355 height 383
click at [187, 259] on button "Go to slide 3" at bounding box center [187, 261] width 4 height 4
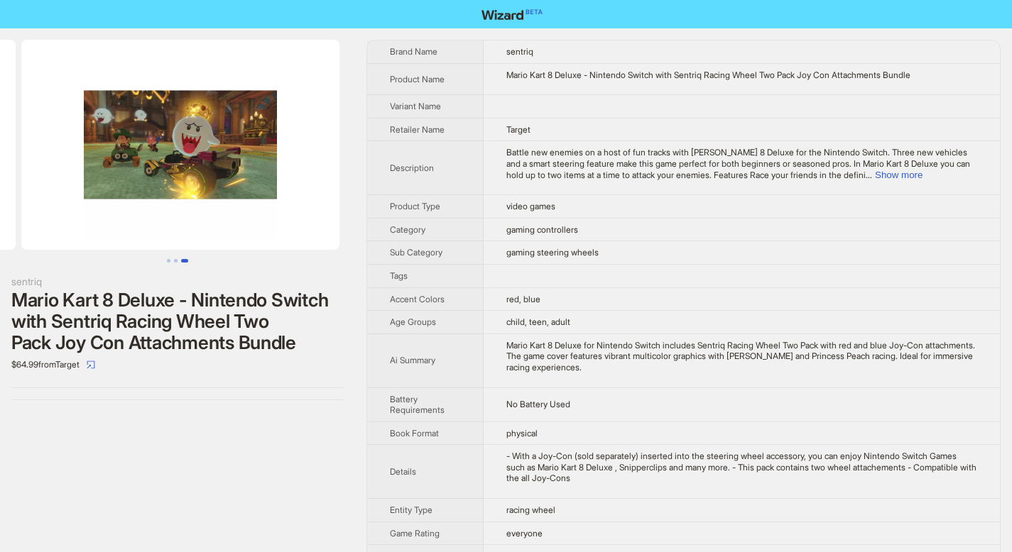
scroll to position [0, 647]
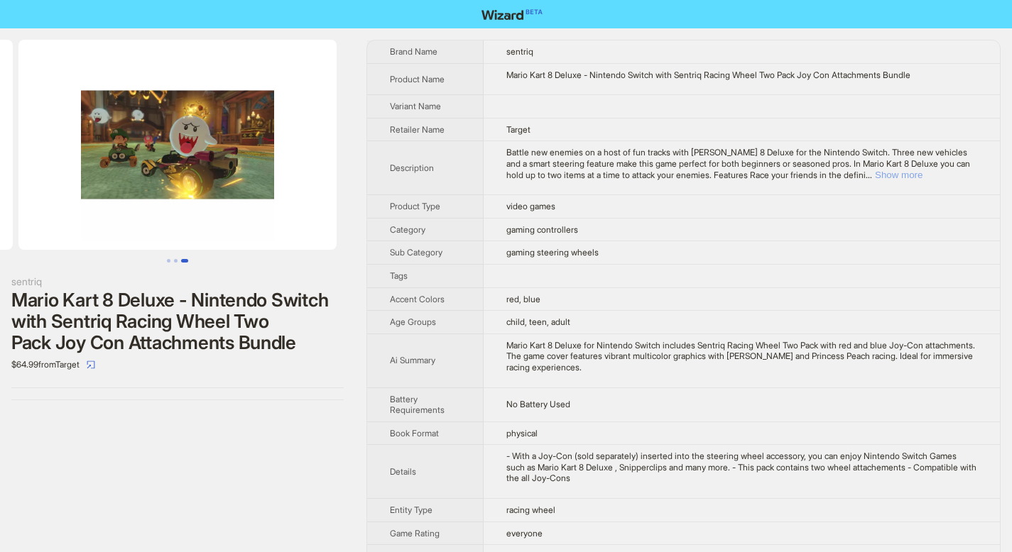
click at [922, 176] on button "Show more" at bounding box center [899, 175] width 48 height 11
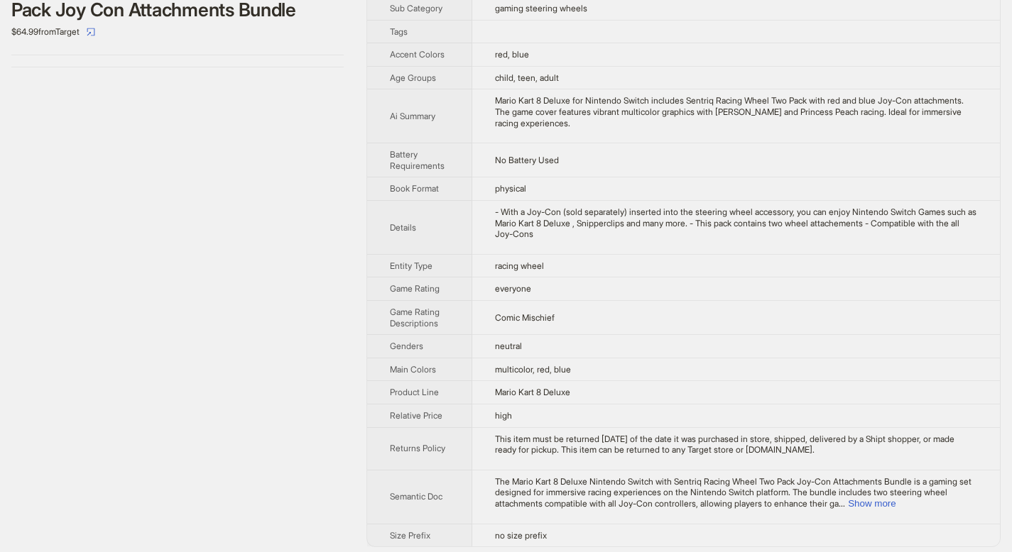
scroll to position [339, 0]
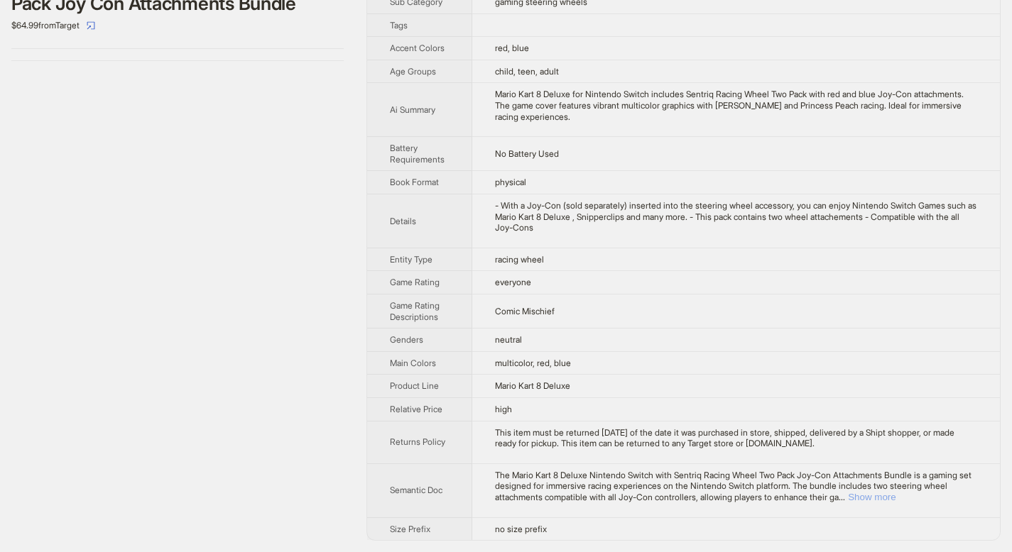
click at [895, 496] on button "Show more" at bounding box center [872, 497] width 48 height 11
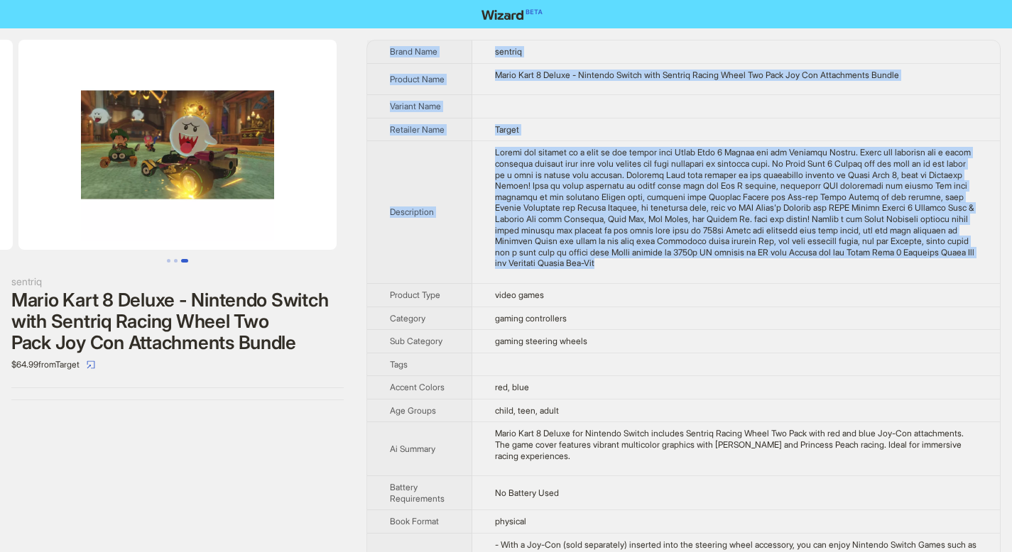
scroll to position [428, 0]
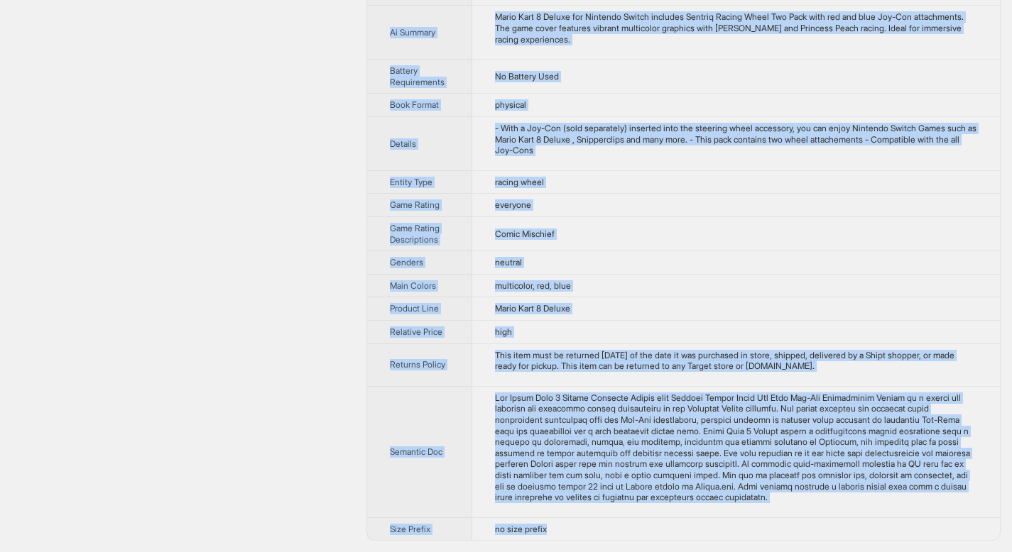
drag, startPoint x: 391, startPoint y: 51, endPoint x: 583, endPoint y: 538, distance: 523.6
click at [583, 537] on tbody "Brand Name sentriq Product Name Mario Kart 8 Deluxe - Nintendo Switch with Sent…" at bounding box center [683, 82] width 632 height 916
copy tbody "Brand Name sentriq Product Name Mario Kart 8 Deluxe - Nintendo Switch with Sent…"
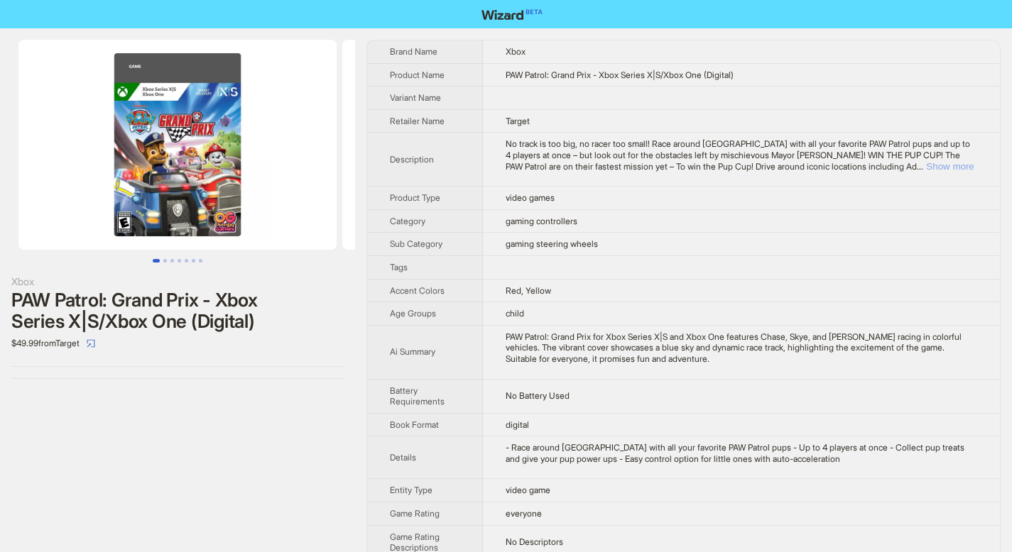
click at [948, 170] on button "Show more" at bounding box center [950, 166] width 48 height 11
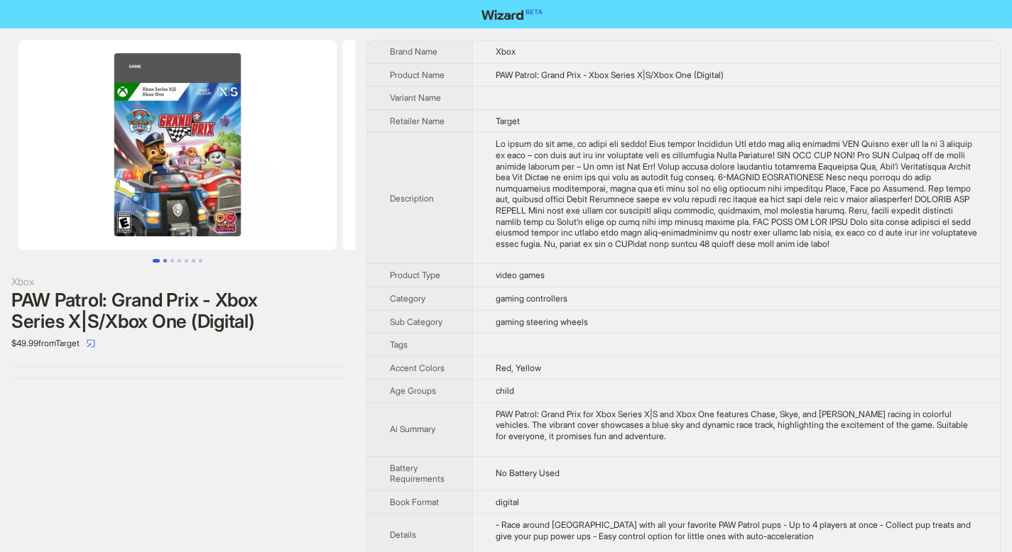
click at [165, 261] on button "Go to slide 2" at bounding box center [165, 261] width 4 height 4
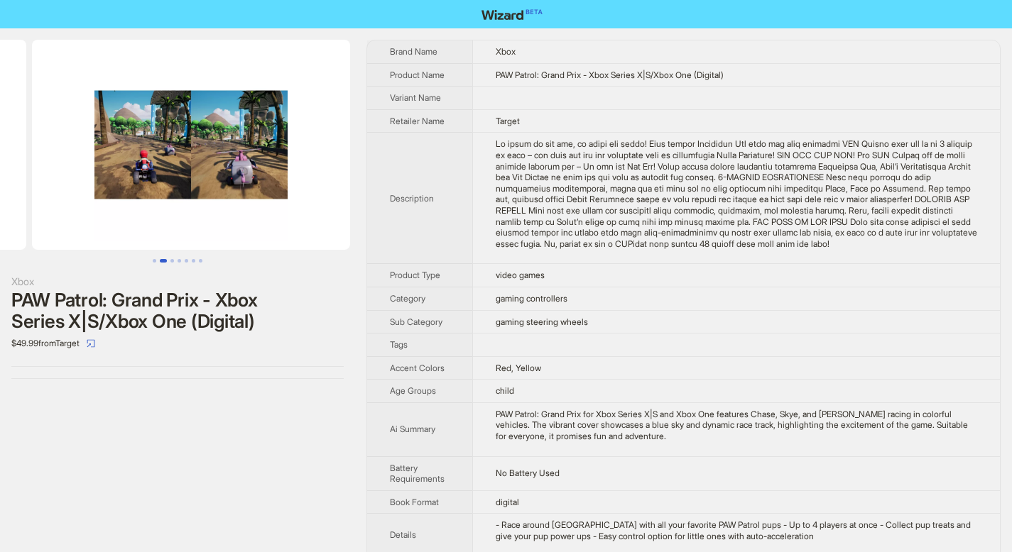
scroll to position [0, 324]
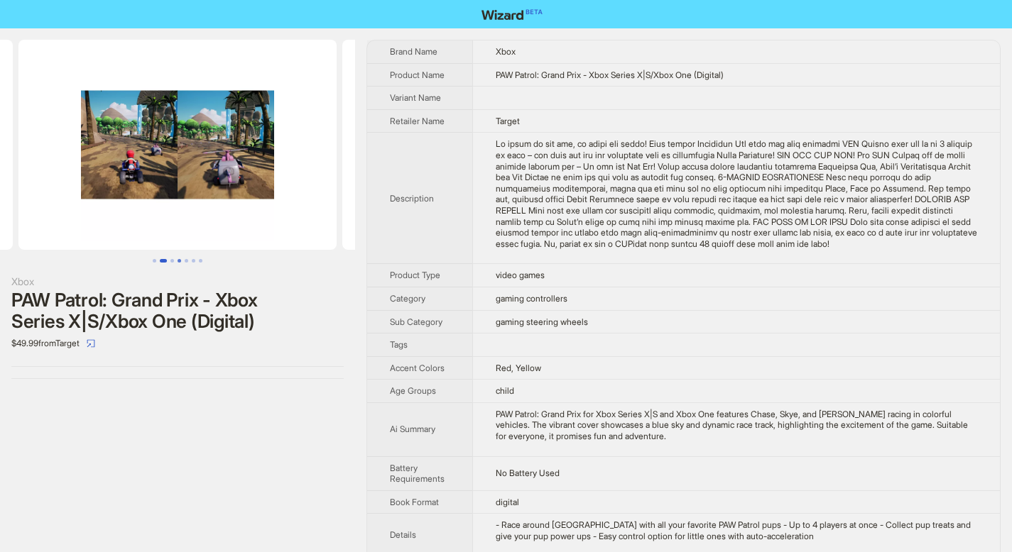
click at [177, 261] on button "Go to slide 4" at bounding box center [179, 261] width 4 height 4
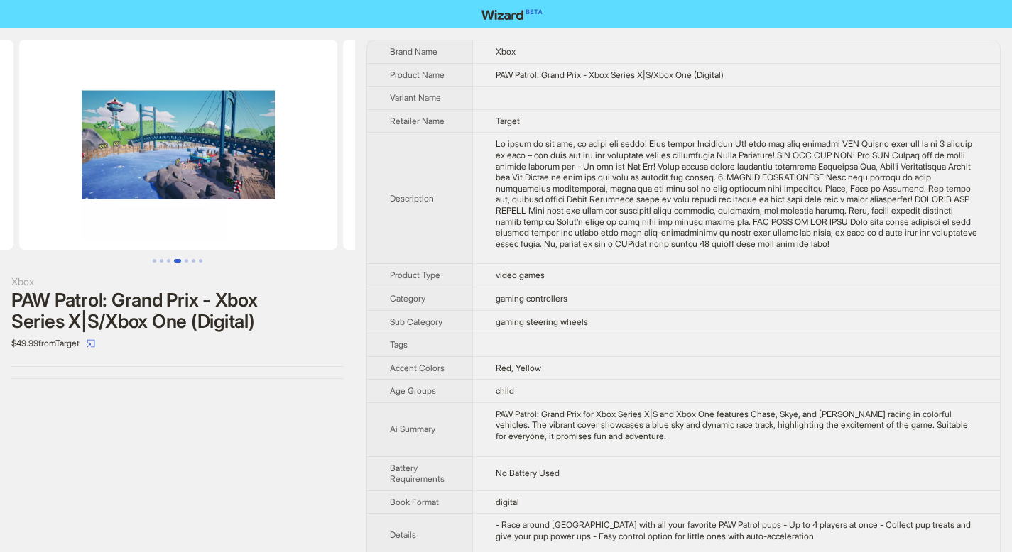
scroll to position [0, 971]
click at [181, 262] on button "Go to slide 4" at bounding box center [177, 261] width 7 height 4
click at [192, 263] on button "Go to slide 6" at bounding box center [194, 261] width 4 height 4
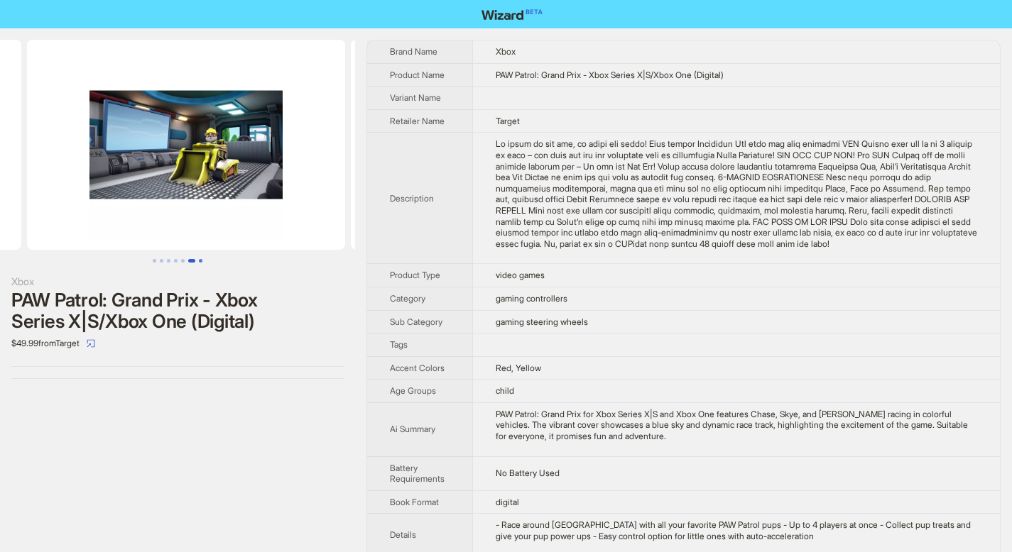
scroll to position [0, 1618]
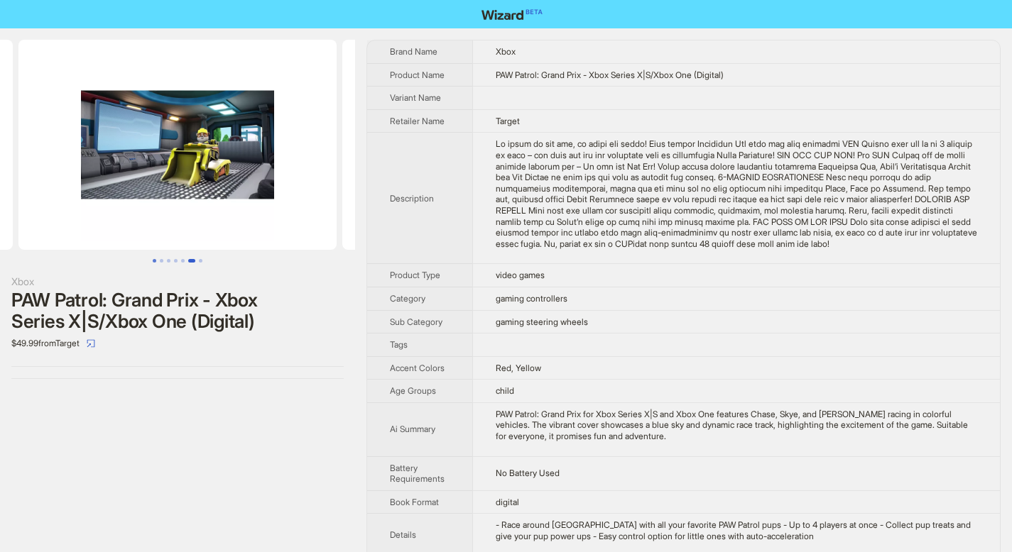
click at [155, 261] on button "Go to slide 1" at bounding box center [155, 261] width 4 height 4
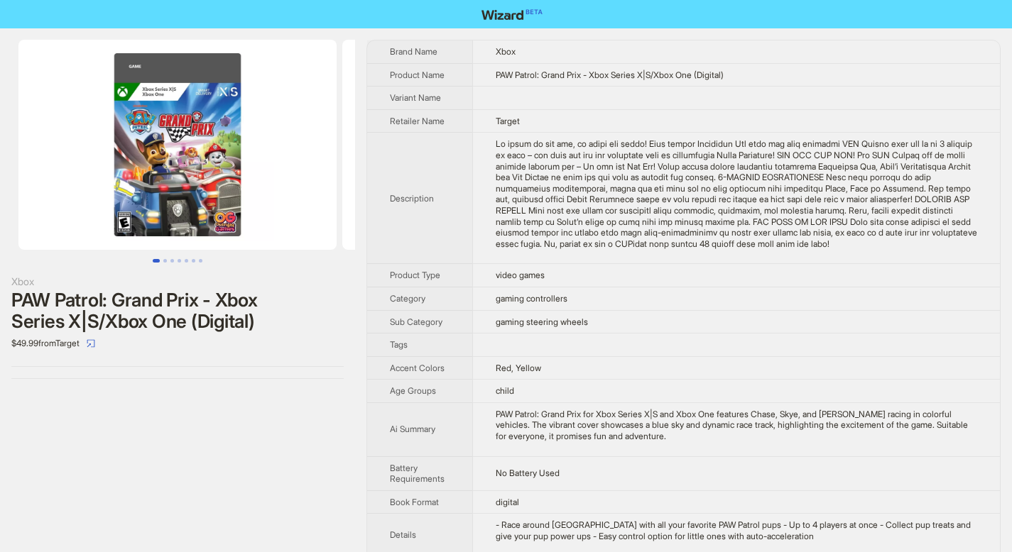
click at [388, 49] on th "Brand Name" at bounding box center [419, 51] width 105 height 23
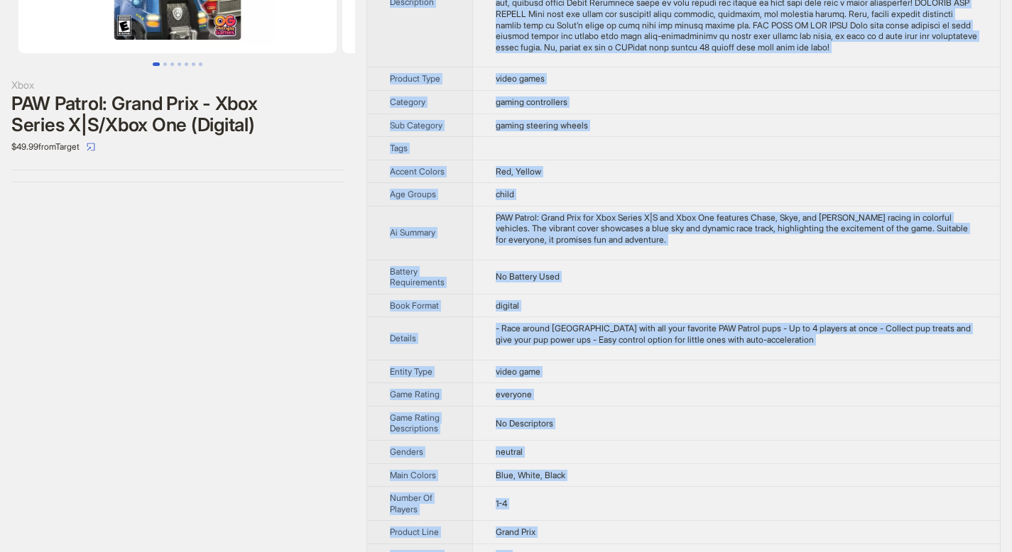
scroll to position [343, 0]
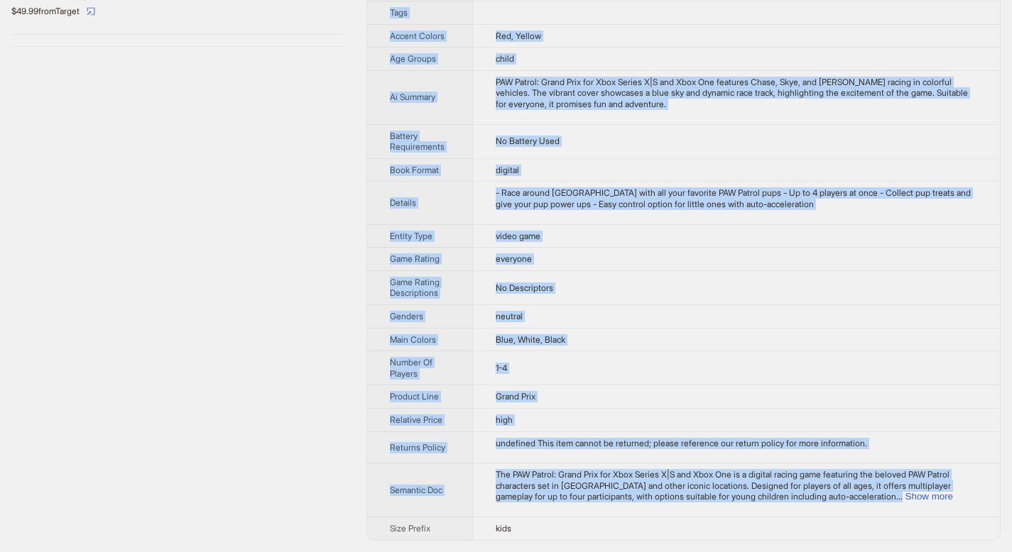
drag, startPoint x: 391, startPoint y: 50, endPoint x: 875, endPoint y: 504, distance: 663.4
click at [875, 504] on tbody "Brand Name Xbox Product Name PAW Patrol: Grand Prix - Xbox Series X|S/Xbox One …" at bounding box center [683, 124] width 632 height 832
copy tbody "Brand Name Xbox Product Name PAW Patrol: Grand Prix - Xbox Series X|S/Xbox One …"
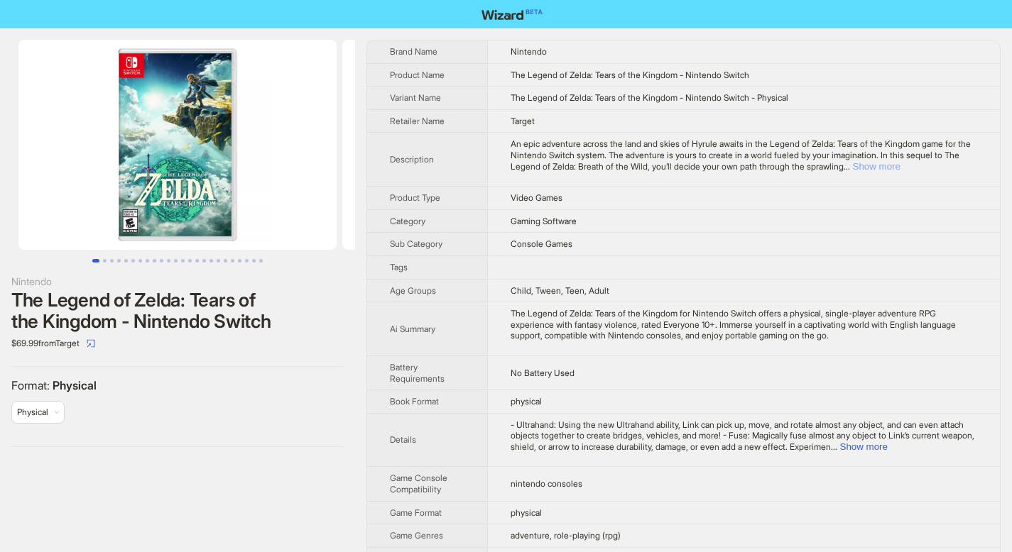
click at [900, 166] on button "Show more" at bounding box center [877, 166] width 48 height 11
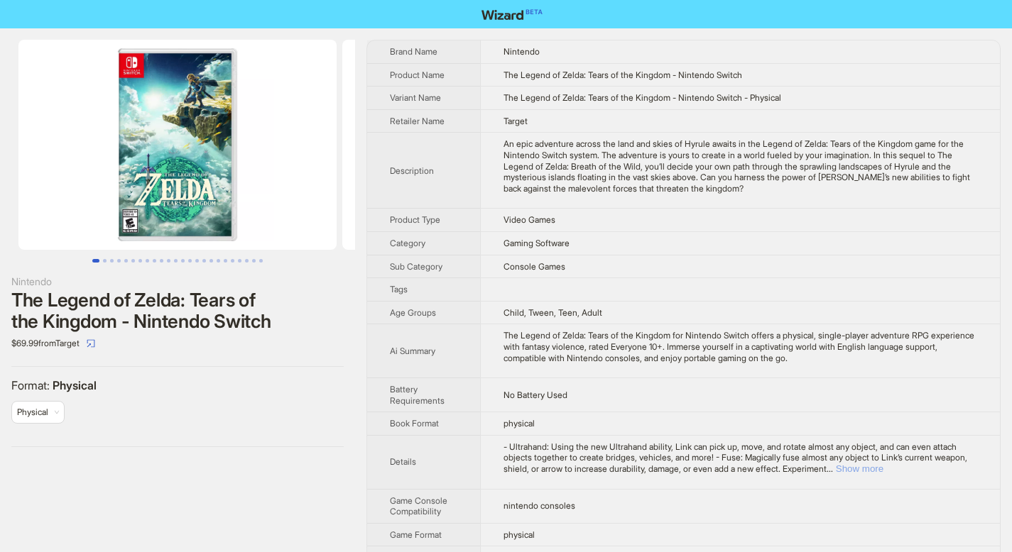
click at [883, 471] on button "Show more" at bounding box center [859, 469] width 48 height 11
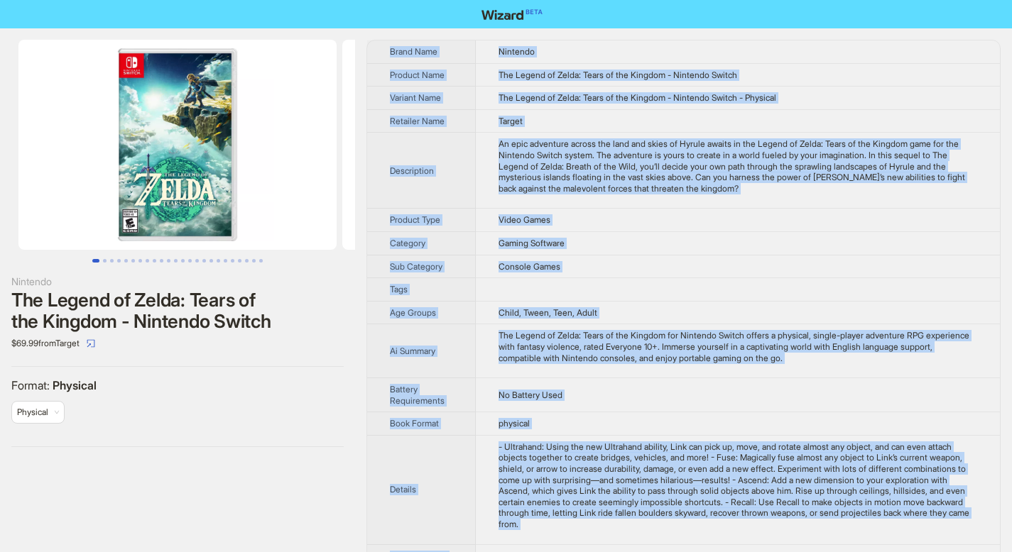
scroll to position [560, 0]
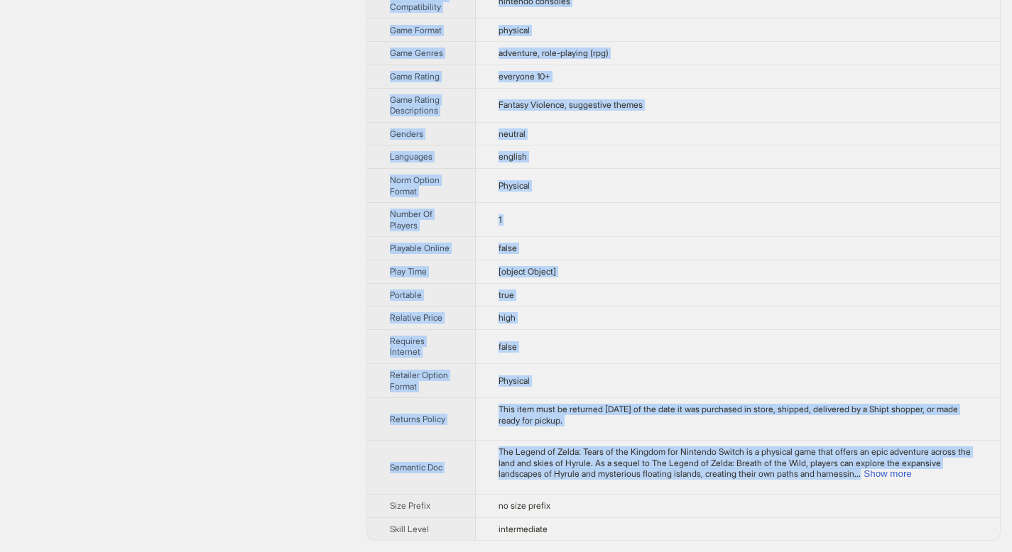
drag, startPoint x: 391, startPoint y: 52, endPoint x: 736, endPoint y: 491, distance: 558.1
click at [736, 491] on tbody "Brand Name Nintendo Product Name The Legend of Zelda: Tears of the Kingdom - Ni…" at bounding box center [683, 10] width 632 height 1060
copy tbody "Brand Name Nintendo Product Name The Legend of Zelda: Tears of the Kingdom - Ni…"
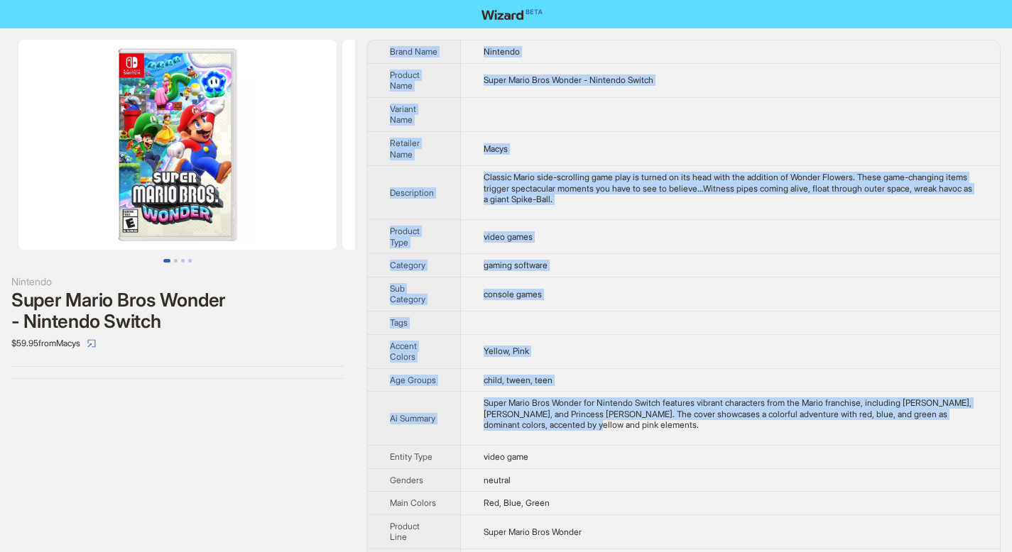
drag, startPoint x: 390, startPoint y: 48, endPoint x: 654, endPoint y: 437, distance: 470.2
click at [654, 437] on tbody "Brand Name Nintendo Product Name Super Mario Bros Wonder - Nintendo Switch Vari…" at bounding box center [683, 332] width 632 height 585
copy tbody "Brand Name Nintendo Product Name Super Mario Bros Wonder - Nintendo Switch Vari…"
